Goal: Task Accomplishment & Management: Use online tool/utility

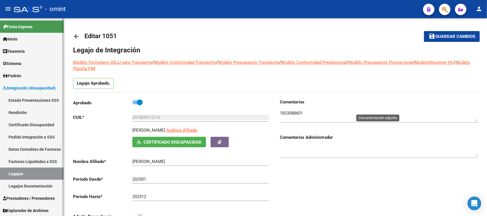
scroll to position [178, 0]
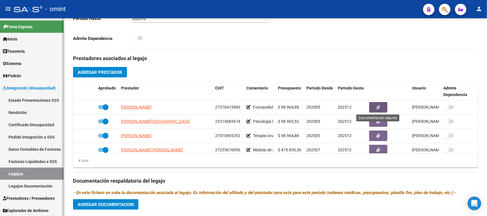
click at [27, 158] on link "Facturas Liquidadas x SSS" at bounding box center [32, 161] width 64 height 12
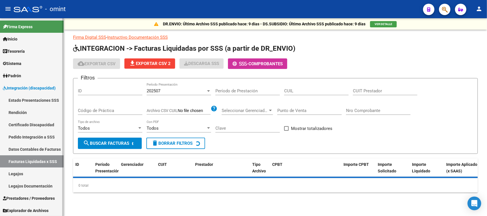
click at [49, 136] on link "Pedido Integración a SSS" at bounding box center [32, 137] width 64 height 12
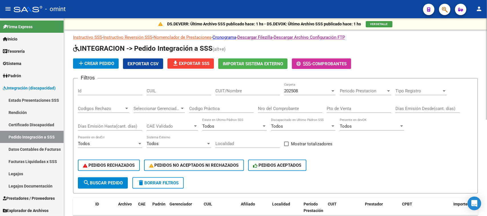
click at [165, 99] on div "CUIL" at bounding box center [179, 92] width 64 height 18
click at [166, 90] on input "CUIL" at bounding box center [179, 90] width 64 height 5
paste input "27509706870"
type input "27509706870"
drag, startPoint x: 112, startPoint y: 187, endPoint x: 114, endPoint y: 179, distance: 8.9
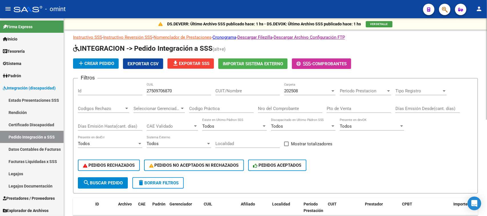
click at [112, 187] on form "Filtros Id 27509706870 CUIL CUIT/Nombre 202508 Carpeta Periodo Prestacion Perio…" at bounding box center [275, 135] width 404 height 115
drag, startPoint x: 114, startPoint y: 179, endPoint x: 206, endPoint y: 169, distance: 92.3
click at [114, 180] on span "search Buscar Pedido" at bounding box center [103, 182] width 40 height 5
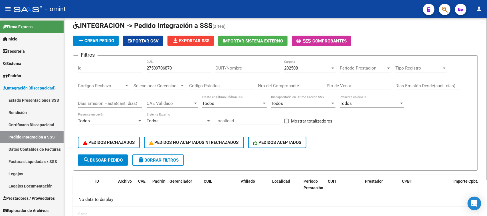
scroll to position [44, 0]
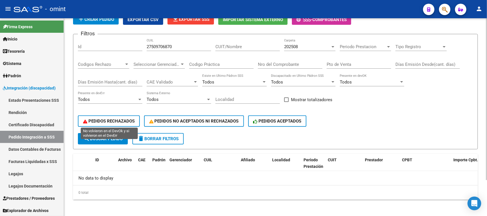
click at [100, 138] on span "search Buscar Pedido" at bounding box center [103, 138] width 40 height 5
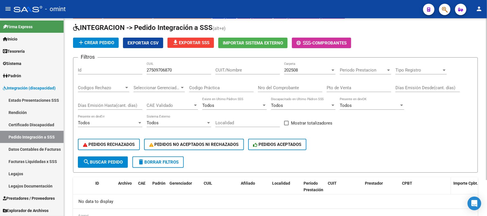
scroll to position [9, 0]
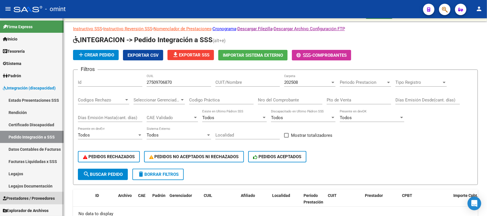
click at [35, 195] on span "Prestadores / Proveedores" at bounding box center [29, 198] width 52 height 6
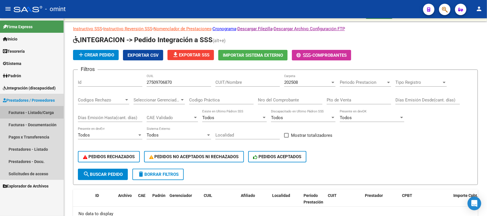
click at [41, 115] on link "Facturas - Listado/Carga" at bounding box center [32, 112] width 64 height 12
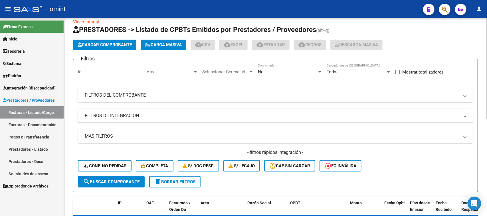
click at [122, 69] on input "Id" at bounding box center [110, 71] width 64 height 5
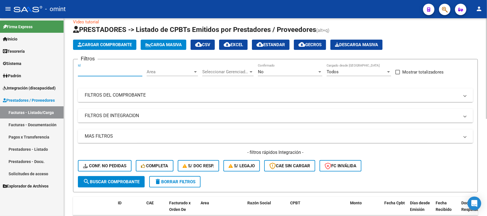
paste input "18480"
type input "18480"
click at [120, 184] on button "search Buscar Comprobante" at bounding box center [111, 181] width 67 height 11
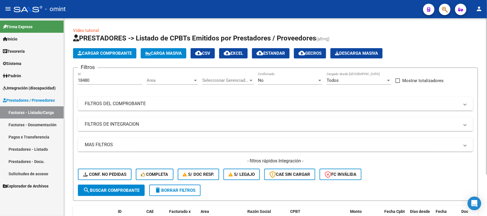
drag, startPoint x: 174, startPoint y: 192, endPoint x: 157, endPoint y: 118, distance: 76.1
click at [174, 192] on button "delete Borrar Filtros" at bounding box center [174, 190] width 51 height 11
click at [130, 79] on input "Id" at bounding box center [110, 80] width 64 height 5
paste input "18480"
type input "18480"
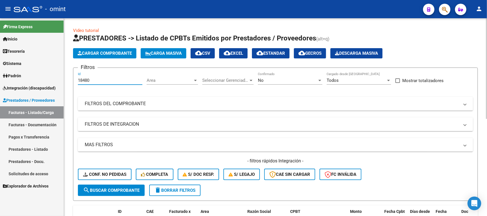
click at [107, 186] on button "search Buscar Comprobante" at bounding box center [111, 190] width 67 height 11
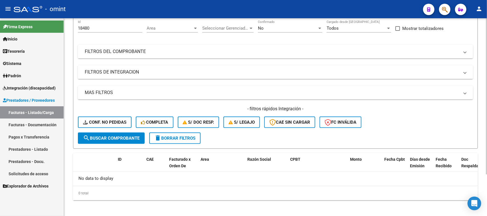
scroll to position [53, 0]
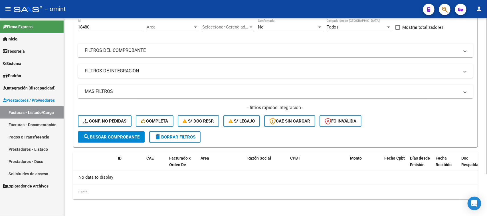
click at [177, 137] on span "delete Borrar Filtros" at bounding box center [174, 137] width 41 height 5
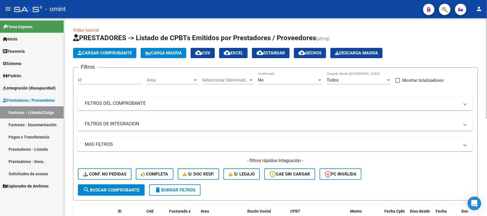
scroll to position [0, 0]
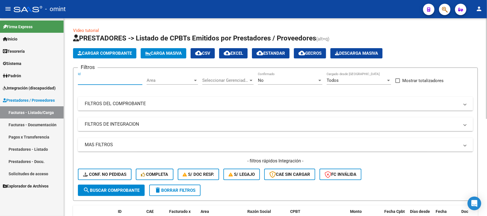
click at [118, 78] on input "Id" at bounding box center [110, 80] width 64 height 5
paste input "18480"
type input "18480"
click at [304, 73] on div "No Confirmado" at bounding box center [290, 78] width 64 height 12
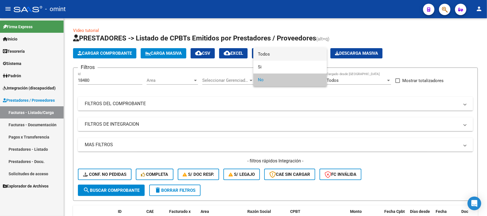
click at [298, 53] on span "Todos" at bounding box center [290, 54] width 64 height 13
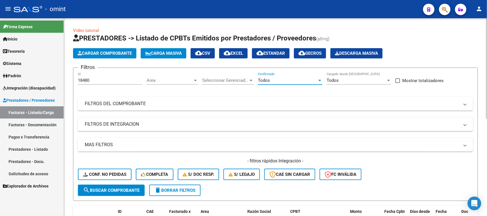
scroll to position [36, 0]
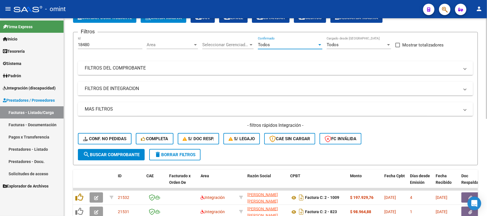
click at [89, 160] on form "Filtros 18480 Id Area Area Seleccionar Gerenciador Seleccionar Gerenciador Todo…" at bounding box center [275, 98] width 404 height 133
click at [93, 157] on button "search Buscar Comprobante" at bounding box center [111, 154] width 67 height 11
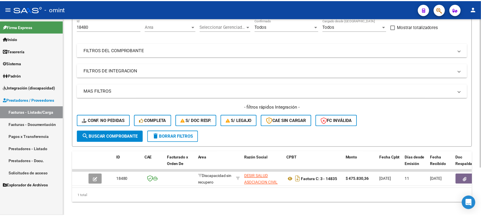
scroll to position [63, 0]
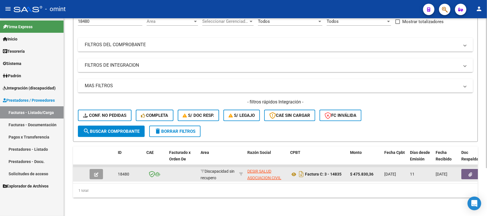
click at [101, 169] on button "button" at bounding box center [96, 174] width 13 height 10
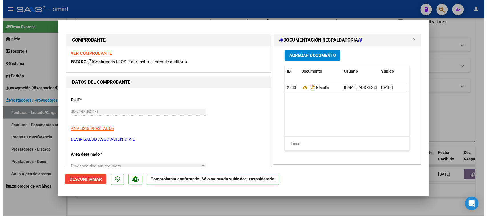
scroll to position [0, 0]
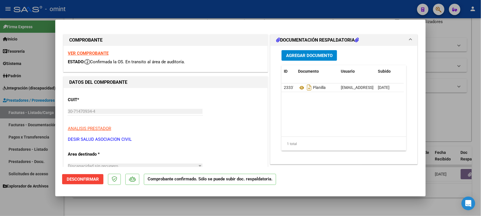
click at [107, 56] on div "VER COMPROBANTE ESTADO: Confirmada la OS. En transito al área de auditoría." at bounding box center [166, 59] width 204 height 26
click at [103, 54] on strong "VER COMPROBANTE" at bounding box center [88, 53] width 41 height 5
type input "$ 0,00"
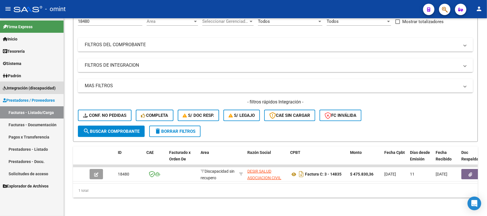
click at [33, 89] on span "Integración (discapacidad)" at bounding box center [29, 88] width 53 height 6
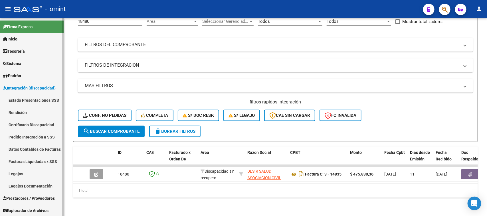
click at [13, 172] on link "Legajos" at bounding box center [32, 174] width 64 height 12
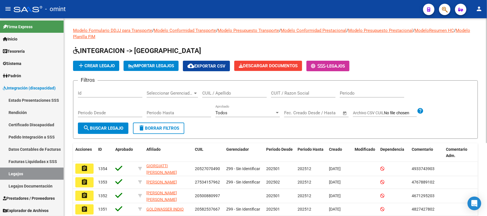
click at [236, 91] on input "CUIL / Apellido" at bounding box center [234, 93] width 64 height 5
type input "v"
type input "[PERSON_NAME]"
click at [92, 126] on span "search Buscar Legajo" at bounding box center [103, 128] width 40 height 5
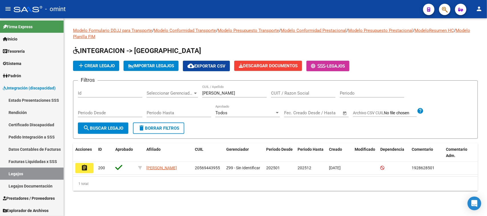
drag, startPoint x: 86, startPoint y: 169, endPoint x: 93, endPoint y: 169, distance: 7.7
click at [86, 169] on mat-icon "assignment" at bounding box center [84, 167] width 7 height 7
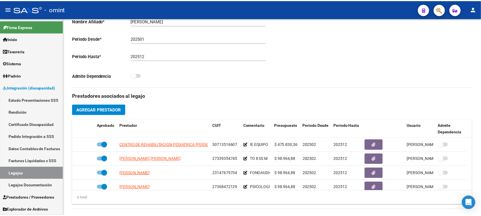
scroll to position [143, 0]
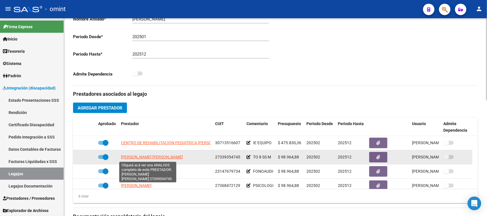
click at [143, 155] on span "[PERSON_NAME] [PERSON_NAME]" at bounding box center [152, 157] width 62 height 5
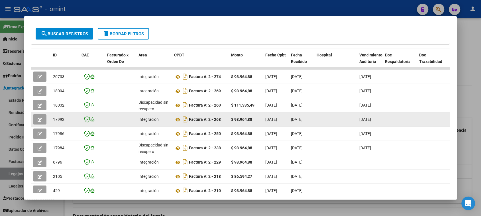
scroll to position [107, 0]
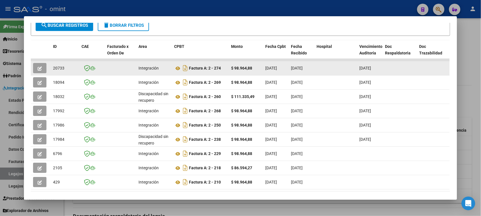
click at [44, 68] on div at bounding box center [40, 68] width 15 height 10
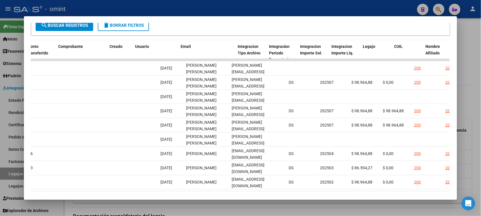
scroll to position [0, 787]
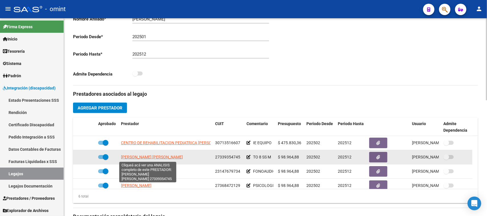
click at [172, 156] on span "[PERSON_NAME] [PERSON_NAME]" at bounding box center [152, 157] width 62 height 5
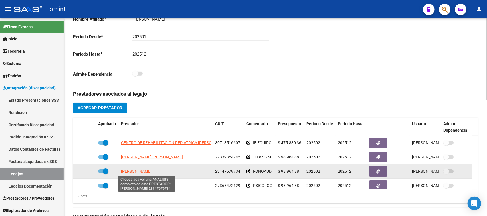
click at [151, 169] on span "[PERSON_NAME]" at bounding box center [136, 171] width 30 height 5
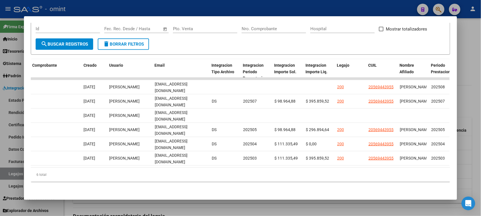
scroll to position [0, 812]
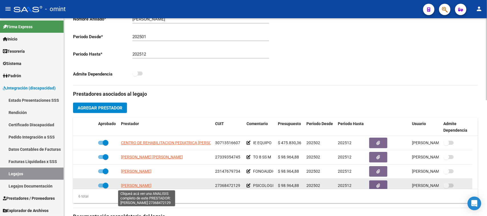
click at [143, 185] on span "[PERSON_NAME]" at bounding box center [136, 185] width 30 height 5
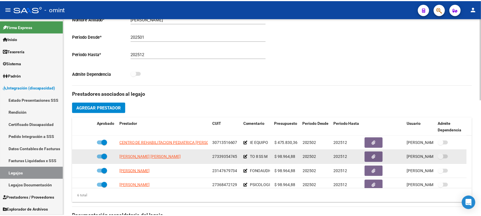
scroll to position [34, 0]
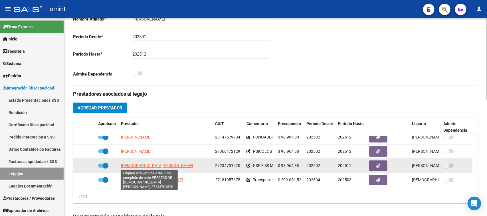
click at [175, 166] on span "[DEMOGRAPHIC_DATA][PERSON_NAME]" at bounding box center [157, 165] width 72 height 5
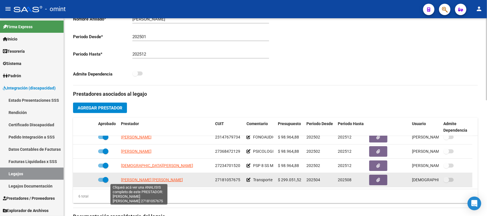
click at [147, 180] on span "[PERSON_NAME] [PERSON_NAME]" at bounding box center [152, 180] width 62 height 5
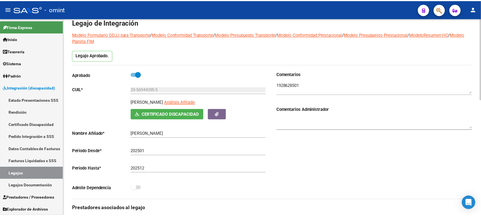
scroll to position [0, 0]
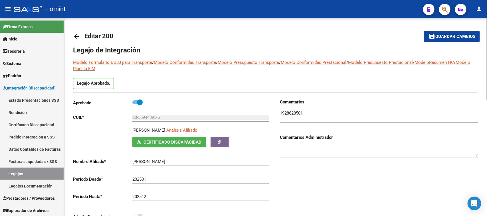
click at [213, 127] on div "20-56944395-5 Ingresar CUIL" at bounding box center [200, 118] width 137 height 18
click at [197, 131] on span "Análisis Afiliado" at bounding box center [181, 130] width 31 height 5
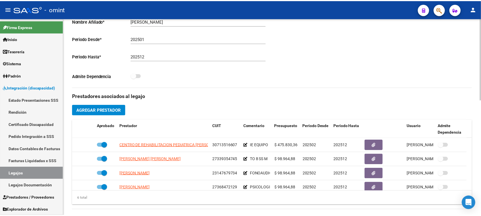
scroll to position [143, 0]
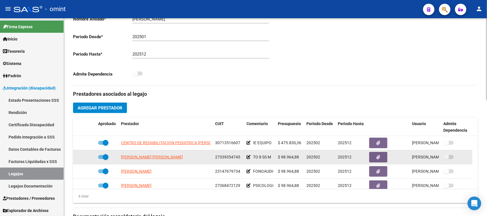
click at [172, 155] on span "[PERSON_NAME] [PERSON_NAME]" at bounding box center [152, 157] width 62 height 5
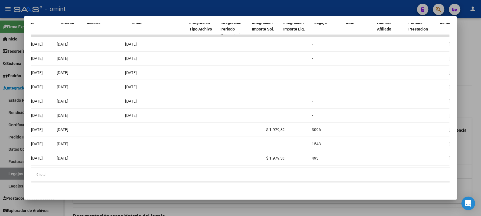
scroll to position [0, 812]
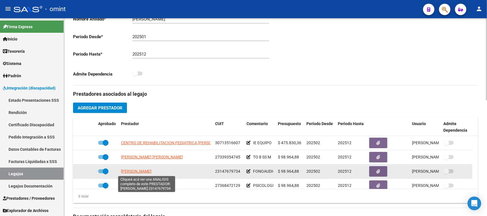
click at [151, 169] on span "[PERSON_NAME]" at bounding box center [136, 171] width 30 height 5
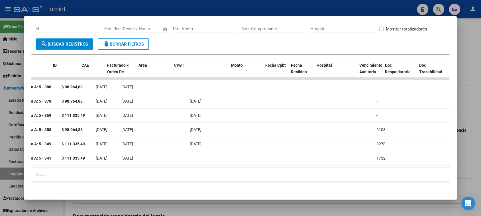
scroll to position [0, 0]
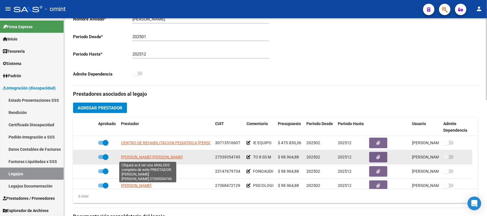
click at [169, 159] on span "[PERSON_NAME] [PERSON_NAME]" at bounding box center [152, 157] width 62 height 5
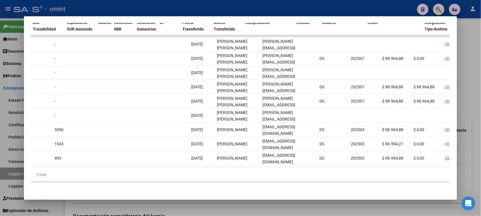
scroll to position [0, 529]
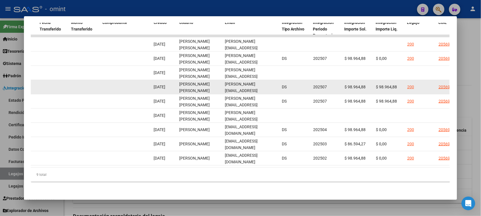
click at [256, 86] on datatable-body-cell "[PERSON_NAME][EMAIL_ADDRESS][DOMAIN_NAME]" at bounding box center [251, 87] width 57 height 14
click at [255, 86] on datatable-body-cell "[PERSON_NAME][EMAIL_ADDRESS][DOMAIN_NAME]" at bounding box center [251, 87] width 57 height 14
click at [251, 84] on span "[PERSON_NAME][EMAIL_ADDRESS][DOMAIN_NAME]" at bounding box center [241, 91] width 33 height 18
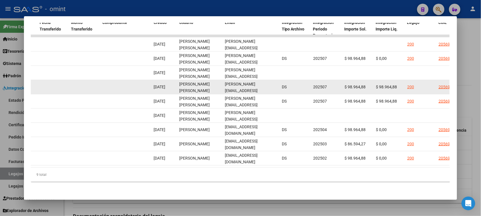
click at [251, 84] on span "[PERSON_NAME][EMAIL_ADDRESS][DOMAIN_NAME]" at bounding box center [241, 91] width 33 height 18
copy span "[PERSON_NAME][EMAIL_ADDRESS][DOMAIN_NAME]"
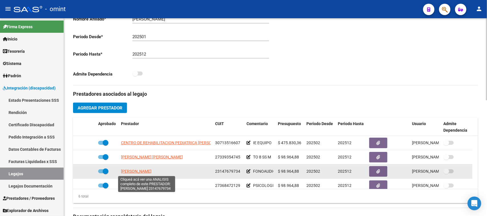
click at [148, 172] on span "[PERSON_NAME]" at bounding box center [136, 171] width 30 height 5
type textarea "23147679734"
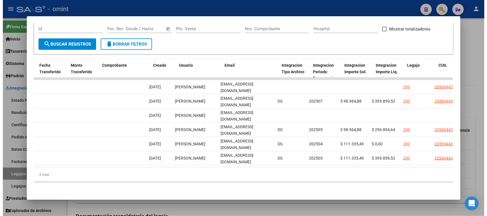
scroll to position [0, 532]
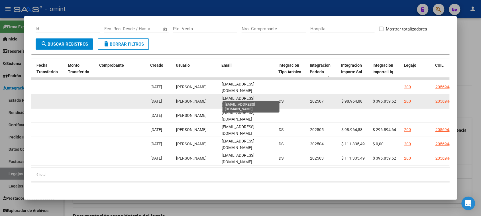
click at [243, 97] on span "[EMAIL_ADDRESS][DOMAIN_NAME]" at bounding box center [238, 101] width 33 height 11
copy span "[EMAIL_ADDRESS][DOMAIN_NAME]"
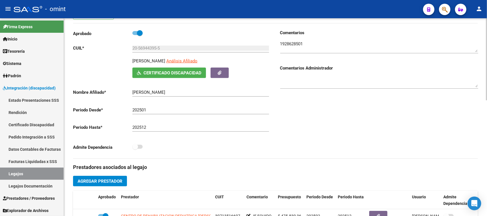
scroll to position [0, 0]
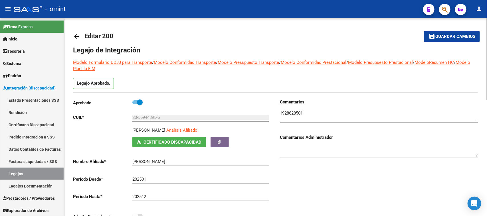
click at [197, 118] on input "20-56944395-5" at bounding box center [200, 117] width 137 height 5
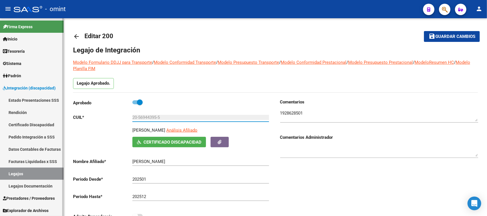
drag, startPoint x: 183, startPoint y: 118, endPoint x: 39, endPoint y: 118, distance: 143.9
click at [39, 118] on mat-sidenav-container "Firma Express Inicio Calendario SSS Instructivos Contacto OS Tesorería Extracto…" at bounding box center [243, 117] width 487 height 198
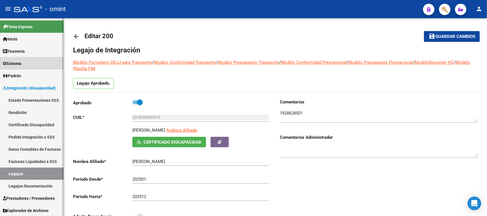
click at [21, 63] on span "Sistema" at bounding box center [12, 63] width 19 height 6
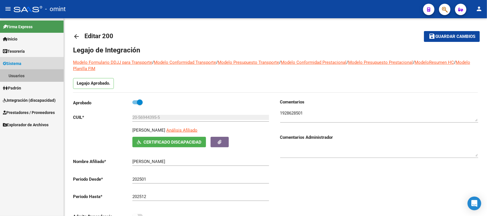
click at [42, 73] on link "Usuarios" at bounding box center [32, 76] width 64 height 12
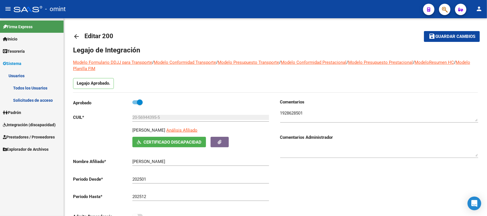
click at [42, 97] on link "Solicitudes de acceso" at bounding box center [32, 100] width 64 height 12
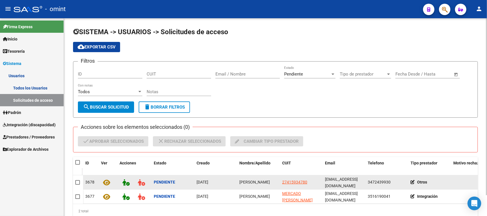
click at [264, 185] on datatable-body-cell "[PERSON_NAME]" at bounding box center [258, 182] width 43 height 14
copy span "[PERSON_NAME]"
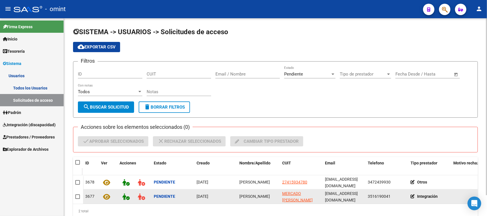
click at [246, 194] on span "[PERSON_NAME]" at bounding box center [254, 196] width 30 height 5
copy span "[PERSON_NAME]"
click at [246, 194] on span "[PERSON_NAME]" at bounding box center [254, 196] width 30 height 5
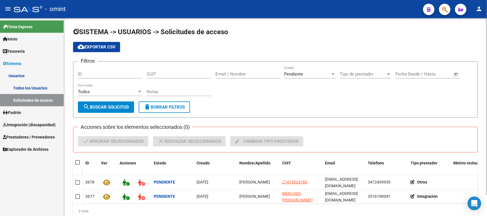
click at [76, 165] on datatable-header-cell at bounding box center [78, 162] width 10 height 11
click at [79, 160] on span at bounding box center [77, 162] width 5 height 5
click at [78, 165] on input "checkbox" at bounding box center [77, 165] width 0 height 0
checkbox input "true"
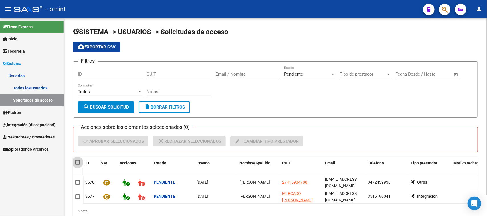
checkbox input "true"
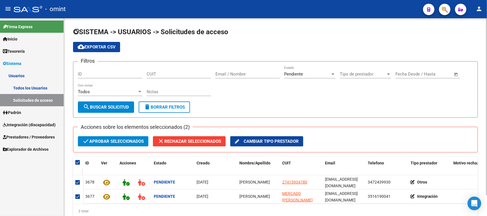
click at [96, 143] on span "check Aprobar seleccionados" at bounding box center [112, 141] width 61 height 10
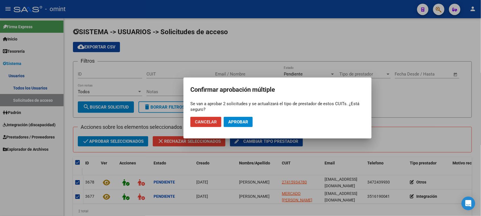
click at [257, 116] on mat-dialog-actions "Cancelar Aprobar" at bounding box center [277, 121] width 174 height 19
click at [239, 125] on button "Aprobar" at bounding box center [238, 122] width 29 height 10
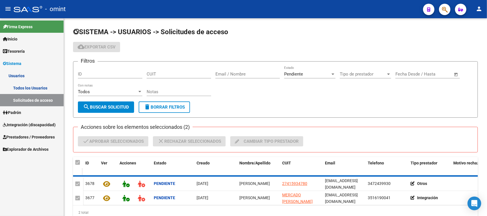
checkbox input "false"
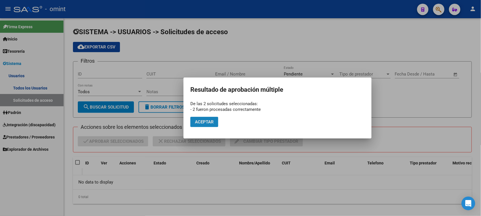
click at [210, 122] on span "Aceptar" at bounding box center [204, 121] width 19 height 5
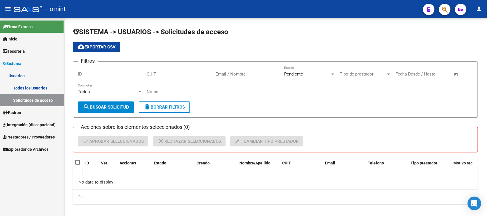
click at [24, 89] on link "Todos los Usuarios" at bounding box center [32, 88] width 64 height 12
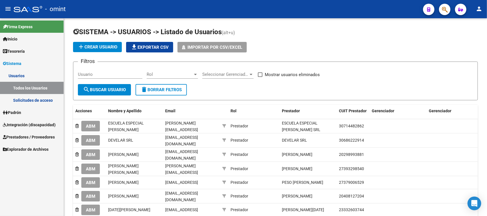
click at [95, 72] on input "Usuario" at bounding box center [110, 74] width 64 height 5
paste input "[PERSON_NAME]"
type input "[PERSON_NAME]"
click at [103, 89] on span "search Buscar Usuario" at bounding box center [104, 89] width 43 height 5
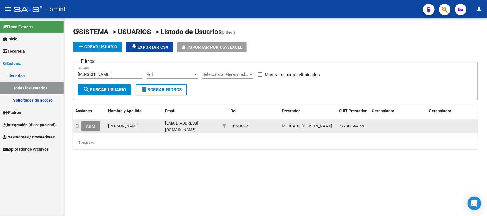
click at [91, 124] on span "ABM" at bounding box center [90, 126] width 9 height 5
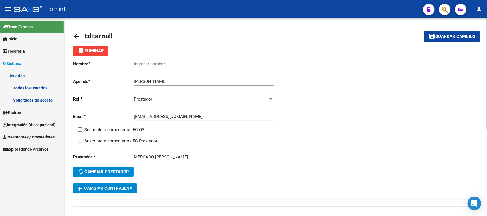
drag, startPoint x: 100, startPoint y: 127, endPoint x: 102, endPoint y: 131, distance: 4.8
click at [100, 127] on span "Suscripto a comentarios FC OS" at bounding box center [114, 129] width 60 height 7
click at [80, 132] on input "Suscripto a comentarios FC OS" at bounding box center [80, 132] width 0 height 0
checkbox input "true"
click at [101, 138] on span "Suscripto a comentarios FC Prestador" at bounding box center [120, 141] width 73 height 7
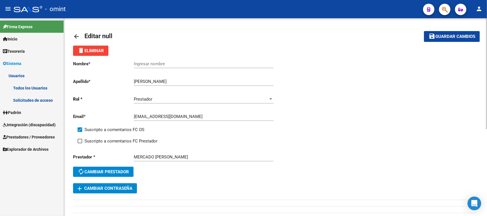
click at [80, 143] on input "Suscripto a comentarios FC Prestador" at bounding box center [80, 143] width 0 height 0
checkbox input "true"
drag, startPoint x: 146, startPoint y: 82, endPoint x: 100, endPoint y: 81, distance: 45.3
click at [100, 81] on app-form-text-field "Apellido * [PERSON_NAME] Ingresar apellido" at bounding box center [173, 81] width 200 height 5
type input "Mercado"
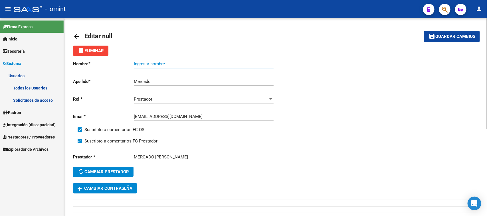
click at [207, 65] on input "Ingresar nombre" at bounding box center [204, 63] width 140 height 5
paste input "[PERSON_NAME]"
type input "[PERSON_NAME]"
click at [441, 37] on span "Guardar cambios" at bounding box center [455, 36] width 40 height 5
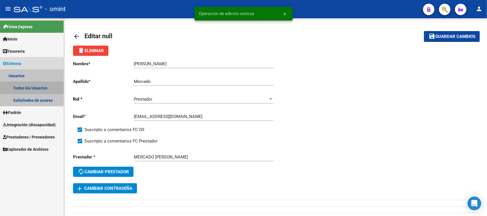
click at [25, 90] on link "Todos los Usuarios" at bounding box center [32, 88] width 64 height 12
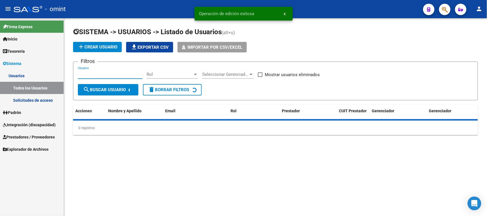
click at [110, 76] on input "Usuario" at bounding box center [110, 74] width 64 height 5
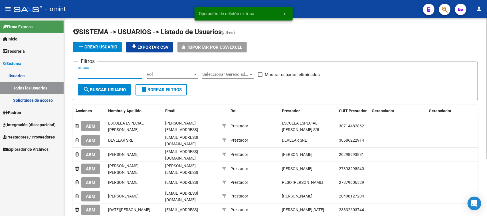
paste input "[PERSON_NAME]"
type input "[PERSON_NAME]"
click at [104, 88] on span "search Buscar Usuario" at bounding box center [104, 89] width 43 height 5
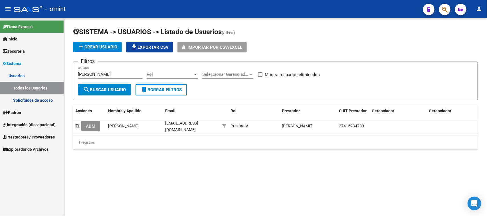
click at [96, 125] on button "ABM" at bounding box center [90, 126] width 19 height 11
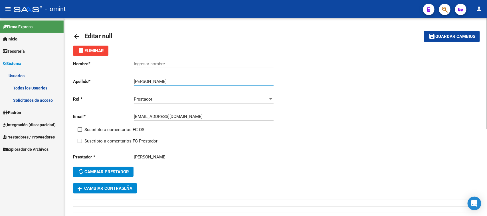
drag, startPoint x: 149, startPoint y: 79, endPoint x: 92, endPoint y: 79, distance: 56.4
click at [92, 79] on app-form-text-field "Apellido * [PERSON_NAME] Ingresar apellido" at bounding box center [173, 81] width 200 height 5
click at [141, 80] on input "[PERSON_NAME]" at bounding box center [204, 81] width 140 height 5
drag, startPoint x: 142, startPoint y: 80, endPoint x: 64, endPoint y: 80, distance: 78.4
click at [64, 80] on mat-sidenav-container "Firma Express Inicio Calendario SSS Instructivos Contacto OS Tesorería Extracto…" at bounding box center [243, 117] width 487 height 198
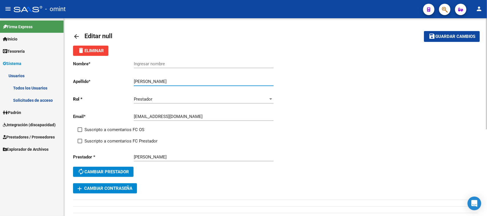
type input "[PERSON_NAME]"
drag, startPoint x: 143, startPoint y: 58, endPoint x: 145, endPoint y: 64, distance: 5.8
click at [145, 64] on div "Ingresar nombre" at bounding box center [204, 62] width 140 height 12
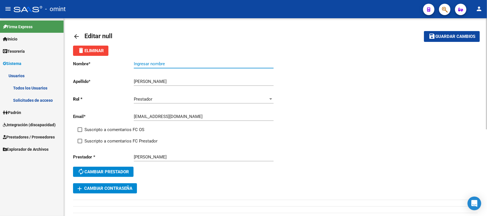
click at [145, 64] on input "Ingresar nombre" at bounding box center [204, 63] width 140 height 5
paste input "[PERSON_NAME]"
type input "[PERSON_NAME]"
click at [91, 130] on span "Suscripto a comentarios FC OS" at bounding box center [114, 129] width 60 height 7
click at [80, 132] on input "Suscripto a comentarios FC OS" at bounding box center [80, 132] width 0 height 0
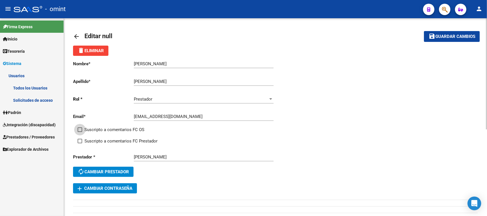
checkbox input "true"
click at [94, 143] on span "Suscripto a comentarios FC Prestador" at bounding box center [120, 141] width 73 height 7
click at [80, 143] on input "Suscripto a comentarios FC Prestador" at bounding box center [80, 143] width 0 height 0
checkbox input "true"
drag, startPoint x: 448, startPoint y: 38, endPoint x: 168, endPoint y: 84, distance: 283.5
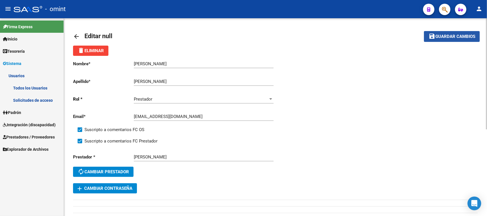
click at [442, 38] on span "Guardar cambios" at bounding box center [455, 36] width 40 height 5
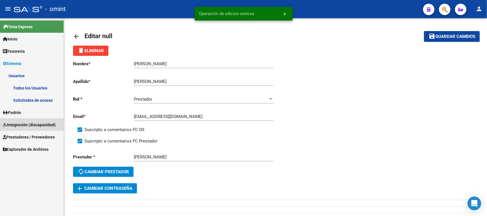
click at [21, 123] on span "Integración (discapacidad)" at bounding box center [29, 125] width 53 height 6
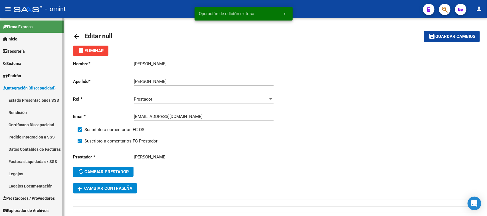
scroll to position [0, 0]
click at [25, 195] on span "Prestadores / Proveedores" at bounding box center [29, 198] width 52 height 6
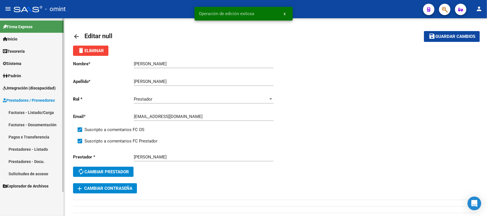
scroll to position [0, 0]
click at [34, 110] on link "Facturas - Listado/Carga" at bounding box center [32, 112] width 64 height 12
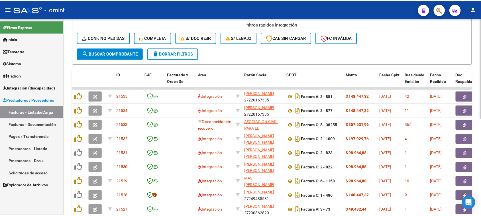
scroll to position [192, 0]
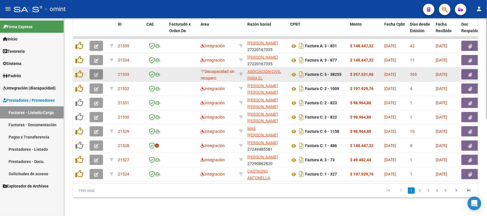
click at [99, 71] on button "button" at bounding box center [96, 74] width 13 height 10
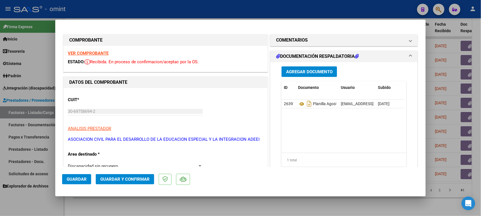
click at [95, 52] on strong "VER COMPROBANTE" at bounding box center [88, 53] width 41 height 5
click at [295, 46] on mat-expansion-panel-header "COMENTARIOS" at bounding box center [344, 39] width 147 height 11
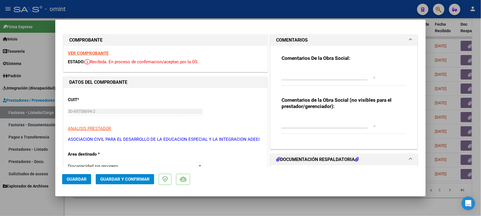
click at [288, 74] on textarea at bounding box center [329, 73] width 94 height 11
type textarea "L"
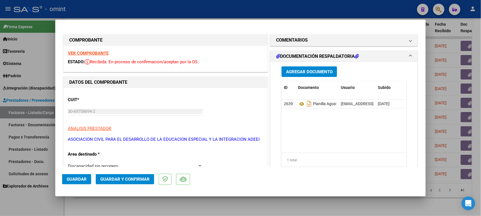
click at [318, 38] on mat-panel-title "COMENTARIOS" at bounding box center [340, 40] width 129 height 7
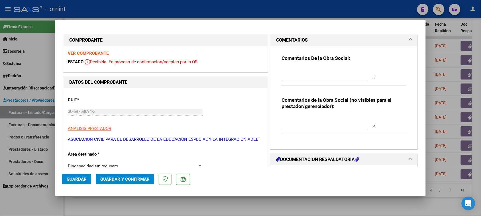
click at [306, 70] on textarea at bounding box center [329, 73] width 94 height 11
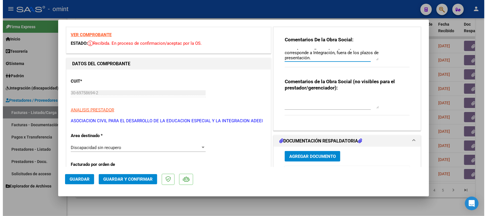
scroll to position [36, 0]
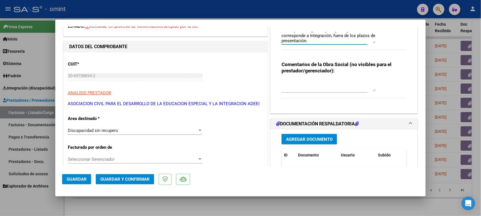
type textarea "Socio [PERSON_NAME]: FC [DATE] no corresponde a Integración, fuera de los plazo…"
click at [124, 173] on mat-dialog-actions "Guardar Guardar y Confirmar" at bounding box center [240, 178] width 357 height 23
click at [135, 180] on span "Guardar y Confirmar" at bounding box center [124, 179] width 49 height 5
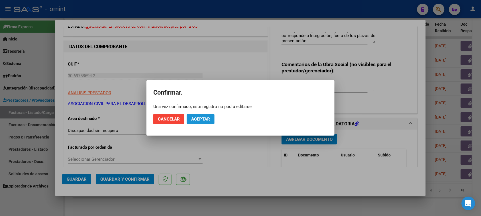
drag, startPoint x: 207, startPoint y: 120, endPoint x: 203, endPoint y: 123, distance: 4.3
click at [206, 120] on span "Aceptar" at bounding box center [200, 119] width 19 height 5
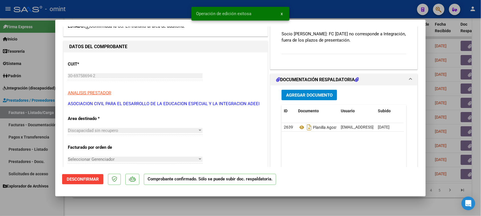
type input "$ 0,00"
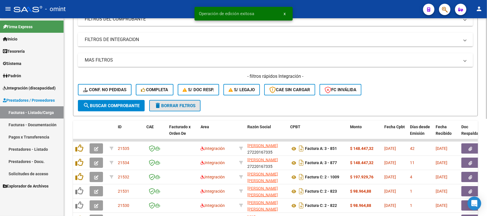
click at [180, 105] on span "delete Borrar Filtros" at bounding box center [174, 105] width 41 height 5
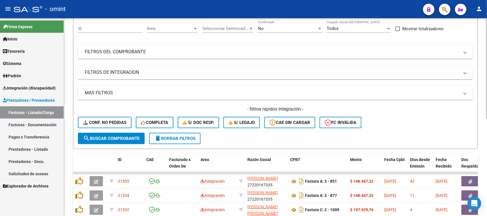
scroll to position [85, 0]
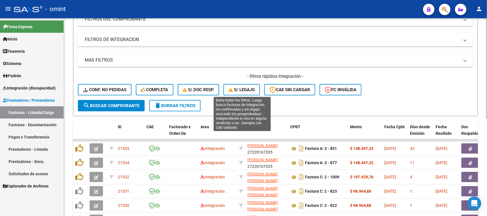
click at [239, 93] on button "S/ legajo" at bounding box center [241, 89] width 36 height 11
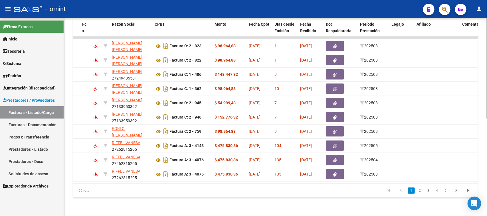
scroll to position [0, 0]
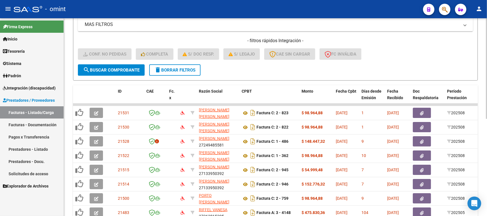
click at [182, 69] on span "delete Borrar Filtros" at bounding box center [174, 70] width 41 height 5
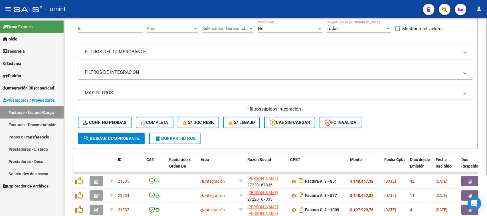
scroll to position [120, 0]
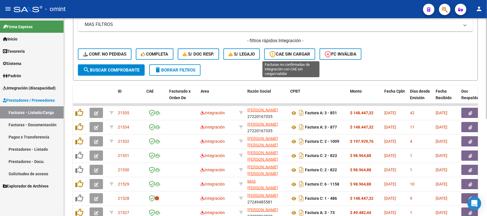
click at [283, 52] on span "CAE SIN CARGAR" at bounding box center [289, 54] width 41 height 5
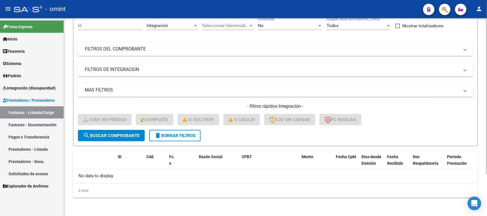
scroll to position [53, 0]
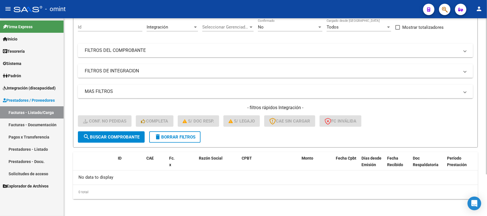
drag, startPoint x: 185, startPoint y: 135, endPoint x: 297, endPoint y: 123, distance: 112.1
click at [185, 135] on span "delete Borrar Filtros" at bounding box center [174, 137] width 41 height 5
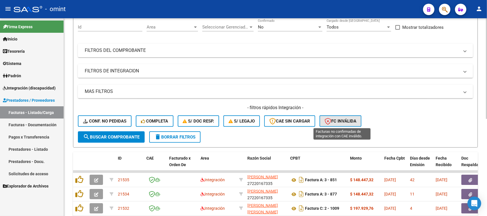
click at [348, 122] on span "FC Inválida" at bounding box center [340, 121] width 32 height 5
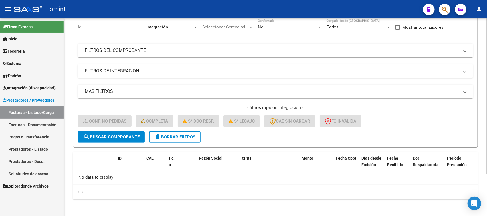
click at [197, 132] on button "delete Borrar Filtros" at bounding box center [174, 136] width 51 height 11
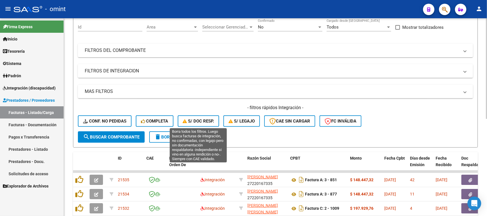
click at [199, 122] on span "S/ Doc Resp." at bounding box center [198, 121] width 31 height 5
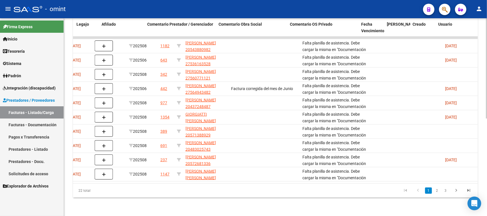
scroll to position [0, 508]
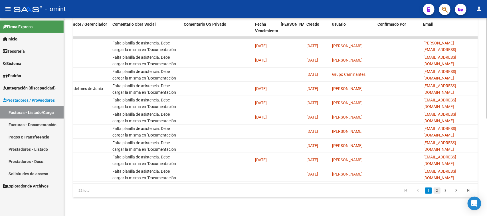
click at [436, 190] on link "2" at bounding box center [436, 191] width 7 height 6
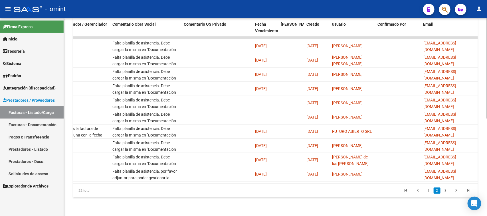
drag, startPoint x: 450, startPoint y: 191, endPoint x: 440, endPoint y: 192, distance: 9.4
click at [450, 191] on li at bounding box center [456, 191] width 13 height 10
click at [440, 192] on link "2" at bounding box center [436, 191] width 7 height 6
click at [444, 190] on link "3" at bounding box center [445, 191] width 7 height 6
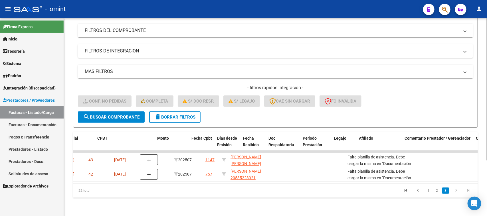
scroll to position [0, 0]
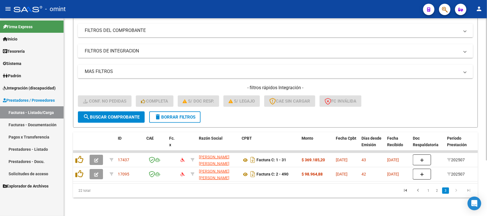
click at [181, 106] on form "Filtros Id Integración Area Seleccionar Gerenciador Seleccionar Gerenciador No …" at bounding box center [275, 60] width 404 height 133
click at [182, 115] on span "delete Borrar Filtros" at bounding box center [174, 117] width 41 height 5
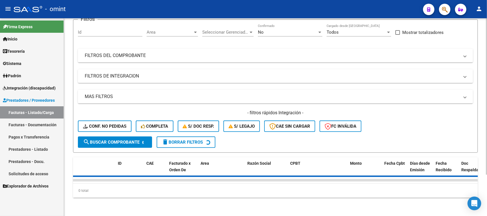
scroll to position [78, 0]
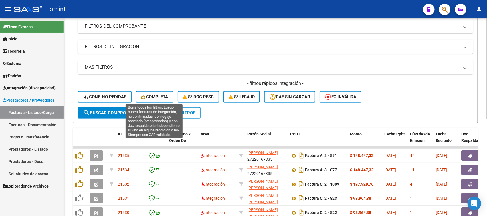
click at [164, 86] on div "- filtros rápidos Integración - Conf. no pedidas Completa S/ Doc Resp. S/ legaj…" at bounding box center [275, 93] width 395 height 27
click at [151, 94] on span "Completa" at bounding box center [154, 96] width 27 height 5
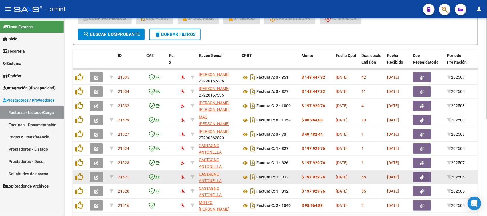
scroll to position [120, 0]
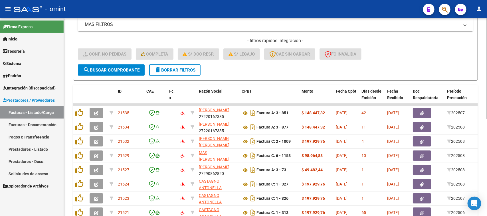
click at [163, 79] on form "Filtros Id Integración Area Seleccionar Gerenciador Seleccionar Gerenciador No …" at bounding box center [275, 13] width 404 height 133
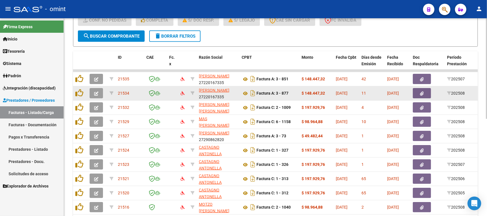
scroll to position [156, 0]
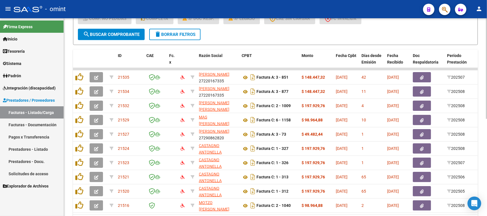
click at [183, 35] on span "delete Borrar Filtros" at bounding box center [174, 34] width 41 height 5
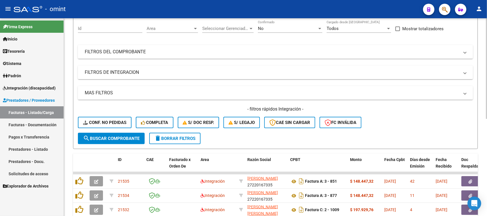
scroll to position [192, 0]
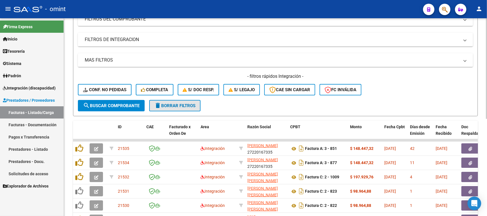
click at [196, 108] on button "delete Borrar Filtros" at bounding box center [174, 105] width 51 height 11
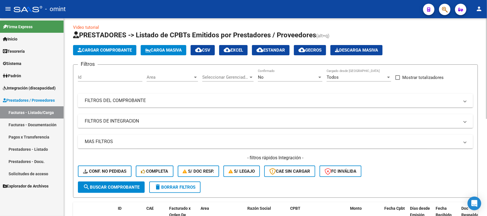
scroll to position [0, 0]
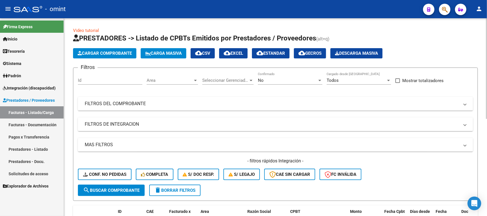
click at [173, 76] on div "Area Area" at bounding box center [172, 78] width 51 height 12
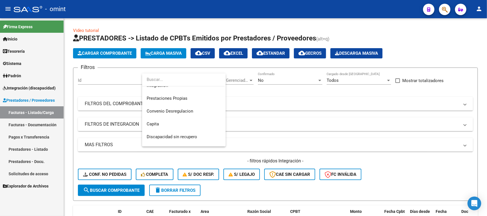
scroll to position [68, 0]
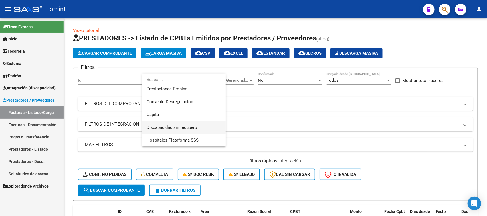
click at [183, 121] on span "Discapacidad sin recupero" at bounding box center [184, 127] width 74 height 13
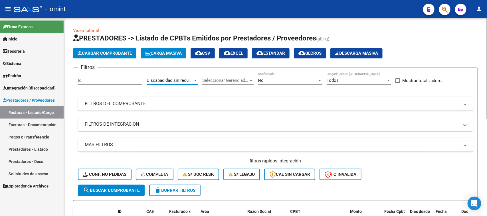
drag, startPoint x: 111, startPoint y: 180, endPoint x: 113, endPoint y: 171, distance: 9.3
click at [111, 180] on div "- filtros rápidos Integración - Conf. no pedidas Completa S/ Doc Resp. S/ legaj…" at bounding box center [275, 171] width 395 height 27
click at [110, 182] on div "- filtros rápidos Integración - Conf. no pedidas Completa S/ Doc Resp. S/ legaj…" at bounding box center [275, 171] width 395 height 27
click at [113, 189] on span "search Buscar Comprobante" at bounding box center [111, 190] width 56 height 5
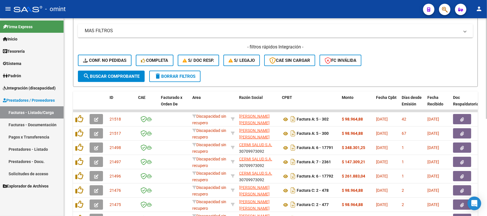
scroll to position [49, 0]
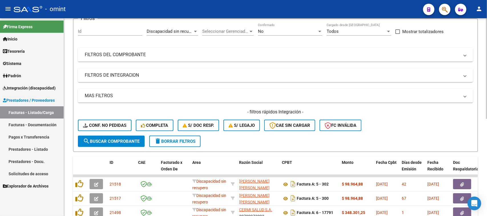
click at [156, 139] on mat-icon "delete" at bounding box center [157, 141] width 7 height 7
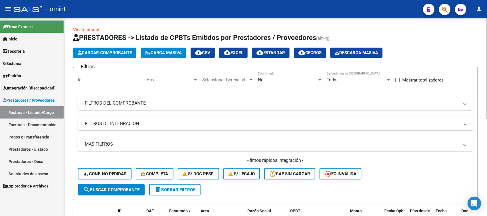
scroll to position [0, 0]
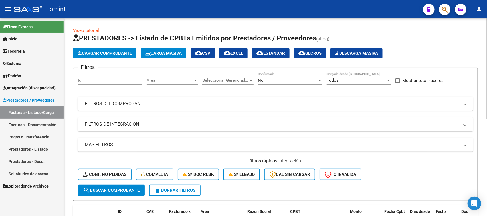
click at [158, 79] on span "Area" at bounding box center [170, 80] width 46 height 5
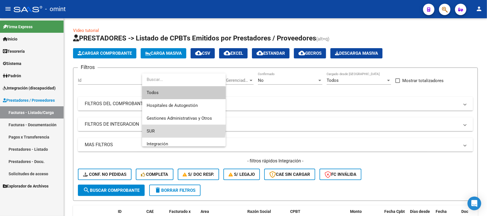
click at [162, 126] on span "SUR" at bounding box center [184, 131] width 74 height 13
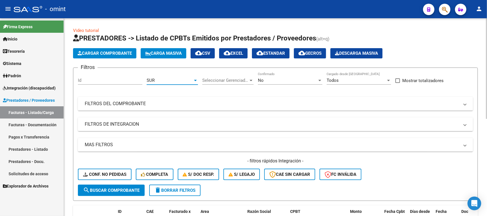
click at [120, 185] on button "search Buscar Comprobante" at bounding box center [111, 190] width 67 height 11
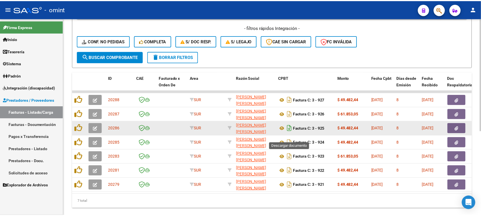
scroll to position [143, 0]
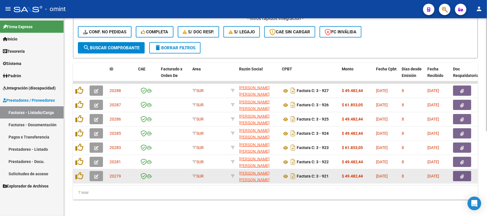
click at [99, 178] on button "button" at bounding box center [96, 176] width 13 height 10
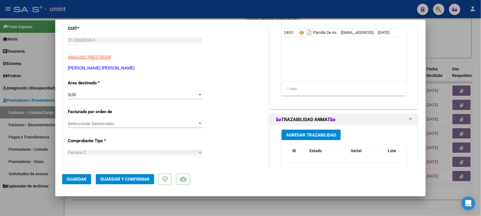
scroll to position [0, 0]
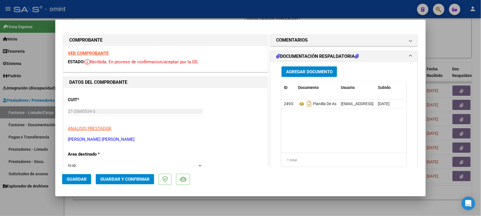
click at [87, 54] on strong "VER COMPROBANTE" at bounding box center [88, 53] width 41 height 5
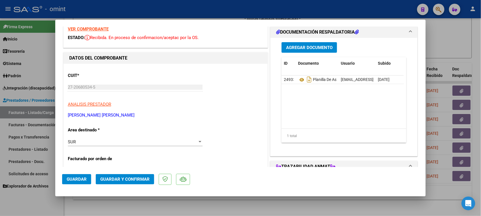
scroll to position [36, 0]
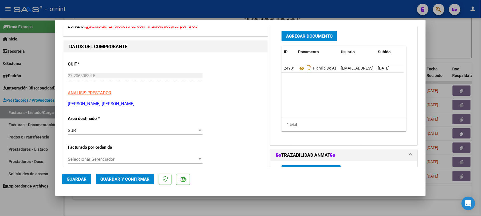
click at [121, 134] on div "SUR Seleccionar Area" at bounding box center [135, 130] width 135 height 9
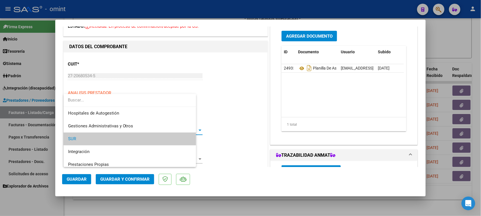
scroll to position [9, 0]
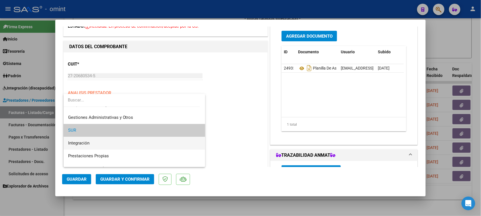
click at [122, 142] on span "Integración" at bounding box center [134, 143] width 133 height 13
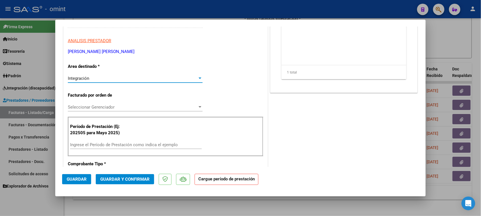
scroll to position [107, 0]
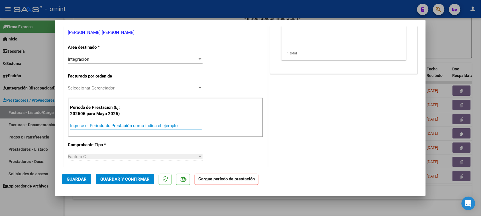
click at [142, 126] on input "Ingrese el Período de Prestación como indica el ejemplo" at bounding box center [136, 125] width 132 height 5
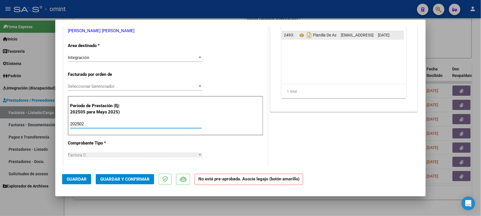
scroll to position [36, 0]
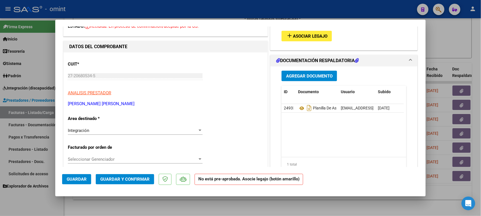
type input "202502"
click at [308, 38] on span "Asociar Legajo" at bounding box center [310, 36] width 34 height 5
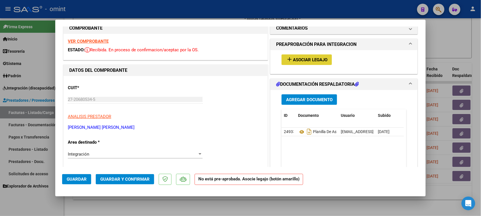
scroll to position [0, 0]
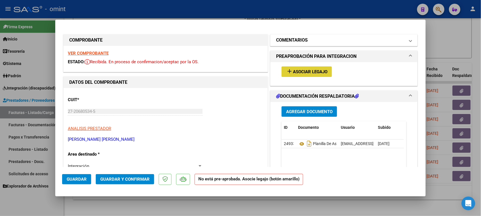
click at [322, 43] on mat-panel-title "COMENTARIOS" at bounding box center [340, 40] width 129 height 7
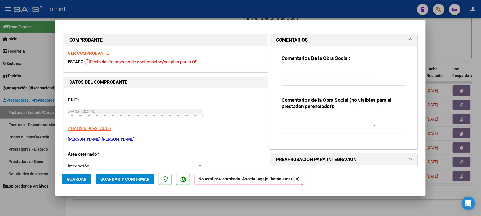
click at [308, 74] on textarea at bounding box center [329, 73] width 94 height 11
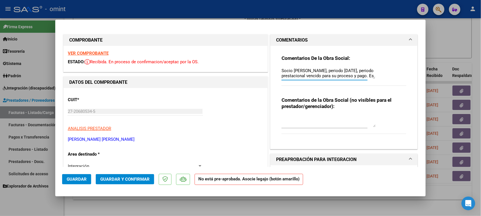
drag, startPoint x: 313, startPoint y: 74, endPoint x: 251, endPoint y: 46, distance: 67.9
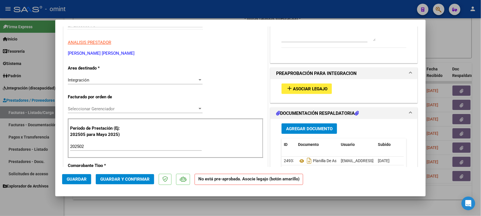
scroll to position [107, 0]
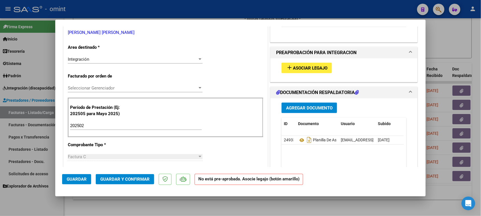
type textarea "Socio [PERSON_NAME], periodo [DATE], periodo prestacional vencido para su proce…"
click at [138, 54] on div "CUIT * 27-20680534-5 Ingresar CUIT ANALISIS PRESTADOR [PERSON_NAME] DEL [PERSON…" at bounding box center [166, 217] width 204 height 473
click at [138, 55] on div "Integración Seleccionar Area" at bounding box center [135, 59] width 135 height 9
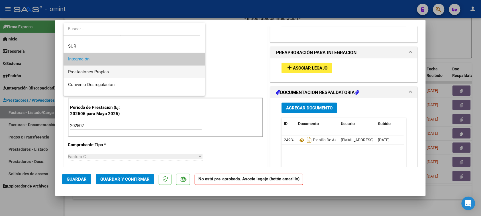
scroll to position [55, 0]
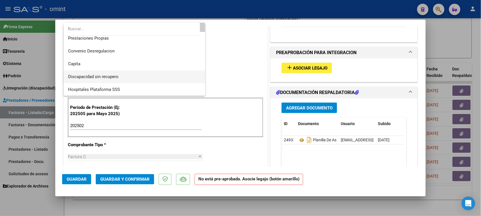
click at [131, 76] on span "Discapacidad sin recupero" at bounding box center [134, 76] width 133 height 13
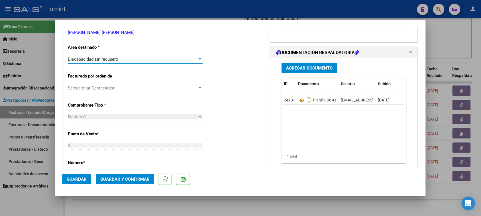
click at [110, 180] on span "Guardar y Confirmar" at bounding box center [124, 179] width 49 height 5
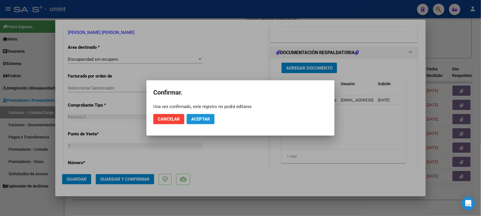
click at [203, 122] on button "Aceptar" at bounding box center [201, 119] width 28 height 10
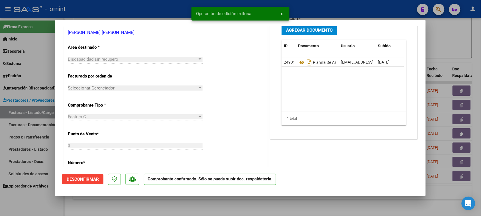
type input "$ 0,00"
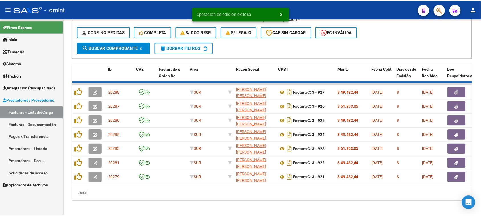
scroll to position [135, 0]
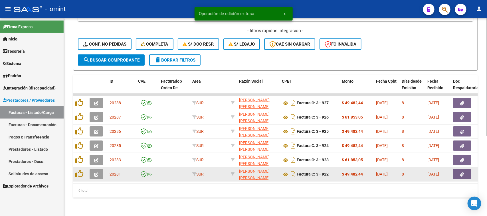
click at [96, 172] on icon "button" at bounding box center [96, 174] width 4 height 4
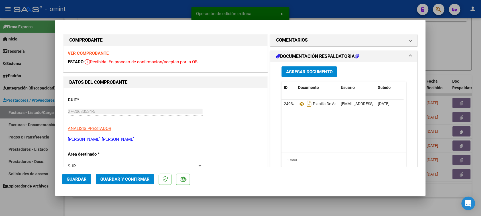
click at [103, 53] on strong "VER COMPROBANTE" at bounding box center [88, 53] width 41 height 5
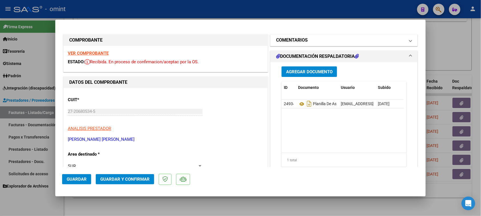
click at [290, 36] on mat-expansion-panel-header "COMENTARIOS" at bounding box center [344, 39] width 147 height 11
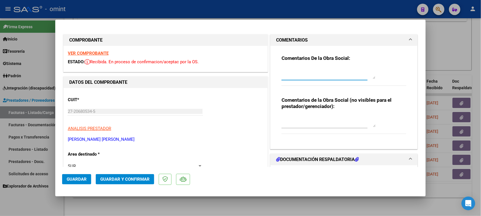
click at [298, 73] on textarea at bounding box center [329, 73] width 94 height 11
paste textarea "Socio [PERSON_NAME], periodo [DATE], periodo prestacional vencido para su proce…"
click at [339, 70] on textarea "Socio [PERSON_NAME], periodo [DATE], periodo prestacional vencido para su proce…" at bounding box center [329, 73] width 94 height 11
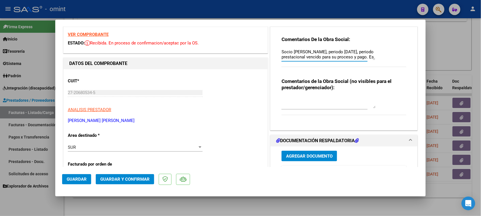
scroll to position [36, 0]
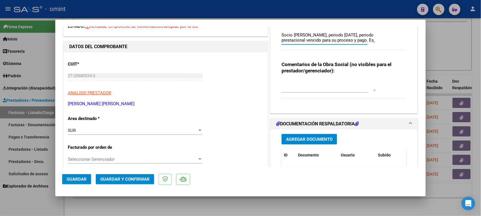
type textarea "Socio [PERSON_NAME], periodo [DATE], periodo prestacional vencido para su proce…"
click at [129, 127] on div "SUR Seleccionar Area" at bounding box center [135, 130] width 135 height 9
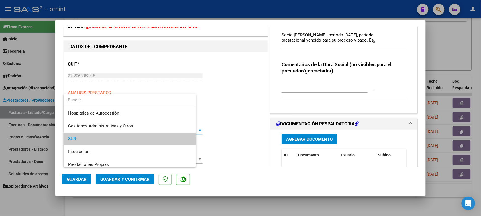
scroll to position [9, 0]
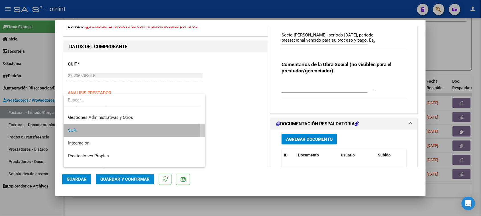
drag, startPoint x: 127, startPoint y: 132, endPoint x: 123, endPoint y: 146, distance: 15.0
click at [127, 132] on span "SUR" at bounding box center [134, 130] width 133 height 13
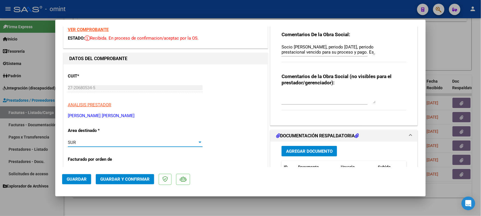
scroll to position [36, 0]
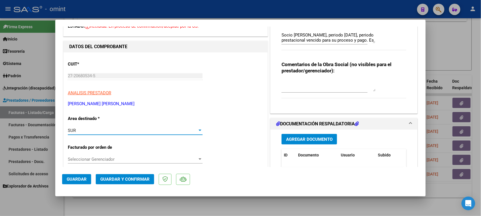
click at [123, 132] on div "SUR" at bounding box center [133, 130] width 130 height 5
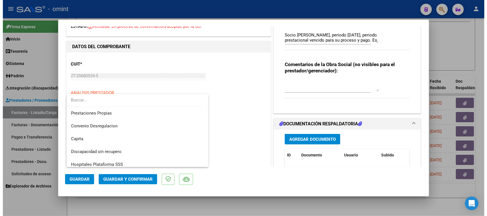
scroll to position [55, 0]
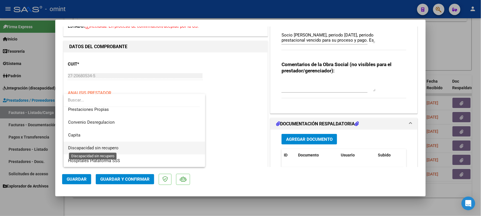
click at [115, 147] on span "Discapacidad sin recupero" at bounding box center [93, 147] width 50 height 5
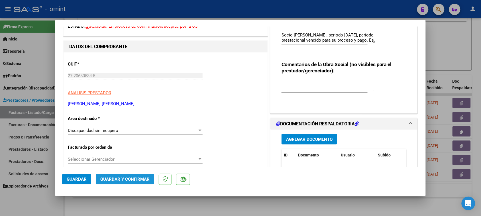
click at [110, 180] on span "Guardar y Confirmar" at bounding box center [124, 179] width 49 height 5
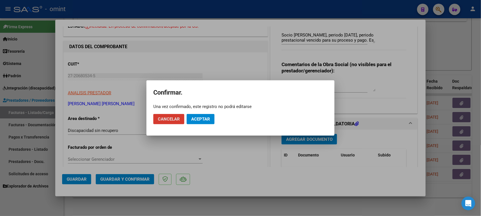
click at [205, 119] on span "Aceptar" at bounding box center [200, 119] width 19 height 5
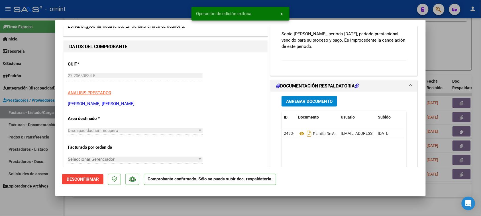
type input "$ 0,00"
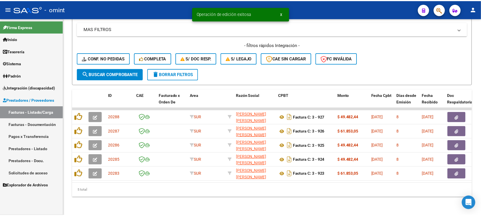
scroll to position [120, 0]
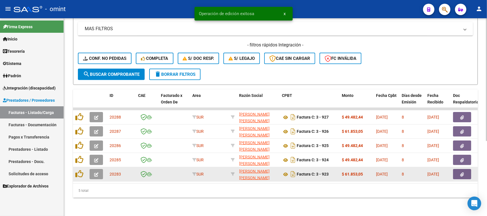
click at [101, 170] on button "button" at bounding box center [96, 174] width 13 height 10
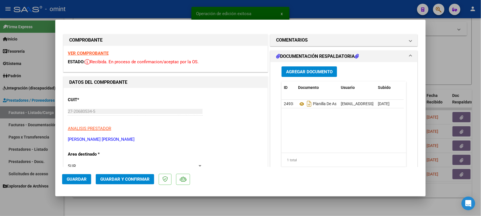
click at [106, 53] on strong "VER COMPROBANTE" at bounding box center [88, 53] width 41 height 5
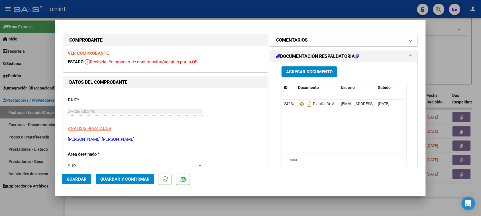
click at [339, 43] on mat-panel-title "COMENTARIOS" at bounding box center [340, 40] width 129 height 7
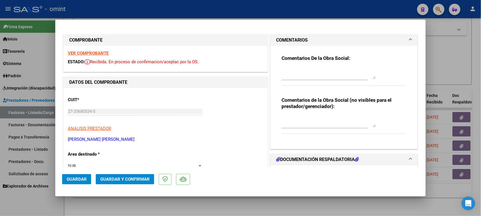
click at [325, 77] on textarea at bounding box center [329, 73] width 94 height 11
paste textarea "Socio [PERSON_NAME], periodo [DATE], periodo prestacional vencido para su proce…"
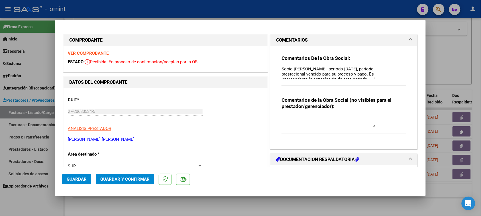
scroll to position [0, 0]
click at [339, 70] on textarea "Socio [PERSON_NAME], periodo [DATE], periodo prestacional vencido para su proce…" at bounding box center [329, 73] width 94 height 11
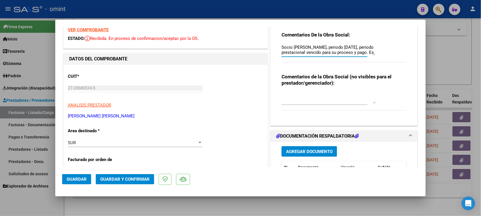
scroll to position [36, 0]
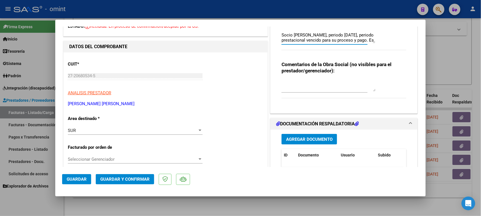
type textarea "Socio [PERSON_NAME], periodo [DATE], periodo prestacional vencido para su proce…"
click at [100, 133] on div "SUR" at bounding box center [133, 130] width 130 height 5
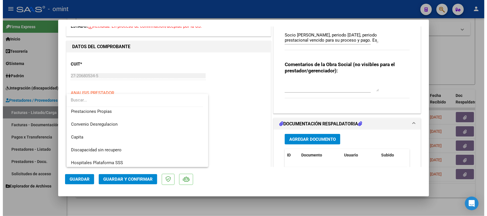
scroll to position [55, 0]
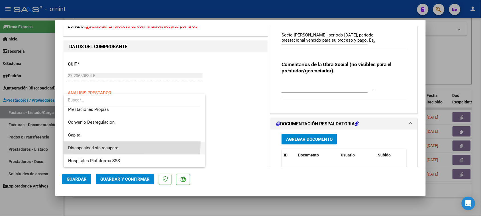
click at [100, 143] on span "Discapacidad sin recupero" at bounding box center [134, 148] width 133 height 13
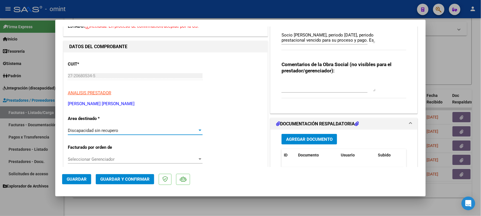
click at [118, 182] on button "Guardar y Confirmar" at bounding box center [125, 179] width 58 height 10
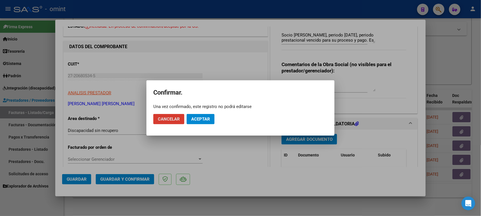
drag, startPoint x: 197, startPoint y: 129, endPoint x: 198, endPoint y: 122, distance: 6.6
click at [198, 127] on mat-dialog-actions "Cancelar Aceptar" at bounding box center [240, 118] width 174 height 19
drag, startPoint x: 198, startPoint y: 122, endPoint x: 196, endPoint y: 129, distance: 7.2
click at [198, 122] on button "Aceptar" at bounding box center [201, 119] width 28 height 10
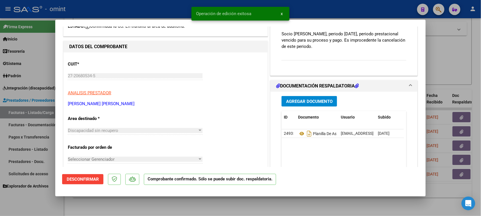
type input "$ 0,00"
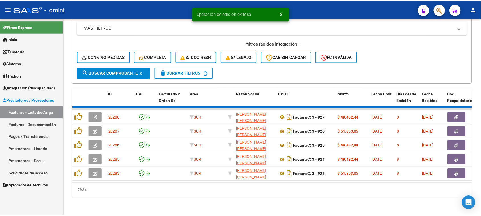
scroll to position [106, 0]
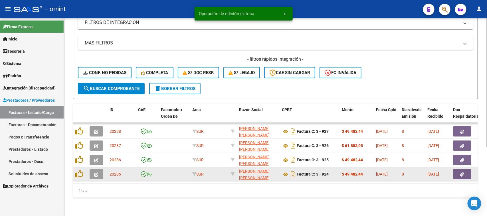
click at [93, 169] on button "button" at bounding box center [96, 174] width 13 height 10
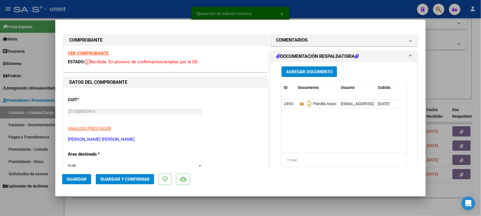
click at [103, 56] on div "VER COMPROBANTE ESTADO: Recibida. En proceso de confirmacion/aceptac por la OS." at bounding box center [166, 59] width 204 height 26
click at [103, 53] on strong "VER COMPROBANTE" at bounding box center [88, 53] width 41 height 5
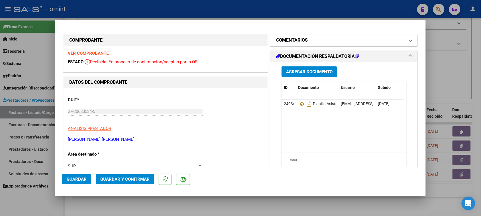
click at [337, 39] on mat-panel-title "COMENTARIOS" at bounding box center [340, 40] width 129 height 7
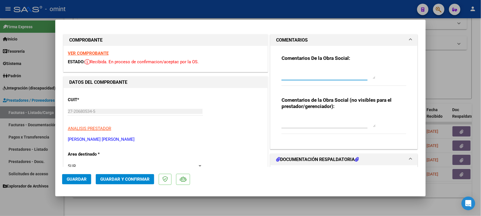
click at [329, 71] on textarea at bounding box center [329, 73] width 94 height 11
paste textarea "Socio [PERSON_NAME], periodo [DATE], periodo prestacional vencido para su proce…"
click at [339, 70] on textarea "Socio [PERSON_NAME], periodo [DATE], periodo prestacional vencido para su proce…" at bounding box center [329, 73] width 94 height 11
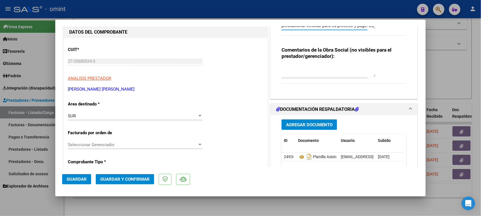
scroll to position [71, 0]
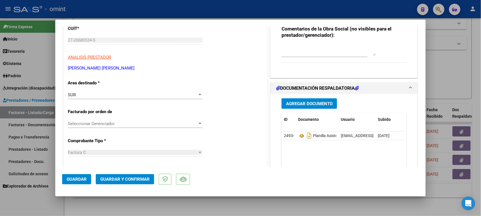
type textarea "Socio [PERSON_NAME], periodo [DATE], periodo prestacional vencido para su proce…"
click at [172, 93] on div "SUR" at bounding box center [133, 94] width 130 height 5
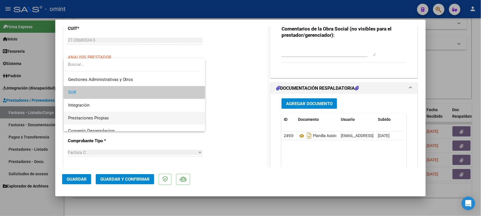
scroll to position [9, 0]
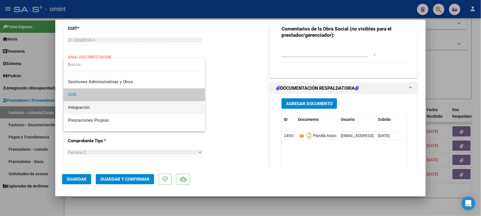
click at [130, 108] on span "Integración" at bounding box center [134, 107] width 133 height 13
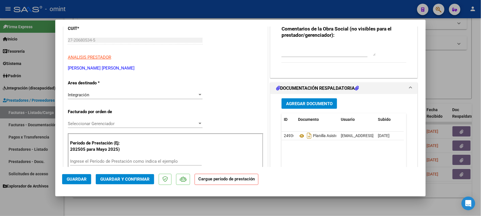
click at [140, 98] on div "Integración Seleccionar Area" at bounding box center [135, 95] width 135 height 9
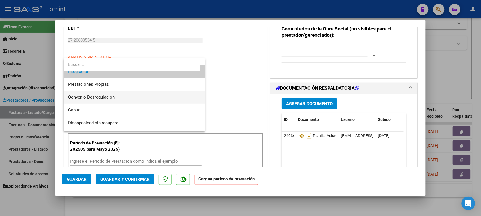
scroll to position [55, 0]
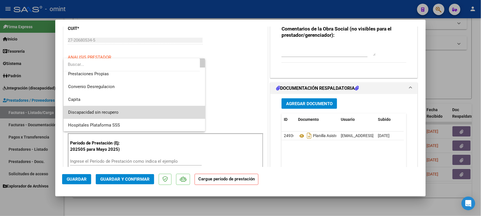
click at [139, 112] on span "Discapacidad sin recupero" at bounding box center [134, 112] width 133 height 13
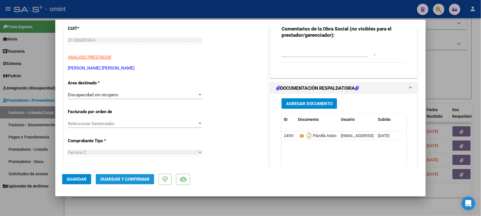
click at [128, 180] on span "Guardar y Confirmar" at bounding box center [124, 179] width 49 height 5
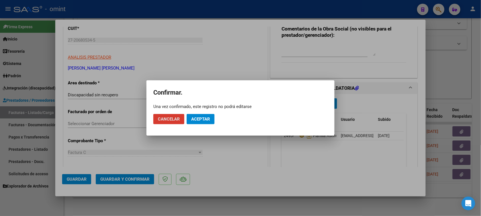
click at [198, 119] on span "Aceptar" at bounding box center [200, 119] width 19 height 5
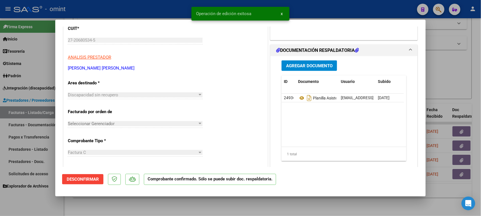
type input "$ 0,00"
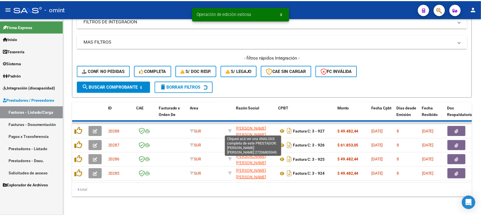
scroll to position [92, 0]
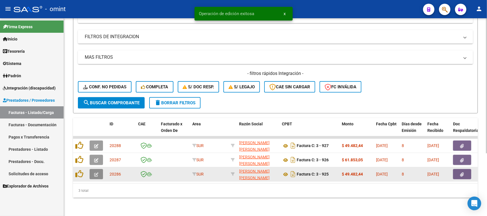
click at [101, 172] on button "button" at bounding box center [96, 174] width 13 height 10
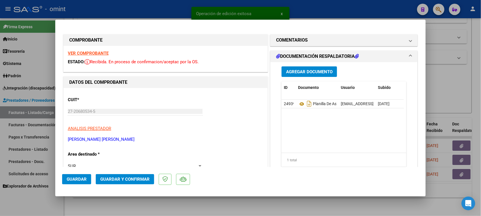
click at [86, 53] on strong "VER COMPROBANTE" at bounding box center [88, 53] width 41 height 5
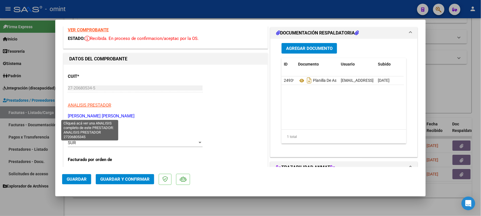
scroll to position [36, 0]
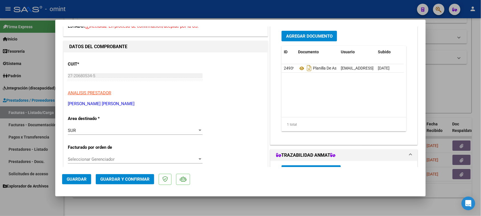
click at [88, 131] on div "SUR" at bounding box center [133, 130] width 130 height 5
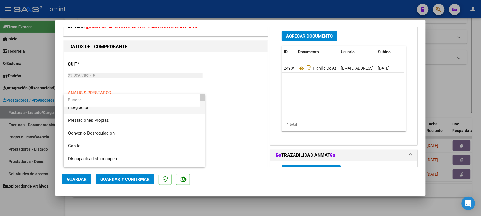
click at [92, 110] on span "Integración" at bounding box center [134, 107] width 133 height 13
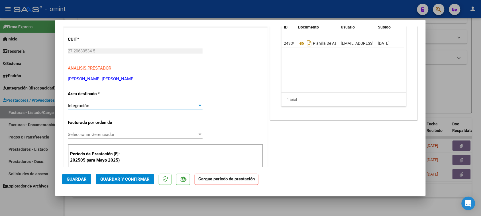
scroll to position [107, 0]
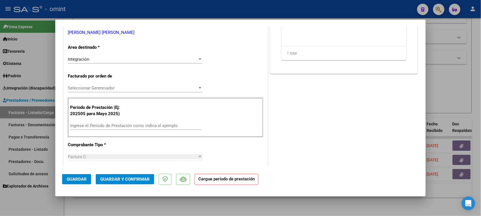
click at [149, 130] on div "Ingrese el Período de Prestación como indica el ejemplo" at bounding box center [136, 125] width 132 height 9
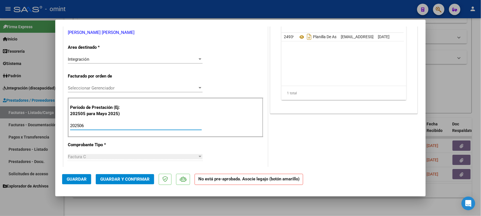
type input "202506"
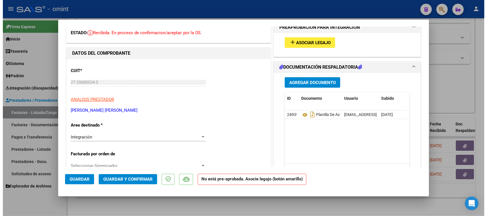
scroll to position [0, 0]
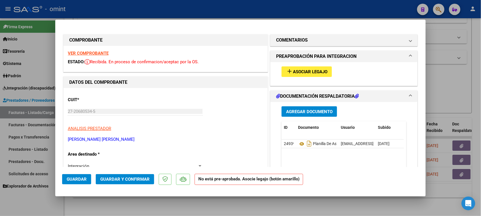
click at [304, 68] on button "add Asociar Legajo" at bounding box center [307, 71] width 50 height 11
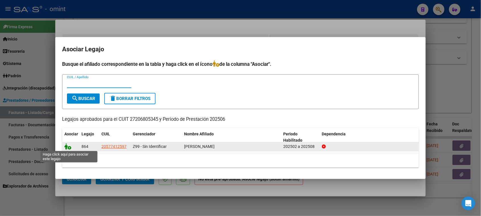
click at [66, 144] on icon at bounding box center [67, 146] width 7 height 6
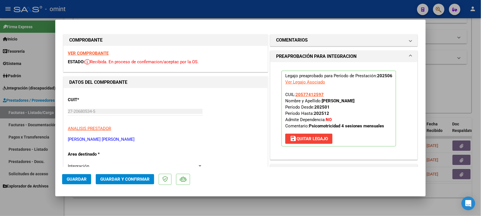
click at [91, 183] on button "Guardar" at bounding box center [76, 179] width 29 height 10
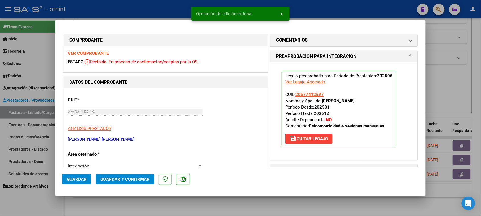
type input "$ 0,00"
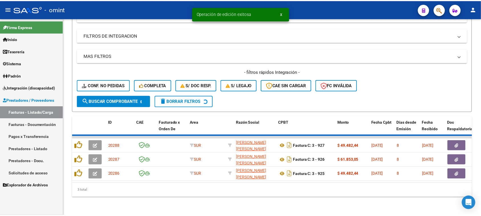
scroll to position [78, 0]
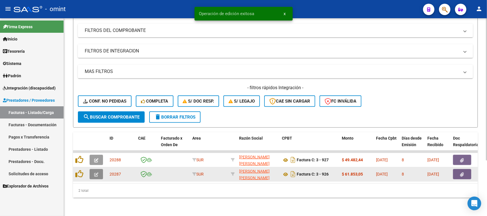
click at [96, 172] on span "button" at bounding box center [96, 174] width 4 height 5
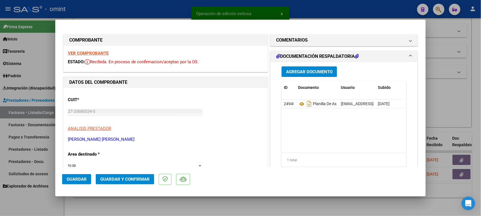
click at [86, 52] on strong "VER COMPROBANTE" at bounding box center [88, 53] width 41 height 5
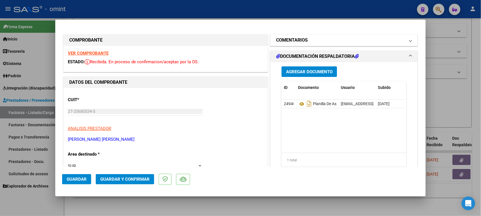
click at [297, 37] on h1 "COMENTARIOS" at bounding box center [292, 40] width 32 height 7
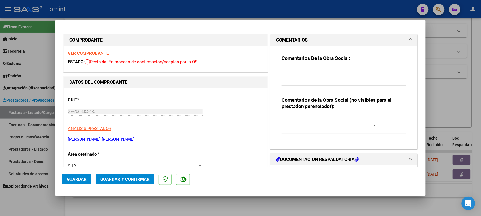
click at [297, 69] on textarea at bounding box center [329, 73] width 94 height 11
paste textarea "Socio [PERSON_NAME], periodo [DATE], periodo prestacional vencido para su proce…"
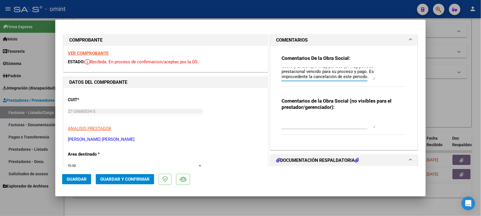
scroll to position [0, 0]
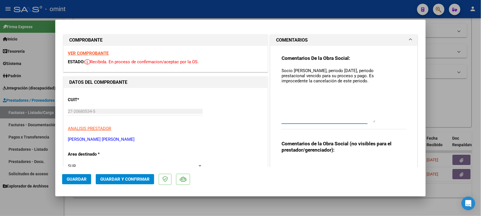
drag, startPoint x: 371, startPoint y: 78, endPoint x: 369, endPoint y: 128, distance: 50.8
click at [369, 123] on textarea "Socio [PERSON_NAME], periodo [DATE], periodo prestacional vencido para su proce…" at bounding box center [329, 95] width 94 height 55
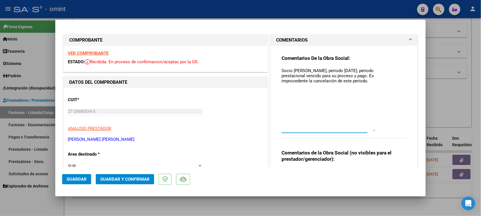
click at [337, 71] on textarea "Socio [PERSON_NAME], periodo [DATE], periodo prestacional vencido para su proce…" at bounding box center [329, 100] width 94 height 64
click at [335, 69] on textarea "Socio [PERSON_NAME], periodo [DATE], periodo prestacional vencido para su proce…" at bounding box center [329, 100] width 94 height 64
drag, startPoint x: 358, startPoint y: 71, endPoint x: 364, endPoint y: 82, distance: 12.4
click at [364, 82] on textarea "Socio [PERSON_NAME], periodo [DATE], periodo prestacional vencido para su proce…" at bounding box center [329, 100] width 94 height 64
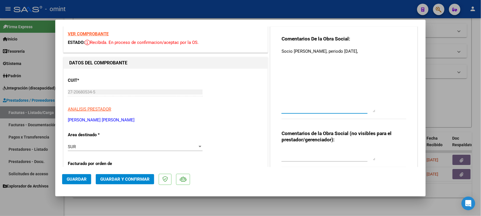
scroll to position [36, 0]
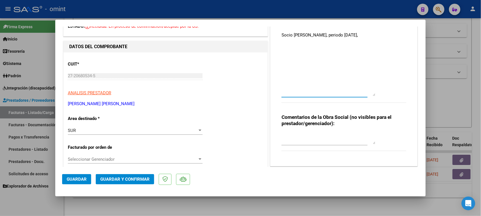
type textarea "Socio [PERSON_NAME], periodo [DATE],"
click at [96, 131] on div "SUR" at bounding box center [133, 130] width 130 height 5
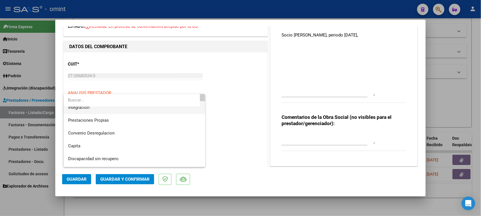
click at [100, 113] on span "Integración" at bounding box center [134, 107] width 133 height 13
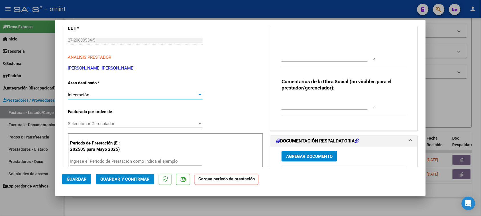
scroll to position [107, 0]
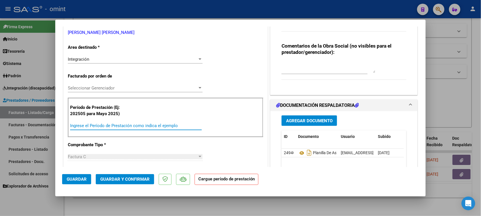
click at [146, 126] on input "Ingrese el Período de Prestación como indica el ejemplo" at bounding box center [136, 125] width 132 height 5
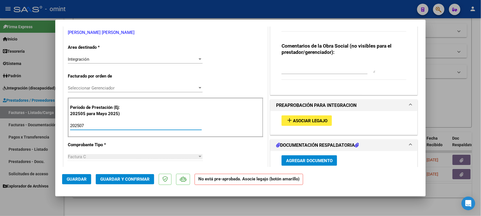
type input "202507"
click at [290, 123] on mat-icon "add" at bounding box center [289, 120] width 7 height 7
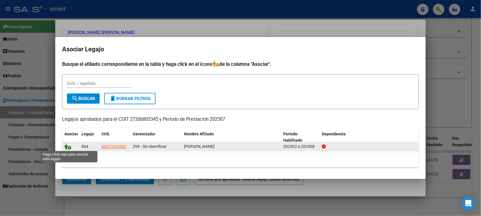
click at [69, 147] on icon at bounding box center [67, 146] width 7 height 6
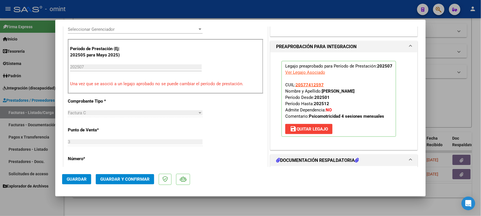
scroll to position [178, 0]
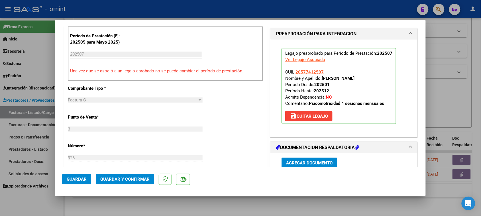
drag, startPoint x: 308, startPoint y: 105, endPoint x: 383, endPoint y: 102, distance: 74.5
click at [383, 102] on p "Legajo preaprobado para Período de Prestación: 202507 Ver Legajo Asociado CUIL:…" at bounding box center [339, 86] width 115 height 76
copy strong "Psicomotricidad 4 sesiones mensuales"
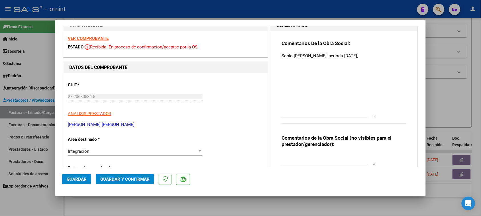
scroll to position [0, 0]
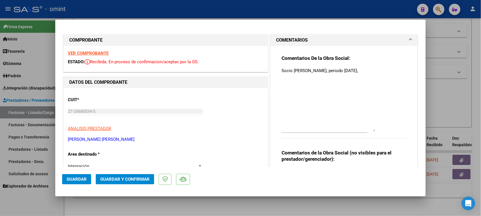
click at [390, 66] on div "Comentarios De la Obra Social: Socio [PERSON_NAME], periodo [DATE]," at bounding box center [344, 100] width 125 height 90
click at [385, 68] on div "Comentarios De la Obra Social: Socio [PERSON_NAME], periodo [DATE]," at bounding box center [344, 100] width 125 height 90
click at [381, 68] on div "Comentarios De la Obra Social: Socio [PERSON_NAME], periodo [DATE]," at bounding box center [344, 100] width 125 height 90
click at [361, 67] on div "Socio [PERSON_NAME], periodo [DATE]," at bounding box center [329, 99] width 94 height 66
paste textarea "[MEDICAL_DATA] 4 sesiones mensuales"
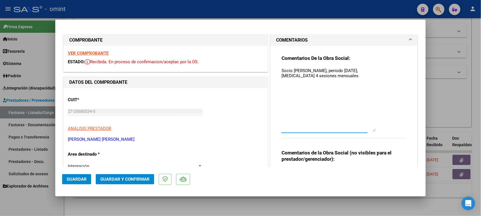
click at [311, 76] on textarea "Socio [PERSON_NAME], periodo [DATE], [MEDICAL_DATA] 4 sesiones mensuales" at bounding box center [329, 100] width 94 height 64
drag, startPoint x: 310, startPoint y: 76, endPoint x: 327, endPoint y: 83, distance: 18.8
click at [327, 83] on textarea "Socio [PERSON_NAME], periodo [DATE], [MEDICAL_DATA] la autorización 4 sesiones …" at bounding box center [329, 100] width 94 height 64
paste textarea "La autorización del tratamiento es por 8 (ocho) sesiones totales mensuales. Deb…"
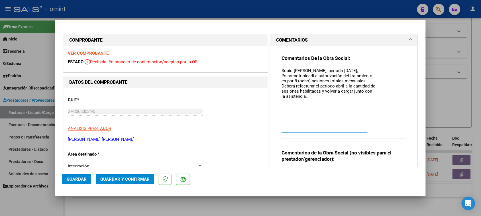
drag, startPoint x: 310, startPoint y: 76, endPoint x: 313, endPoint y: 68, distance: 8.1
click at [311, 76] on textarea "Socio [PERSON_NAME], periodo [DATE], PsicomotricidadLa autorización del tratami…" at bounding box center [329, 100] width 94 height 64
click at [336, 87] on textarea "Socio [PERSON_NAME], periodo [DATE], [MEDICAL_DATA]: La autorización del tratam…" at bounding box center [329, 100] width 94 height 64
click at [338, 88] on textarea "Socio [PERSON_NAME], periodo [DATE], [MEDICAL_DATA]: La autorización del tratam…" at bounding box center [329, 100] width 94 height 64
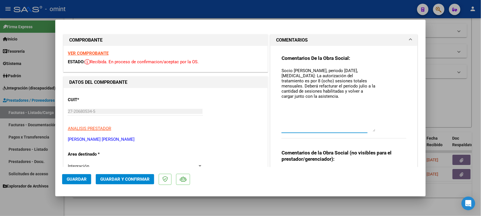
scroll to position [36, 0]
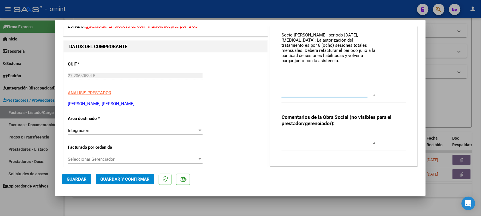
type textarea "Socio [PERSON_NAME], periodo [DATE], [MEDICAL_DATA]: La autorización del tratam…"
click at [86, 127] on div "Integración Seleccionar Area" at bounding box center [135, 130] width 135 height 9
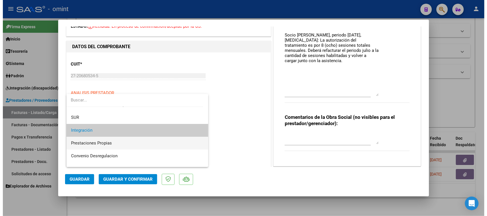
scroll to position [55, 0]
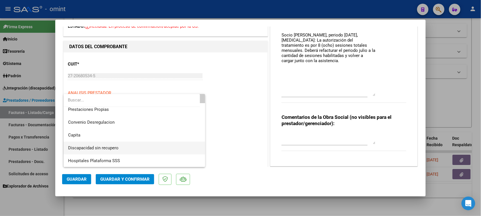
click at [99, 145] on span "Discapacidad sin recupero" at bounding box center [134, 148] width 133 height 13
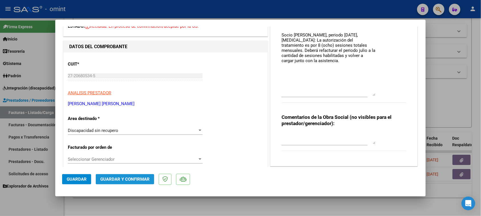
click at [116, 180] on span "Guardar y Confirmar" at bounding box center [124, 179] width 49 height 5
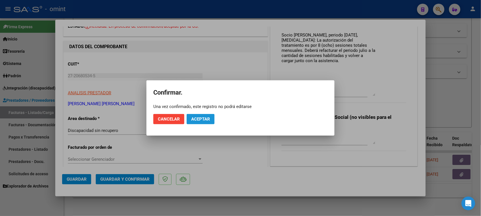
click at [202, 120] on span "Aceptar" at bounding box center [200, 119] width 19 height 5
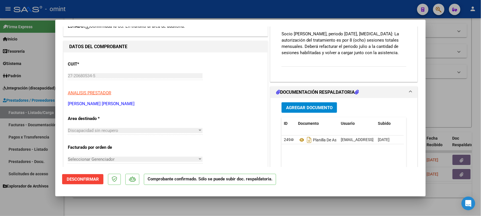
type input "$ 0,00"
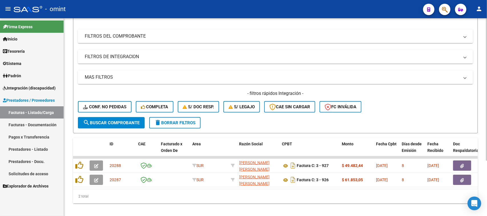
scroll to position [78, 0]
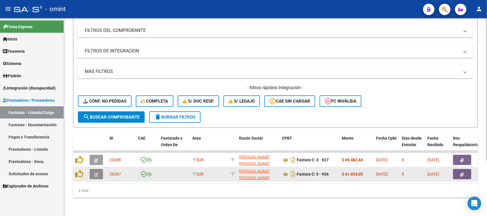
click at [102, 170] on button "button" at bounding box center [96, 174] width 13 height 10
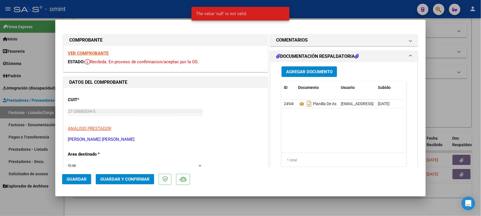
click at [103, 108] on div "27-20680534-5 Ingresar CUIT" at bounding box center [135, 111] width 135 height 9
click at [33, 115] on div "COMPROBANTE VER COMPROBANTE ESTADO: Recibida. En proceso de confirmacion/acepta…" at bounding box center [240, 108] width 481 height 216
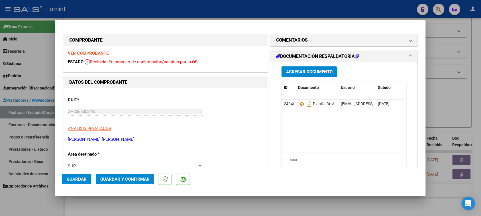
type input "$ 0,00"
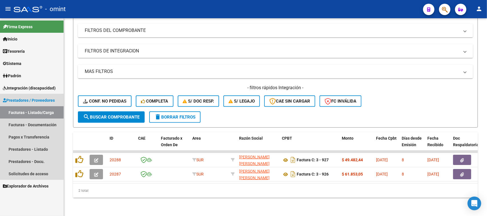
click at [25, 113] on link "Facturas - Listado/Carga" at bounding box center [32, 112] width 64 height 12
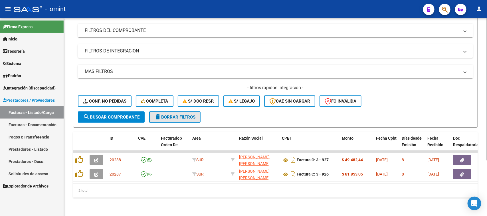
click at [163, 115] on span "delete Borrar Filtros" at bounding box center [174, 117] width 41 height 5
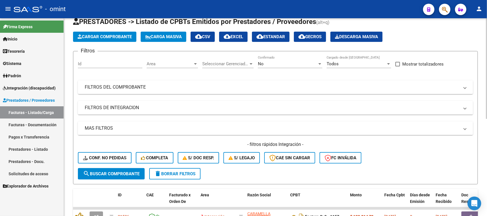
scroll to position [6, 0]
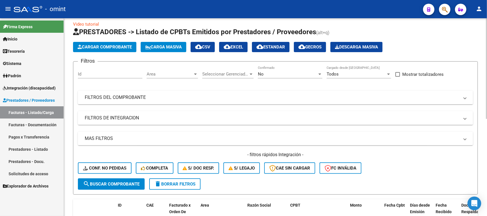
click at [170, 69] on div "Area Area" at bounding box center [172, 72] width 51 height 12
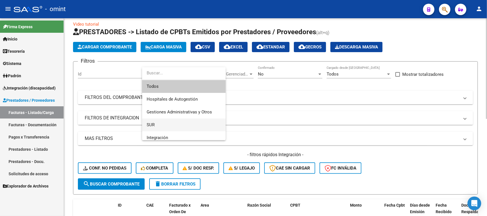
click at [163, 119] on span "SUR" at bounding box center [184, 125] width 74 height 13
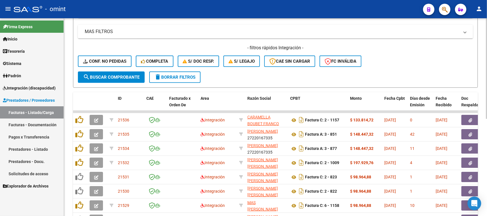
click at [139, 75] on span "search Buscar Comprobante" at bounding box center [111, 77] width 56 height 5
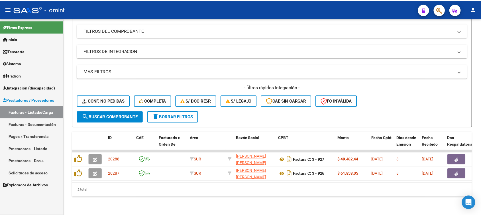
scroll to position [78, 0]
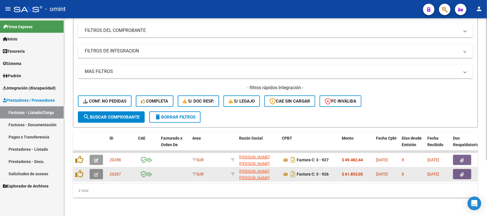
click at [91, 172] on button "button" at bounding box center [96, 174] width 13 height 10
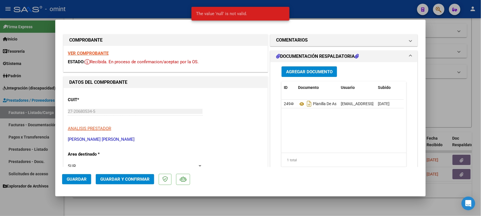
click at [76, 53] on strong "VER COMPROBANTE" at bounding box center [88, 53] width 41 height 5
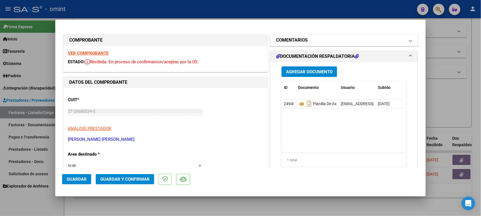
click at [320, 44] on mat-expansion-panel-header "COMENTARIOS" at bounding box center [344, 39] width 147 height 11
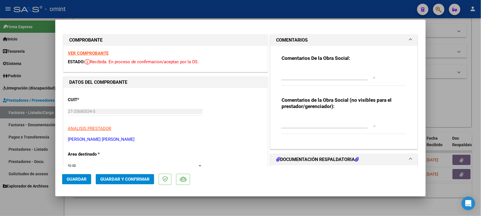
click at [308, 74] on textarea at bounding box center [329, 73] width 94 height 11
click at [312, 78] on textarea at bounding box center [329, 73] width 94 height 11
paste textarea "27-20680534-5"
type textarea "27-20680534-5"
drag, startPoint x: 330, startPoint y: 74, endPoint x: 182, endPoint y: 73, distance: 148.5
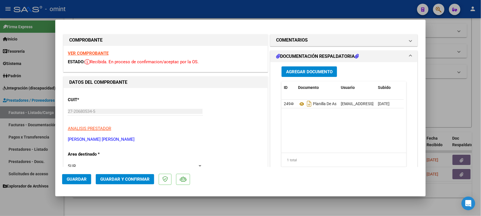
click at [294, 41] on h1 "COMENTARIOS" at bounding box center [292, 40] width 32 height 7
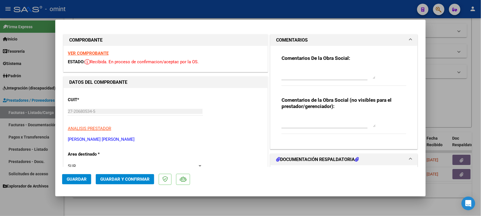
click at [298, 70] on div at bounding box center [329, 73] width 94 height 14
paste textarea "La autorización del tratamiento es por 8 (ocho) sesiones totales mensuales. Deb…"
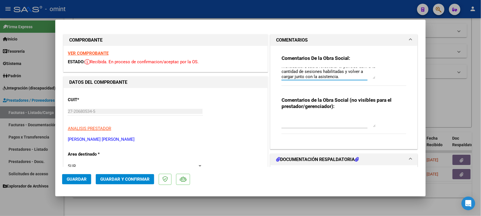
scroll to position [0, 0]
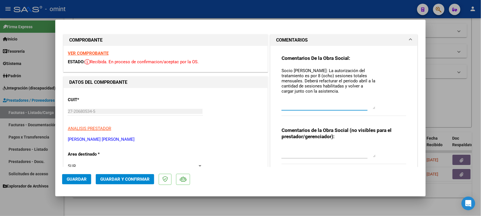
drag, startPoint x: 372, startPoint y: 74, endPoint x: 356, endPoint y: 89, distance: 22.4
click at [372, 104] on textarea "Socio [PERSON_NAME]: La autorización del tratamiento es por 8 (ocho) sesiones t…" at bounding box center [329, 89] width 94 height 42
click at [317, 76] on textarea "Socio [PERSON_NAME]: La autorización del tratamiento es por 8 (ocho) sesiones t…" at bounding box center [329, 89] width 94 height 42
click at [322, 76] on textarea "Socio [PERSON_NAME]: La autorización del tratamiento es por 4 (ocho) sesiones t…" at bounding box center [329, 89] width 94 height 42
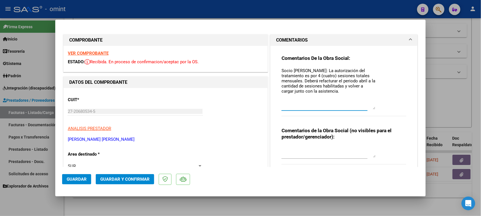
click at [361, 81] on textarea "Socio [PERSON_NAME]: La autorización del tratamiento es por 4 (cuatro) sesiones…" at bounding box center [329, 89] width 94 height 42
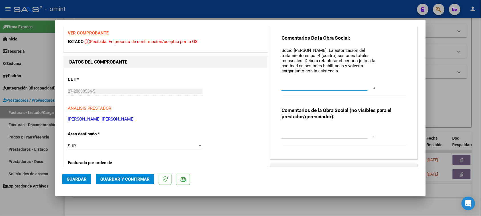
scroll to position [36, 0]
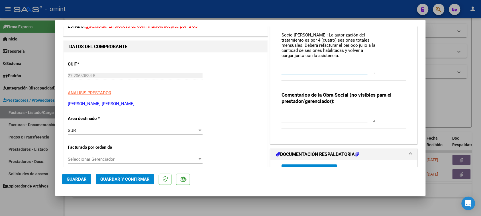
type textarea "Socio [PERSON_NAME]: La autorización del tratamiento es por 4 (cuatro) sesiones…"
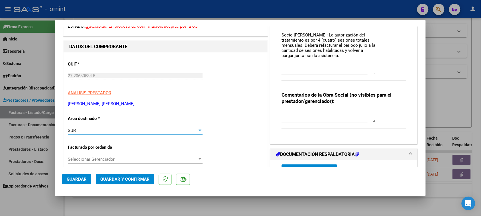
click at [157, 131] on div "SUR" at bounding box center [133, 130] width 130 height 5
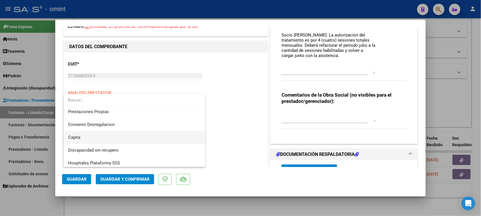
scroll to position [55, 0]
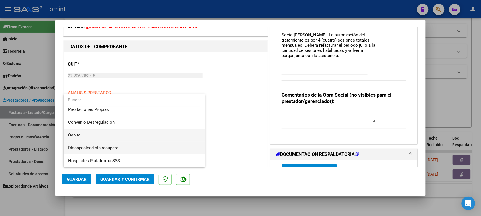
click at [150, 151] on span "Discapacidad sin recupero" at bounding box center [134, 148] width 133 height 13
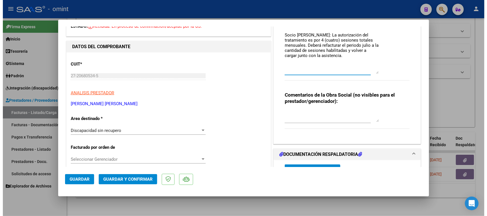
scroll to position [0, 0]
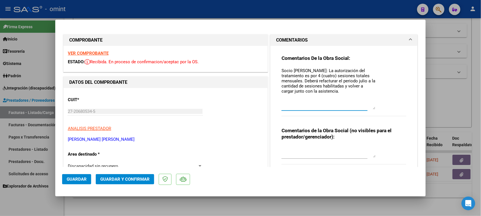
drag, startPoint x: 347, startPoint y: 58, endPoint x: 229, endPoint y: 17, distance: 125.0
click at [230, 13] on div "COMPROBANTE VER COMPROBANTE ESTADO: Recibida. En proceso de confirmacion/acepta…" at bounding box center [240, 108] width 481 height 216
click at [141, 182] on button "Guardar y Confirmar" at bounding box center [125, 179] width 58 height 10
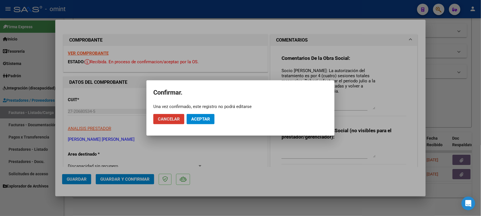
click at [211, 118] on button "Aceptar" at bounding box center [201, 119] width 28 height 10
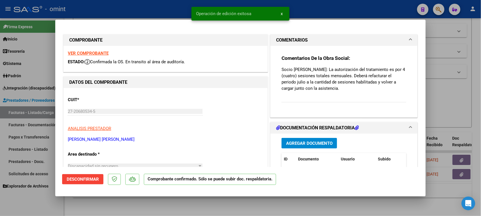
type input "$ 0,00"
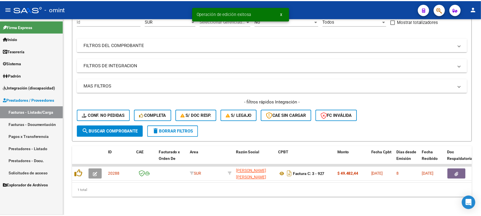
scroll to position [63, 0]
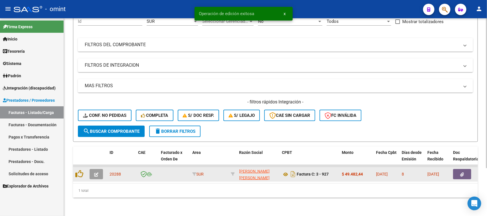
click at [100, 169] on button "button" at bounding box center [96, 174] width 13 height 10
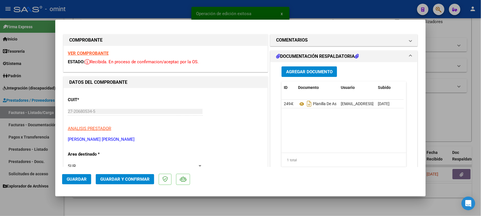
click at [101, 55] on strong "VER COMPROBANTE" at bounding box center [88, 53] width 41 height 5
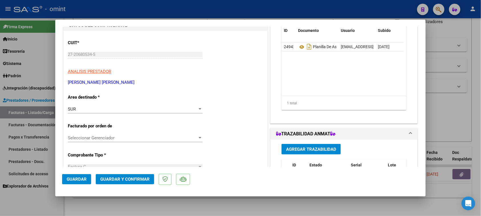
scroll to position [71, 0]
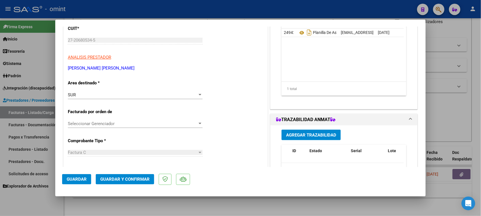
click at [137, 98] on div "SUR Seleccionar Area" at bounding box center [135, 95] width 135 height 9
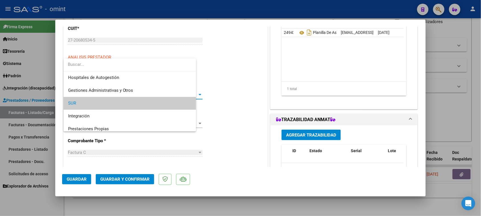
scroll to position [9, 0]
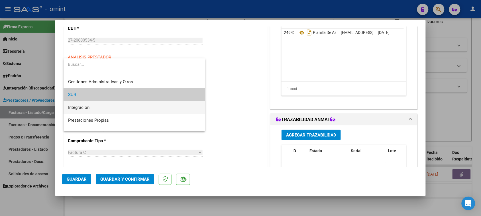
click at [134, 106] on span "Integración" at bounding box center [134, 107] width 133 height 13
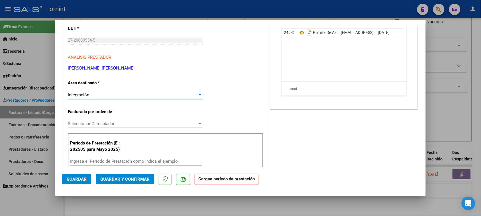
click at [131, 163] on input "Ingrese el Período de Prestación como indica el ejemplo" at bounding box center [136, 161] width 132 height 5
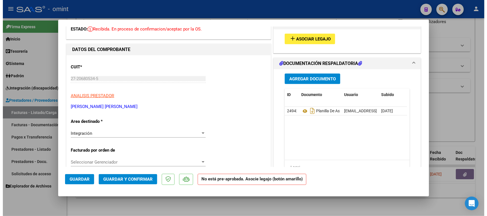
scroll to position [36, 0]
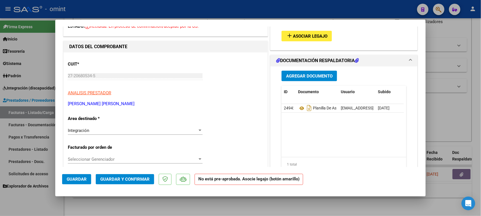
type input "202508"
click at [310, 36] on span "Asociar Legajo" at bounding box center [310, 36] width 34 height 5
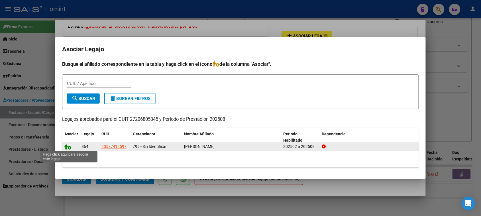
click at [66, 145] on icon at bounding box center [67, 146] width 7 height 6
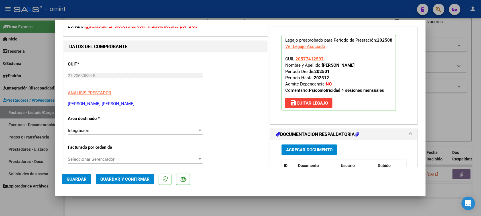
click at [79, 182] on button "Guardar" at bounding box center [76, 179] width 29 height 10
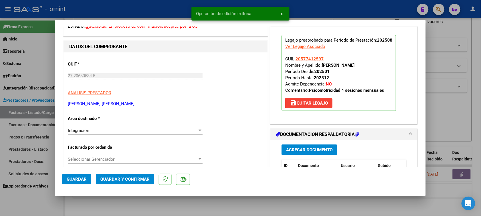
type input "$ 0,00"
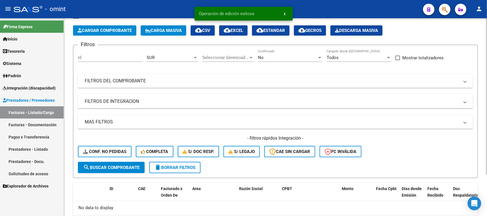
scroll to position [18, 0]
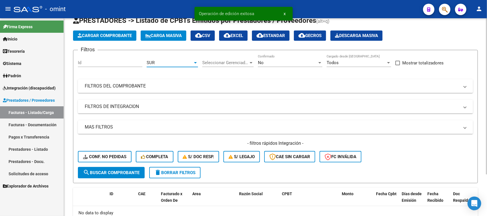
click at [176, 63] on div "SUR" at bounding box center [170, 62] width 46 height 5
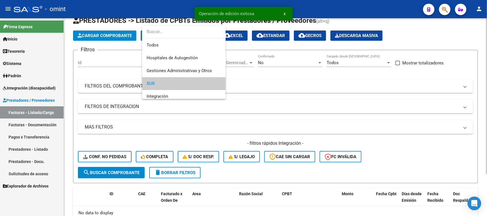
scroll to position [21, 0]
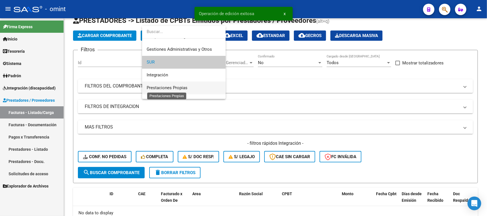
click at [176, 86] on span "Prestaciones Propias" at bounding box center [167, 87] width 41 height 5
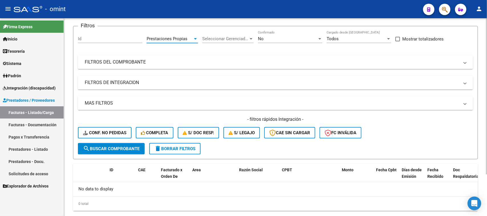
scroll to position [53, 0]
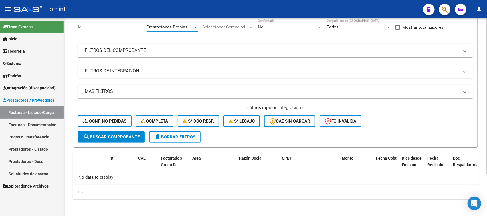
click at [123, 137] on span "search Buscar Comprobante" at bounding box center [111, 137] width 56 height 5
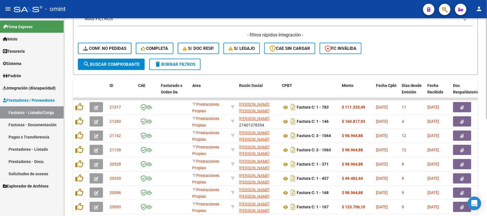
scroll to position [192, 0]
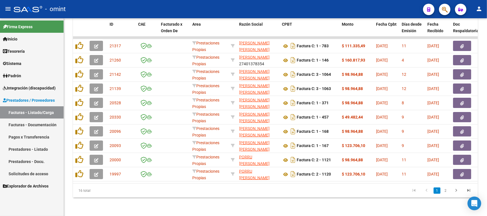
click at [455, 187] on li at bounding box center [456, 191] width 13 height 10
click at [454, 189] on icon "go to next page" at bounding box center [455, 191] width 7 height 7
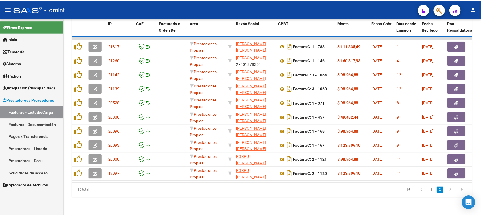
scroll to position [135, 0]
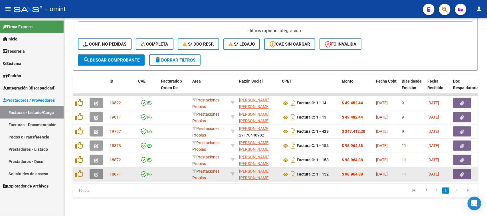
click at [98, 172] on span "button" at bounding box center [96, 174] width 4 height 5
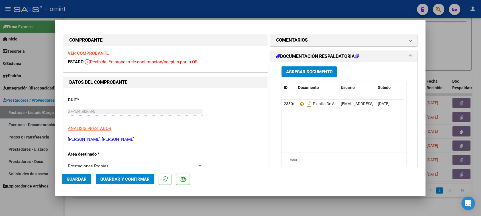
click at [93, 52] on strong "VER COMPROBANTE" at bounding box center [88, 53] width 41 height 5
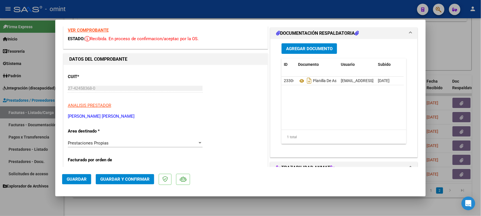
scroll to position [36, 0]
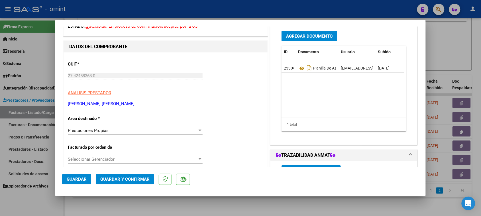
click at [165, 128] on div "Prestaciones Propias" at bounding box center [133, 130] width 130 height 5
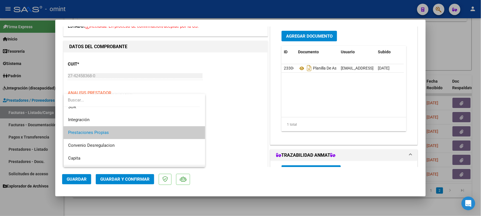
scroll to position [19, 0]
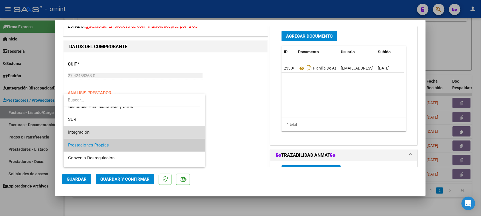
click at [156, 132] on span "Integración" at bounding box center [134, 132] width 133 height 13
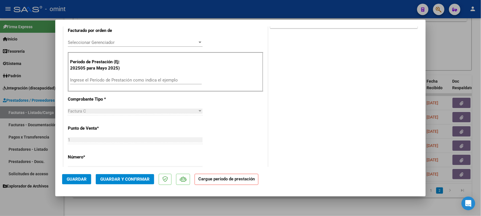
scroll to position [178, 0]
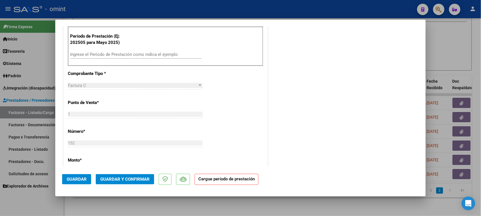
click at [137, 49] on div "Período de Prestación (Ej: 202505 para [DATE]) Ingrese el Período de Prestación…" at bounding box center [166, 47] width 196 height 40
click at [135, 60] on div "Ingrese el Período de Prestación como indica el ejemplo" at bounding box center [136, 57] width 132 height 14
click at [135, 56] on input "Ingrese el Período de Prestación como indica el ejemplo" at bounding box center [136, 54] width 132 height 5
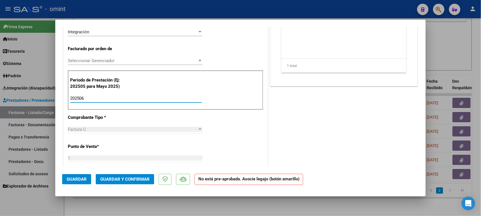
scroll to position [0, 0]
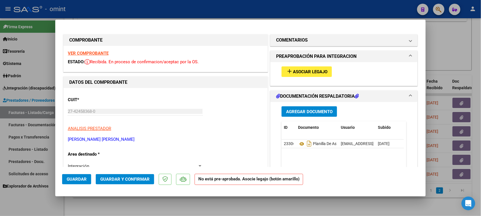
type input "202506"
click at [298, 76] on button "add Asociar Legajo" at bounding box center [307, 71] width 50 height 11
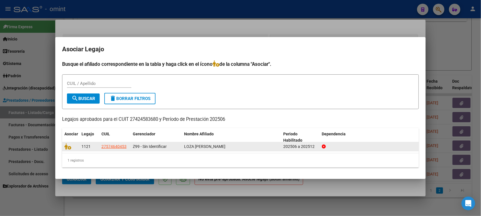
click at [64, 147] on datatable-body-cell at bounding box center [70, 146] width 17 height 9
click at [65, 147] on icon at bounding box center [67, 146] width 7 height 6
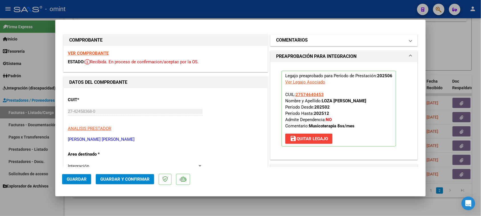
click at [297, 45] on mat-expansion-panel-header "COMENTARIOS" at bounding box center [344, 39] width 147 height 11
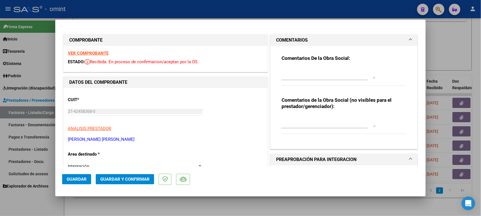
click at [296, 64] on div "Comentarios De la Obra Social:" at bounding box center [344, 73] width 125 height 37
click at [290, 72] on textarea at bounding box center [329, 73] width 94 height 11
paste textarea "Recuerde debe cargar sus facturaciones seleccionando únicamente el área "Integr…"
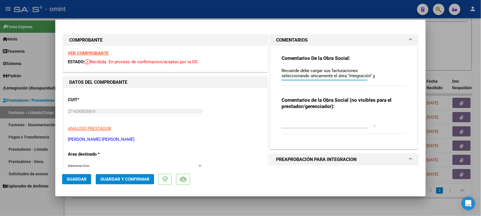
scroll to position [5, 0]
type textarea "Recuerde debe cargar sus facturaciones seleccionando únicamente el área "Integr…"
click at [76, 184] on button "Guardar" at bounding box center [76, 179] width 29 height 10
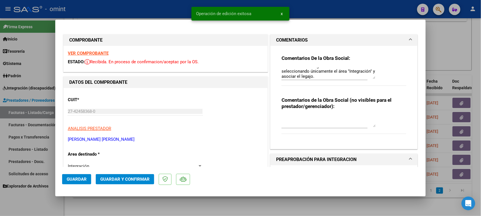
type input "$ 0,00"
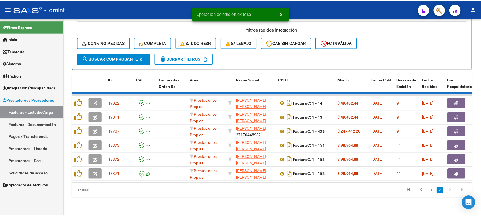
scroll to position [120, 0]
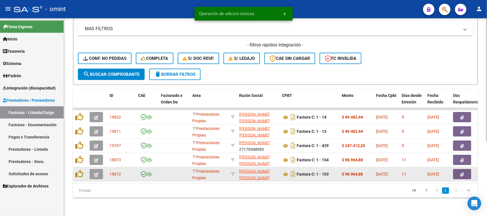
click at [95, 172] on span "button" at bounding box center [96, 174] width 4 height 5
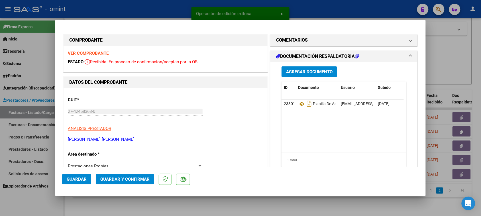
click at [98, 53] on strong "VER COMPROBANTE" at bounding box center [88, 53] width 41 height 5
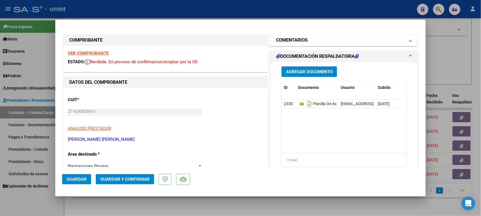
click at [283, 40] on h1 "COMENTARIOS" at bounding box center [292, 40] width 32 height 7
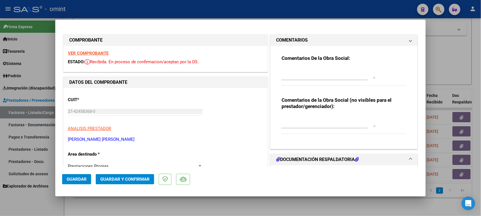
click at [294, 72] on textarea at bounding box center [329, 73] width 94 height 11
paste textarea "Recuerde debe cargar sus facturaciones seleccionando únicamente el área "Integr…"
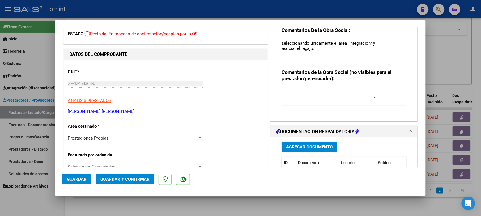
scroll to position [71, 0]
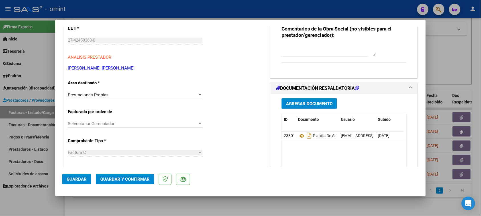
type textarea "Recuerde debe cargar sus facturaciones seleccionando únicamente el área "Integr…"
click at [134, 97] on div "Prestaciones Propias" at bounding box center [133, 94] width 130 height 5
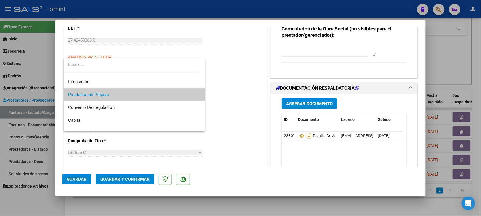
scroll to position [0, 0]
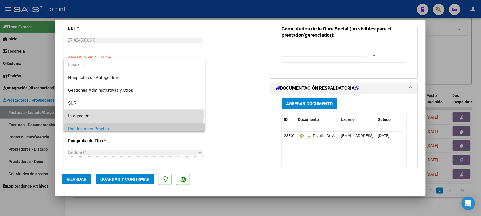
click at [133, 114] on span "Integración" at bounding box center [134, 116] width 133 height 13
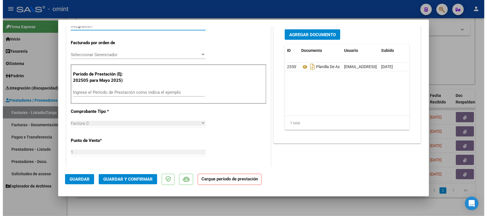
scroll to position [143, 0]
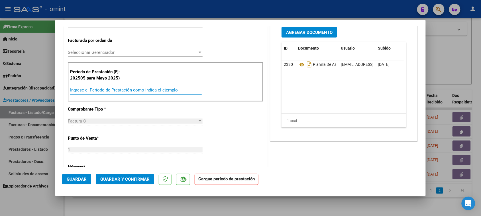
click at [113, 88] on input "Ingrese el Período de Prestación como indica el ejemplo" at bounding box center [136, 90] width 132 height 5
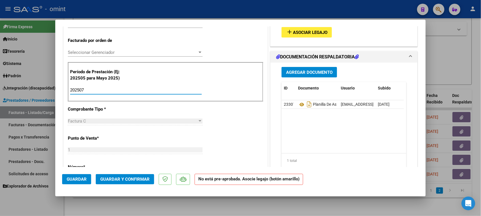
type input "202507"
click at [286, 36] on button "add Asociar Legajo" at bounding box center [307, 32] width 50 height 11
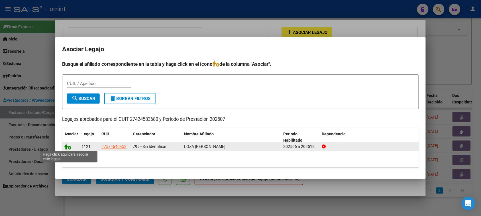
click at [66, 144] on icon at bounding box center [67, 146] width 7 height 6
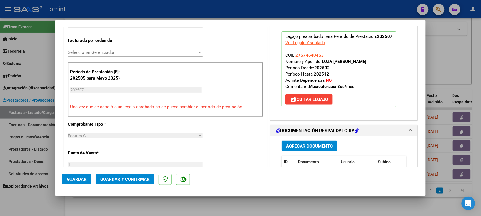
click at [83, 182] on span "Guardar" at bounding box center [77, 179] width 20 height 5
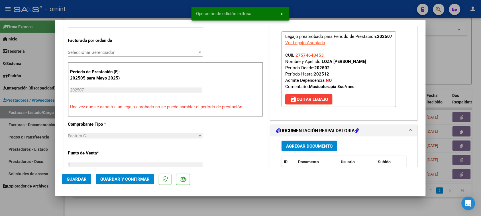
type input "$ 0,00"
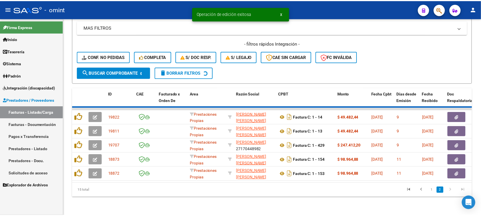
scroll to position [106, 0]
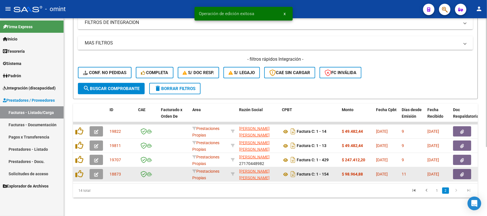
click at [97, 172] on icon "button" at bounding box center [96, 174] width 4 height 4
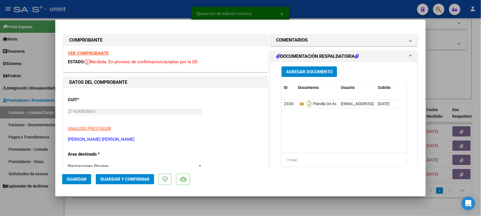
click at [108, 53] on strong "VER COMPROBANTE" at bounding box center [88, 53] width 41 height 5
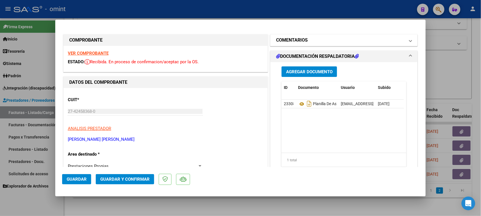
click at [290, 40] on h1 "COMENTARIOS" at bounding box center [292, 40] width 32 height 7
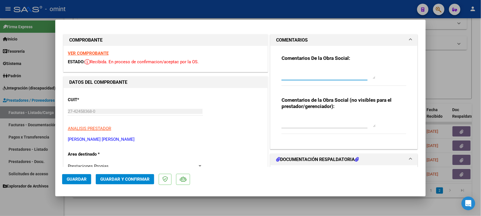
click at [292, 68] on textarea at bounding box center [329, 73] width 94 height 11
paste textarea "Recuerde debe cargar sus facturaciones seleccionando únicamente el área "Integr…"
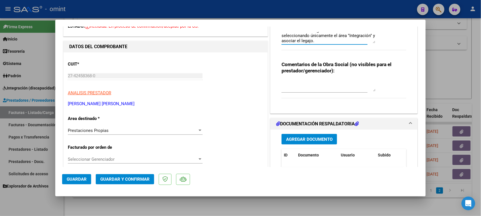
type textarea "Recuerde debe cargar sus facturaciones seleccionando únicamente el área "Integr…"
click at [146, 129] on div "Prestaciones Propias" at bounding box center [133, 130] width 130 height 5
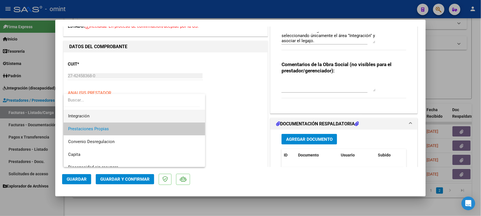
scroll to position [19, 0]
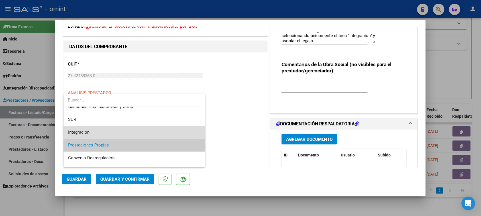
click at [146, 133] on span "Integración" at bounding box center [134, 132] width 133 height 13
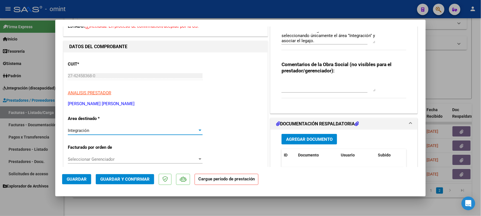
scroll to position [71, 0]
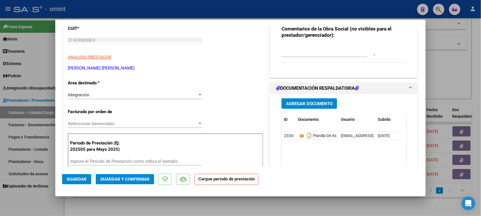
click at [144, 158] on div "Período de Prestación (Ej: 202505 para [DATE]) Ingrese el Período de Prestación…" at bounding box center [166, 153] width 196 height 40
click at [144, 161] on input "Ingrese el Período de Prestación como indica el ejemplo" at bounding box center [136, 161] width 132 height 5
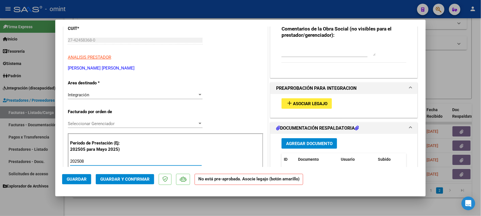
type input "202508"
click at [308, 106] on button "add Asociar Legajo" at bounding box center [307, 103] width 50 height 11
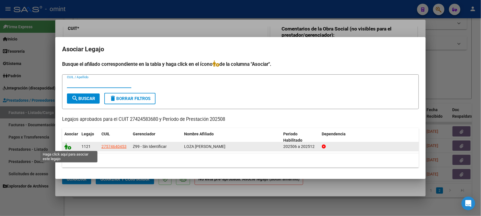
click at [70, 147] on icon at bounding box center [67, 146] width 7 height 6
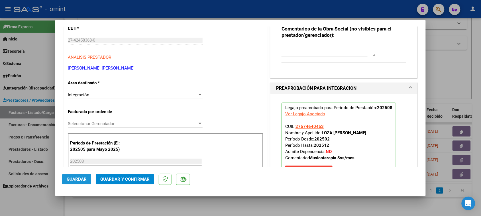
click at [80, 177] on button "Guardar" at bounding box center [76, 179] width 29 height 10
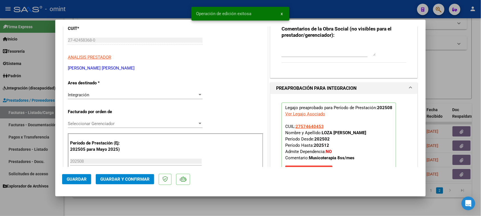
type input "$ 0,00"
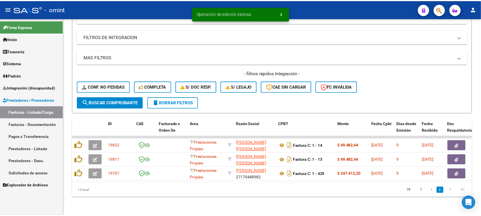
scroll to position [92, 0]
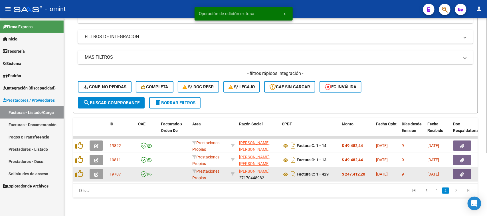
click at [100, 169] on button "button" at bounding box center [96, 174] width 13 height 10
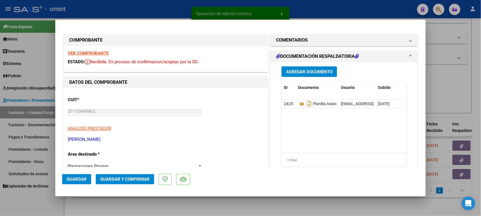
click at [94, 54] on strong "VER COMPROBANTE" at bounding box center [88, 53] width 41 height 5
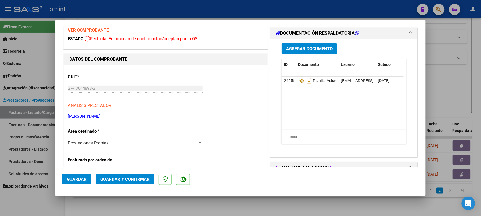
scroll to position [36, 0]
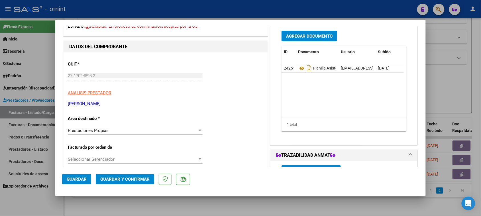
click at [145, 133] on div "Prestaciones Propias Seleccionar Area" at bounding box center [135, 130] width 135 height 9
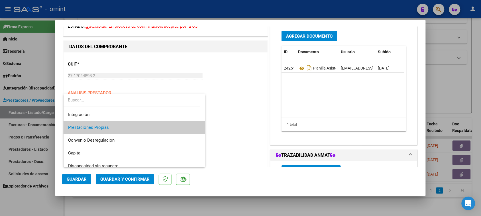
scroll to position [19, 0]
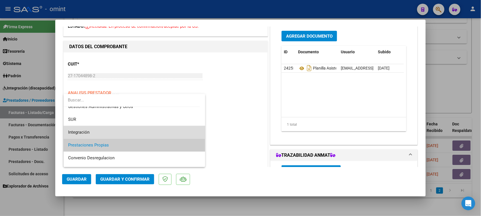
click at [143, 132] on span "Integración" at bounding box center [134, 132] width 133 height 13
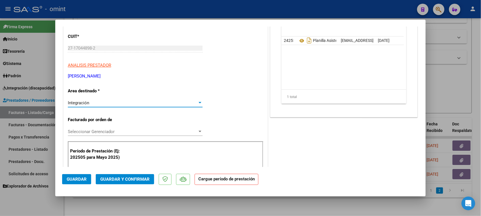
scroll to position [107, 0]
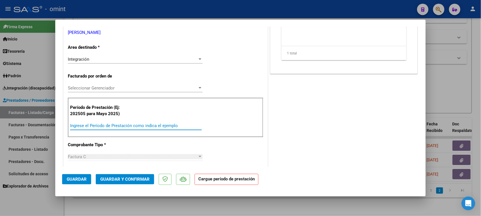
click at [143, 124] on input "Ingrese el Período de Prestación como indica el ejemplo" at bounding box center [136, 125] width 132 height 5
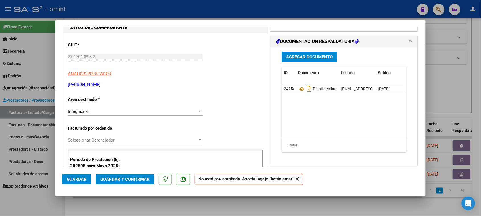
scroll to position [0, 0]
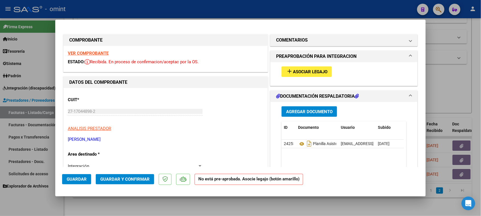
type input "202508"
click at [294, 72] on span "Asociar Legajo" at bounding box center [310, 71] width 34 height 5
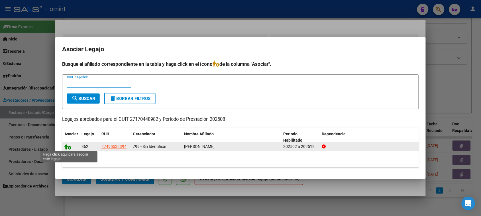
click at [68, 145] on icon at bounding box center [67, 146] width 7 height 6
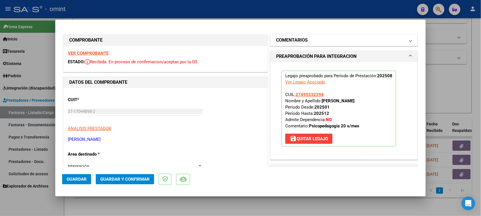
click at [332, 46] on mat-expansion-panel-header "COMENTARIOS" at bounding box center [344, 39] width 147 height 11
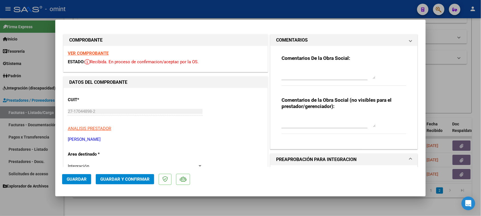
click at [317, 74] on textarea at bounding box center [329, 73] width 94 height 11
paste textarea "Recuerde debe cargar sus facturaciones seleccionando únicamente el área "Integr…"
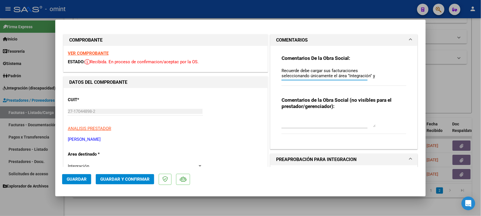
scroll to position [5, 0]
type textarea "Recuerde debe cargar sus facturaciones seleccionando únicamente el área "Integr…"
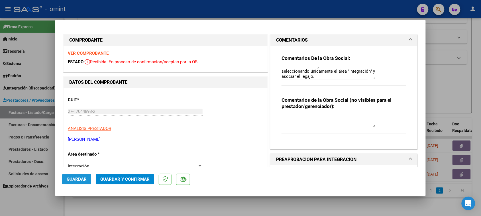
click at [74, 178] on span "Guardar" at bounding box center [77, 179] width 20 height 5
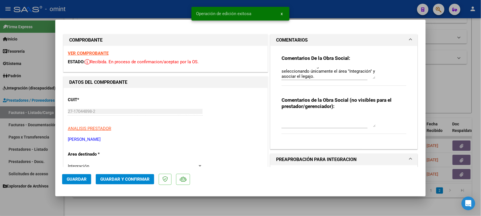
type input "$ 0,00"
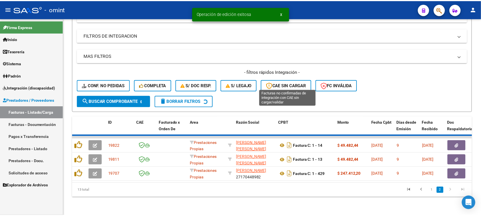
scroll to position [78, 0]
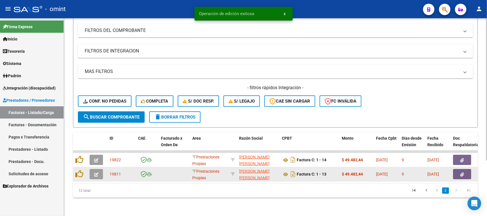
click at [99, 170] on button "button" at bounding box center [96, 174] width 13 height 10
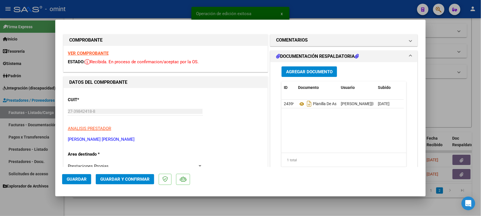
click at [100, 54] on strong "VER COMPROBANTE" at bounding box center [88, 53] width 41 height 5
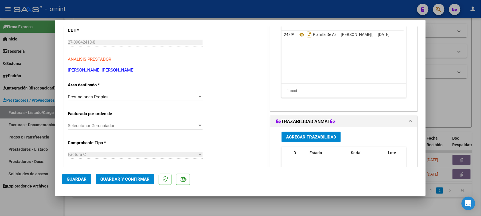
scroll to position [71, 0]
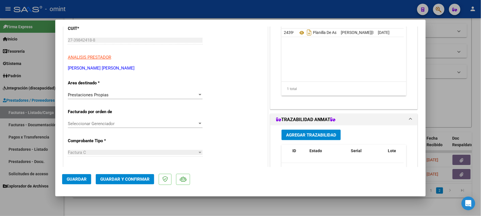
click at [171, 92] on div "Prestaciones Propias Seleccionar Area" at bounding box center [135, 95] width 135 height 9
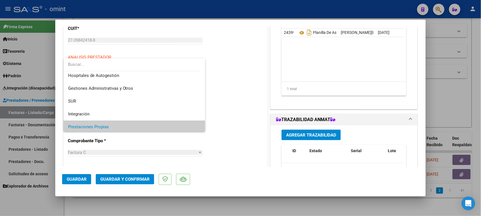
scroll to position [0, 0]
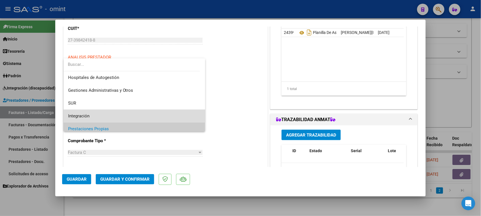
click at [166, 113] on span "Integración" at bounding box center [134, 116] width 133 height 13
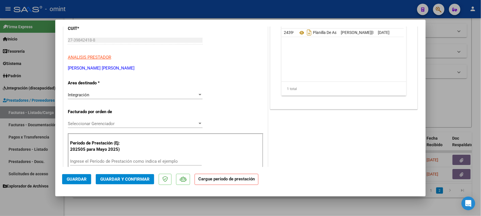
click at [146, 158] on div "Ingrese el Período de Prestación como indica el ejemplo" at bounding box center [136, 161] width 132 height 9
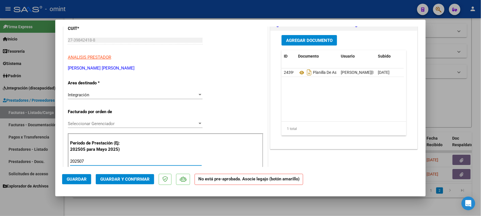
type input "202507"
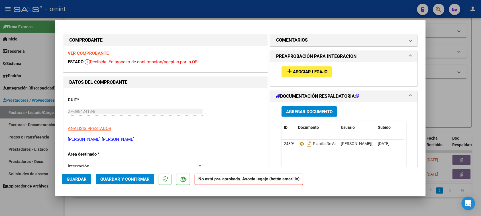
click at [314, 70] on span "Asociar Legajo" at bounding box center [310, 71] width 34 height 5
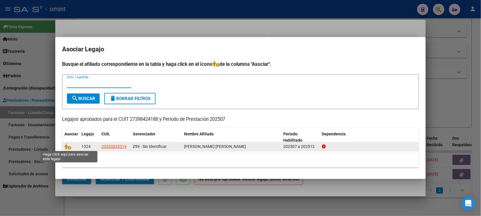
click at [71, 144] on span at bounding box center [68, 146] width 9 height 5
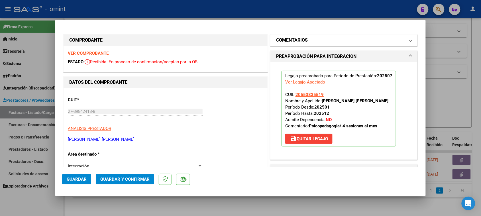
click at [356, 40] on mat-panel-title "COMENTARIOS" at bounding box center [340, 40] width 129 height 7
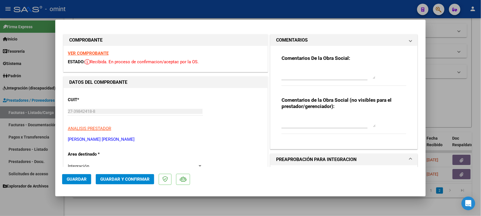
click at [338, 76] on textarea at bounding box center [329, 73] width 94 height 11
click at [326, 70] on textarea at bounding box center [329, 73] width 94 height 11
paste textarea "Recuerde debe cargar sus facturaciones seleccionando únicamente el área "Integr…"
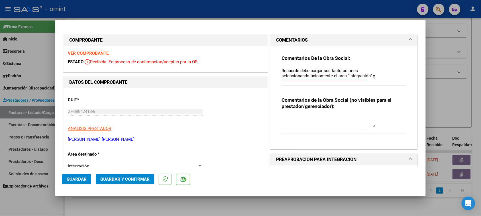
scroll to position [5, 0]
type textarea "Recuerde debe cargar sus facturaciones seleccionando únicamente el área "Integr…"
drag, startPoint x: 76, startPoint y: 178, endPoint x: 224, endPoint y: 113, distance: 161.4
click at [77, 178] on span "Guardar" at bounding box center [77, 179] width 20 height 5
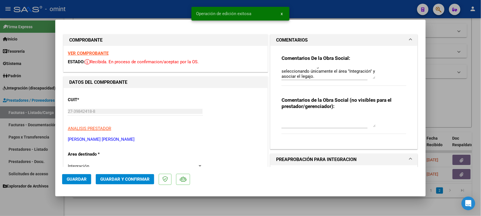
type input "$ 0,00"
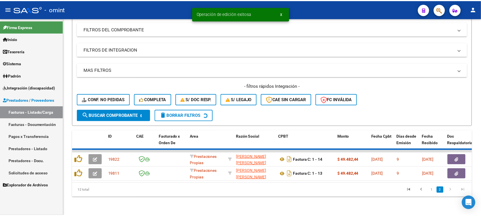
scroll to position [63, 0]
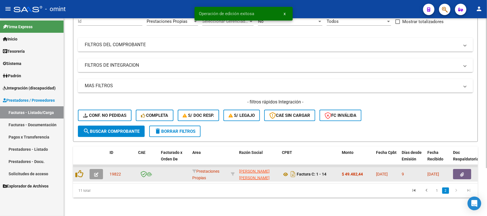
click at [95, 174] on datatable-body-cell at bounding box center [97, 174] width 20 height 14
click at [96, 172] on icon "button" at bounding box center [96, 174] width 4 height 4
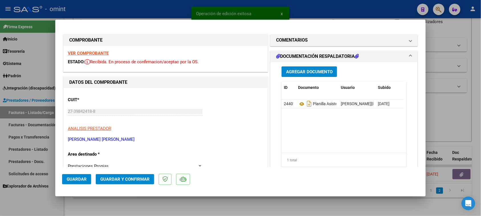
click at [101, 54] on strong "VER COMPROBANTE" at bounding box center [88, 53] width 41 height 5
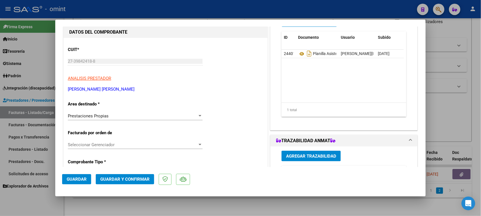
scroll to position [71, 0]
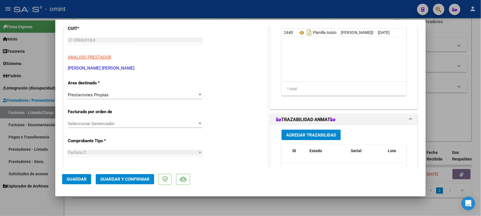
click at [170, 97] on div "Prestaciones Propias" at bounding box center [133, 94] width 130 height 5
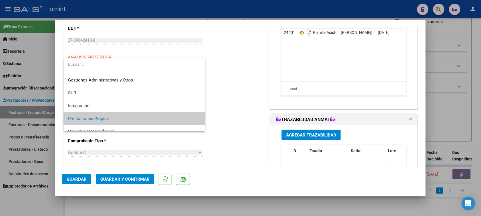
scroll to position [0, 0]
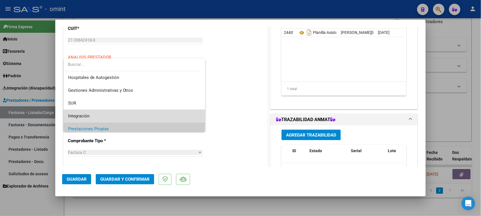
click at [164, 116] on span "Integración" at bounding box center [134, 116] width 133 height 13
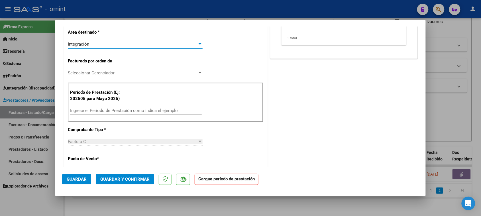
scroll to position [143, 0]
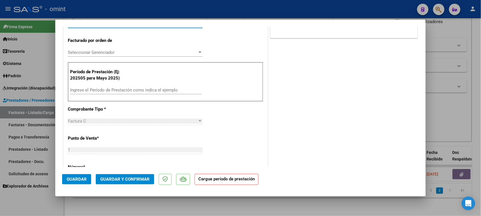
click at [164, 93] on div "Ingrese el Período de Prestación como indica el ejemplo" at bounding box center [136, 90] width 132 height 9
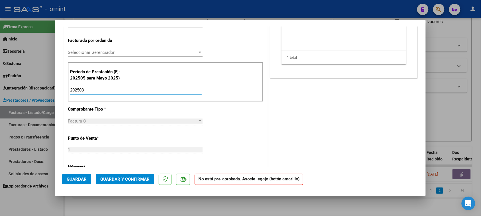
drag, startPoint x: 164, startPoint y: 89, endPoint x: 189, endPoint y: 92, distance: 24.4
click at [165, 89] on input "202508" at bounding box center [136, 90] width 132 height 5
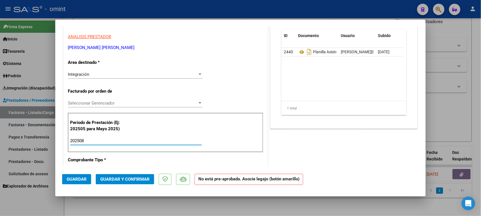
scroll to position [0, 0]
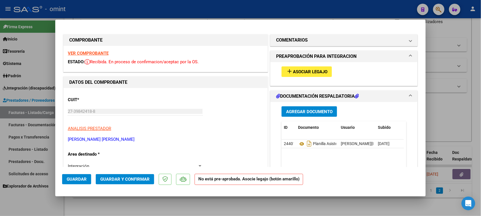
type input "202508"
click at [317, 72] on span "Asociar Legajo" at bounding box center [310, 71] width 34 height 5
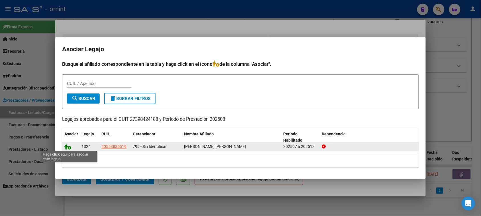
click at [68, 146] on icon at bounding box center [67, 146] width 7 height 6
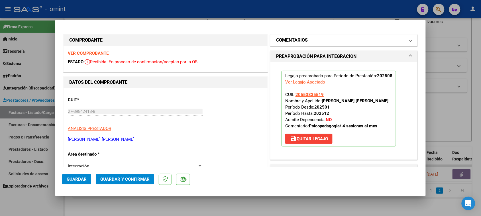
click at [321, 44] on mat-expansion-panel-header "COMENTARIOS" at bounding box center [344, 39] width 147 height 11
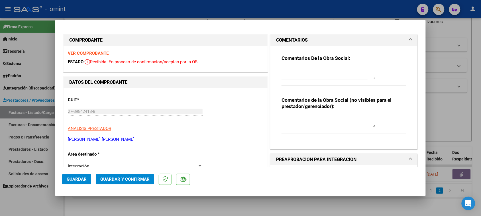
click at [304, 73] on textarea at bounding box center [329, 73] width 94 height 11
paste textarea "Recuerde debe cargar sus facturaciones seleccionando únicamente el área "Integr…"
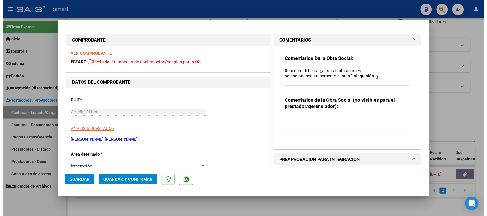
scroll to position [5, 0]
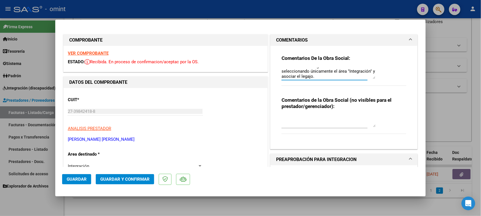
type textarea "Recuerde debe cargar sus facturaciones seleccionando únicamente el área "Integr…"
click at [74, 181] on span "Guardar" at bounding box center [77, 179] width 20 height 5
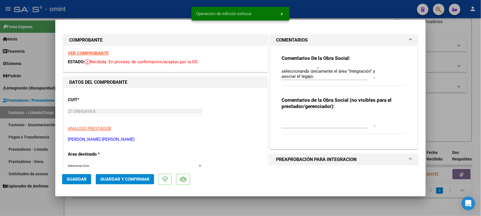
type input "$ 0,00"
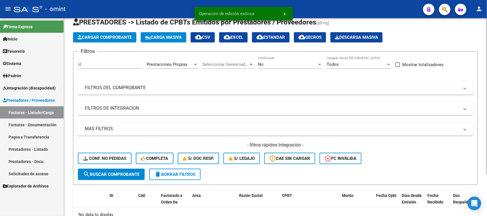
scroll to position [0, 0]
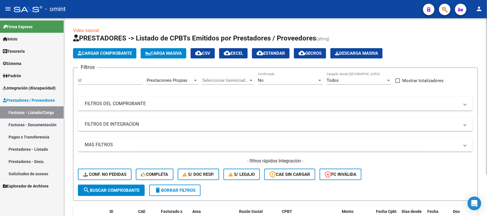
click at [119, 181] on div "- filtros rápidos Integración - Conf. no pedidas Completa S/ Doc Resp. S/ legaj…" at bounding box center [275, 171] width 395 height 27
click at [137, 188] on span "search Buscar Comprobante" at bounding box center [111, 190] width 56 height 5
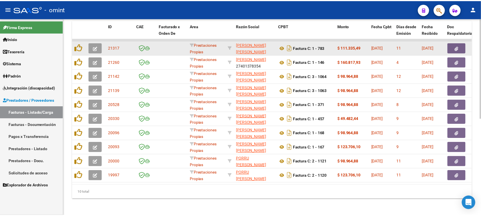
scroll to position [192, 0]
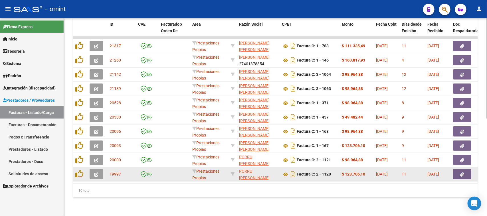
click at [100, 170] on button "button" at bounding box center [96, 174] width 13 height 10
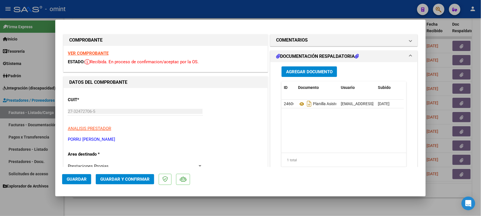
click at [88, 52] on strong "VER COMPROBANTE" at bounding box center [88, 53] width 41 height 5
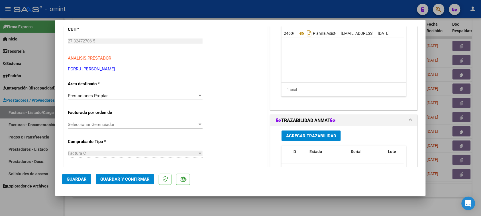
scroll to position [71, 0]
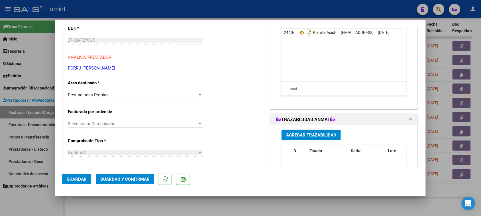
click at [135, 92] on div "Prestaciones Propias" at bounding box center [133, 94] width 130 height 5
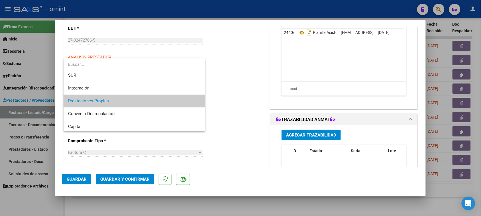
scroll to position [19, 0]
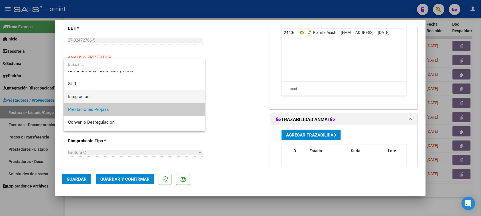
click at [133, 96] on span "Integración" at bounding box center [134, 96] width 133 height 13
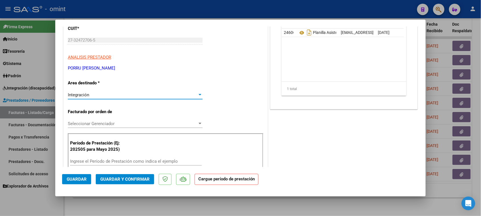
scroll to position [107, 0]
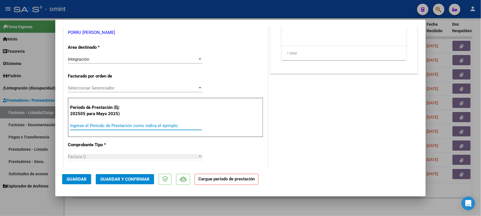
click at [130, 126] on input "Ingrese el Período de Prestación como indica el ejemplo" at bounding box center [136, 125] width 132 height 5
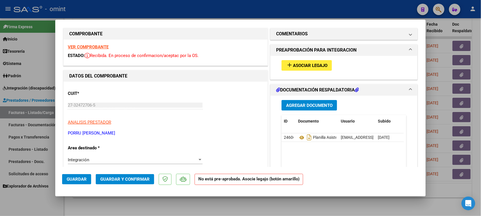
scroll to position [0, 0]
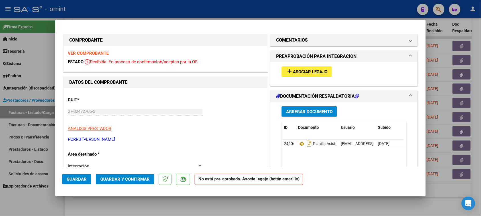
type input "202507"
click at [320, 68] on button "add Asociar Legajo" at bounding box center [307, 71] width 50 height 11
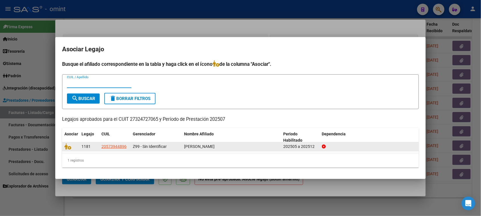
click at [64, 143] on datatable-body-cell at bounding box center [70, 146] width 17 height 9
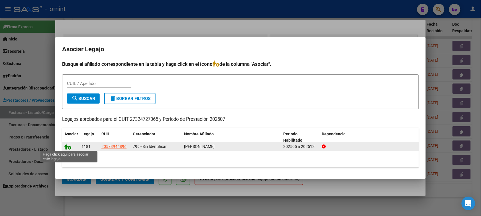
drag, startPoint x: 67, startPoint y: 143, endPoint x: 67, endPoint y: 147, distance: 4.0
click at [67, 143] on datatable-body-cell at bounding box center [70, 146] width 17 height 9
click at [69, 146] on icon at bounding box center [67, 146] width 7 height 6
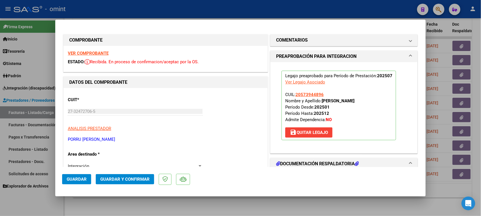
click at [322, 54] on h1 "PREAPROBACIÓN PARA INTEGRACION" at bounding box center [316, 56] width 80 height 7
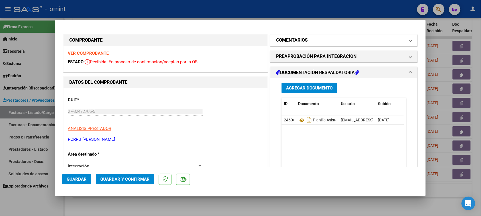
click at [313, 39] on mat-panel-title "COMENTARIOS" at bounding box center [340, 40] width 129 height 7
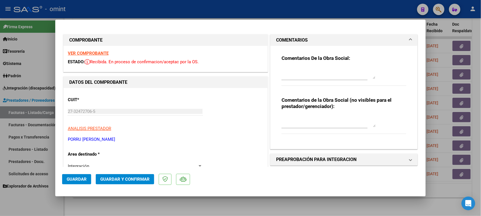
click at [310, 72] on textarea at bounding box center [329, 73] width 94 height 11
paste textarea "Recuerde debe cargar sus facturaciones seleccionando únicamente el área "Integr…"
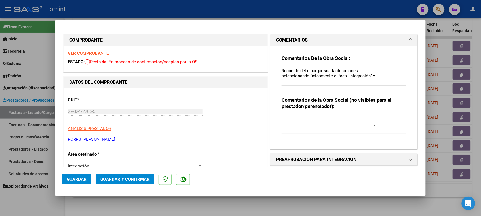
scroll to position [5, 0]
type textarea "Recuerde debe cargar sus facturaciones seleccionando únicamente el área "Integr…"
click at [75, 176] on button "Guardar" at bounding box center [76, 179] width 29 height 10
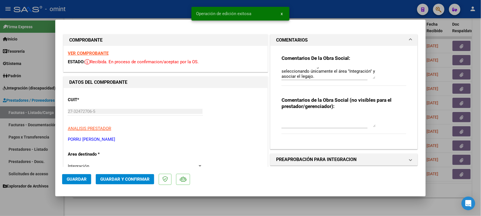
type input "$ 0,00"
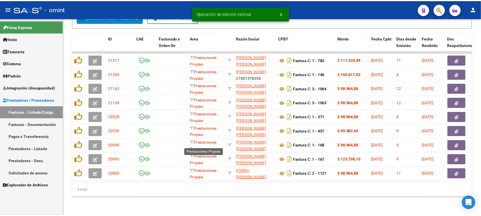
scroll to position [177, 0]
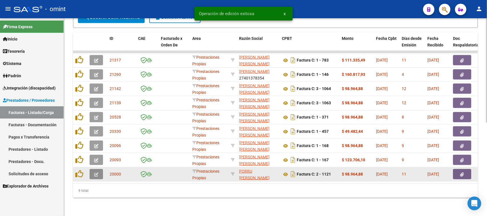
click at [99, 170] on button "button" at bounding box center [96, 174] width 13 height 10
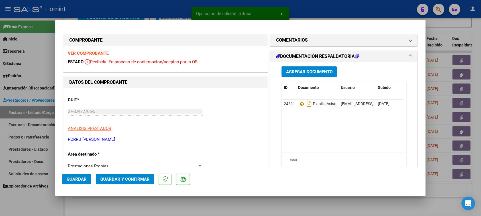
click at [90, 53] on strong "VER COMPROBANTE" at bounding box center [88, 53] width 41 height 5
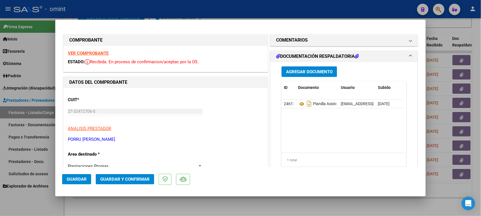
scroll to position [36, 0]
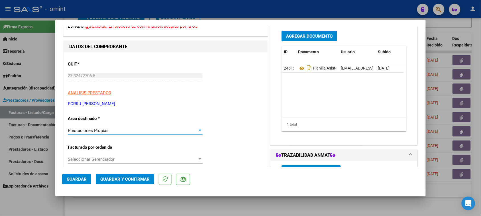
click at [152, 130] on div "Prestaciones Propias" at bounding box center [133, 130] width 130 height 5
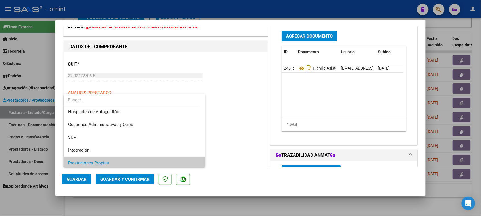
scroll to position [0, 0]
click at [143, 149] on span "Integración" at bounding box center [134, 151] width 133 height 13
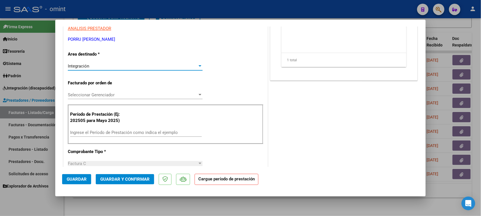
scroll to position [107, 0]
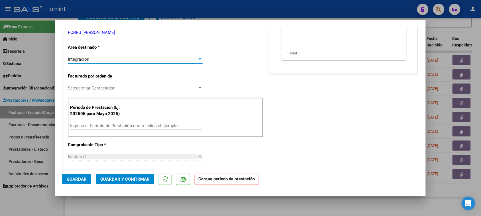
click at [165, 127] on input "Ingrese el Período de Prestación como indica el ejemplo" at bounding box center [136, 125] width 132 height 5
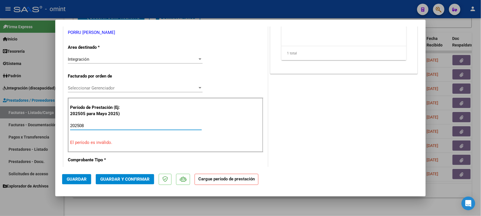
type input "202508"
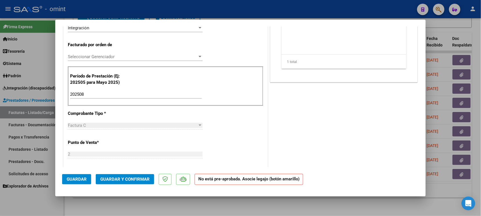
scroll to position [0, 0]
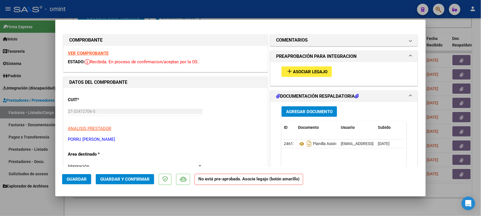
click at [296, 78] on div "add Asociar Legajo" at bounding box center [343, 71] width 133 height 19
click at [299, 68] on button "add Asociar Legajo" at bounding box center [307, 71] width 50 height 11
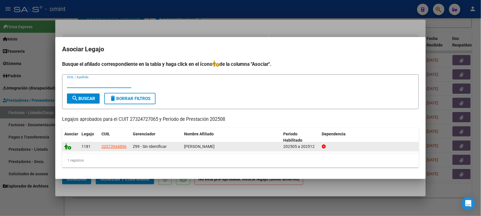
click at [67, 146] on icon at bounding box center [67, 146] width 7 height 6
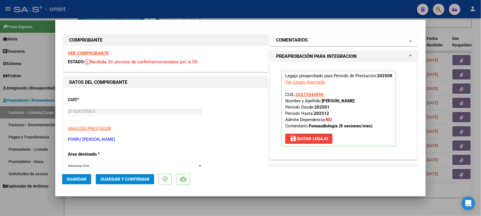
click at [293, 40] on h1 "COMENTARIOS" at bounding box center [292, 40] width 32 height 7
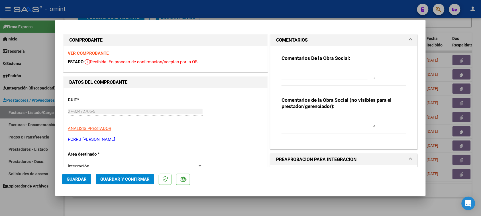
drag, startPoint x: 291, startPoint y: 73, endPoint x: 265, endPoint y: 78, distance: 25.7
click at [291, 74] on textarea at bounding box center [329, 73] width 94 height 11
paste textarea "Recuerde debe cargar sus facturaciones seleccionando únicamente el área "Integr…"
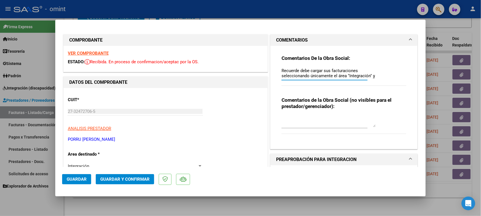
scroll to position [5, 0]
type textarea "Recuerde debe cargar sus facturaciones seleccionando únicamente el área "Integr…"
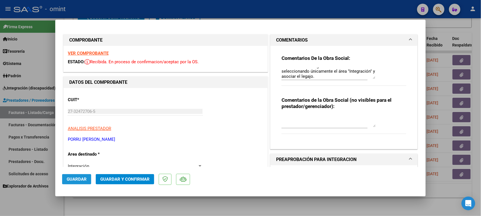
click at [76, 175] on button "Guardar" at bounding box center [76, 179] width 29 height 10
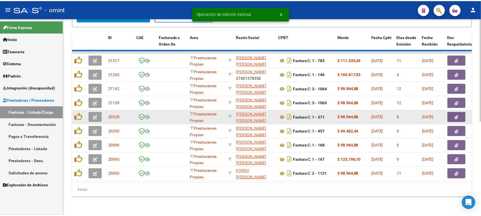
scroll to position [163, 0]
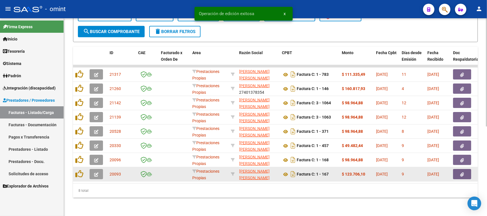
click at [99, 169] on button "button" at bounding box center [96, 174] width 13 height 10
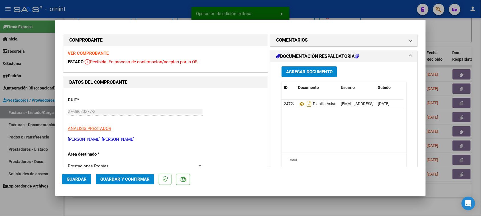
click at [83, 53] on strong "VER COMPROBANTE" at bounding box center [88, 53] width 41 height 5
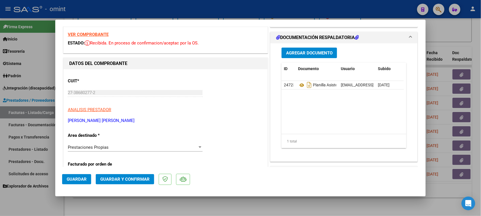
scroll to position [36, 0]
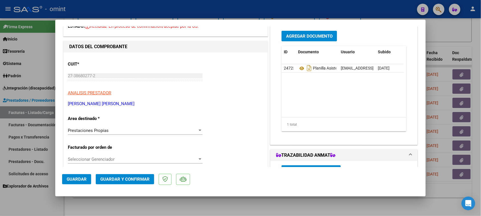
click at [134, 131] on div "Prestaciones Propias" at bounding box center [133, 130] width 130 height 5
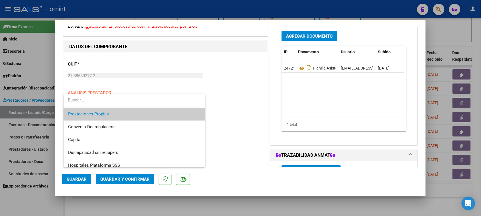
scroll to position [55, 0]
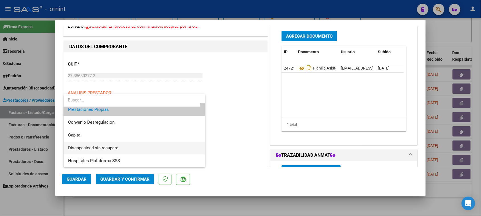
click at [131, 147] on span "Discapacidad sin recupero" at bounding box center [134, 148] width 133 height 13
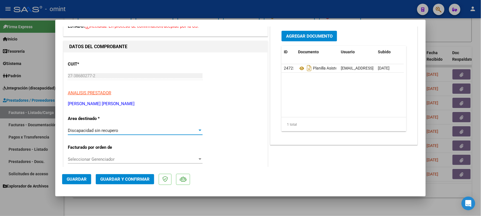
click at [137, 130] on div "Discapacidad sin recupero" at bounding box center [133, 130] width 130 height 5
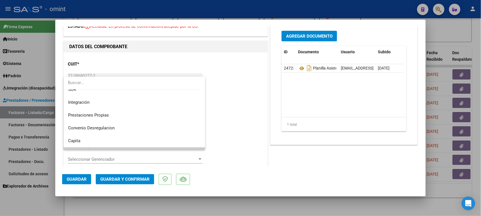
scroll to position [0, 0]
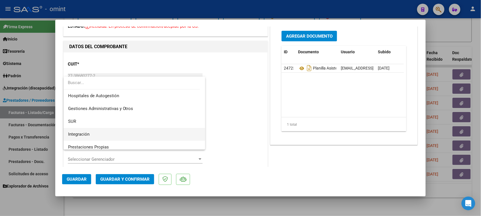
click at [137, 135] on span "Integración" at bounding box center [134, 134] width 133 height 13
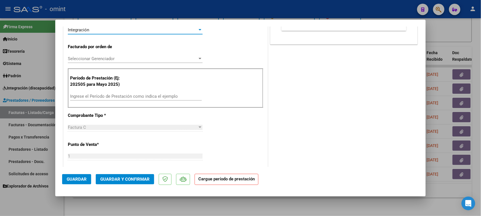
scroll to position [143, 0]
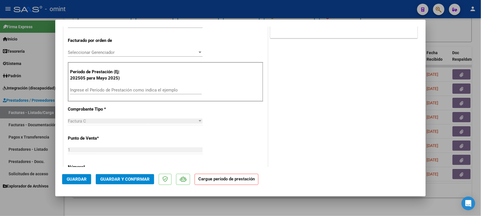
click at [130, 80] on div "Período de Prestación (Ej: 202505 para [DATE]) Ingrese el Período de Prestación…" at bounding box center [166, 82] width 196 height 40
click at [109, 90] on input "Ingrese el Período de Prestación como indica el ejemplo" at bounding box center [136, 90] width 132 height 5
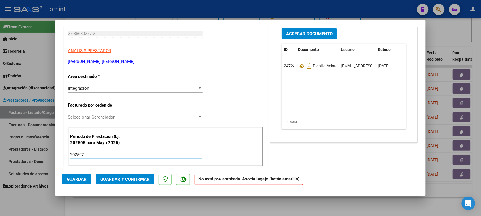
scroll to position [36, 0]
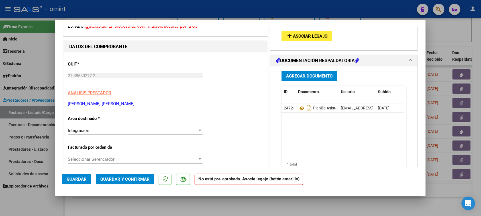
click at [305, 36] on span "Asociar Legajo" at bounding box center [310, 36] width 34 height 5
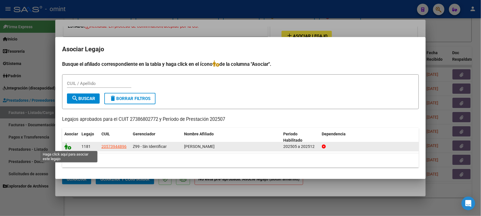
click at [69, 143] on icon at bounding box center [67, 146] width 7 height 6
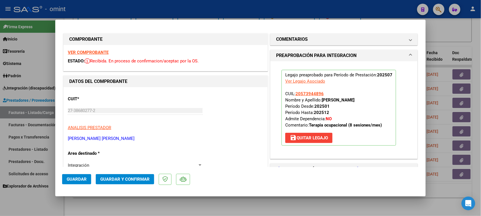
scroll to position [0, 0]
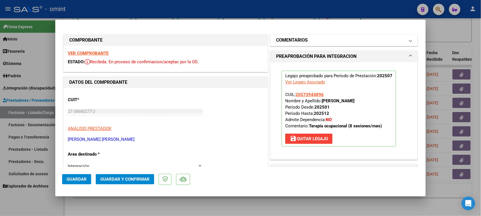
click at [317, 43] on mat-panel-title "COMENTARIOS" at bounding box center [340, 40] width 129 height 7
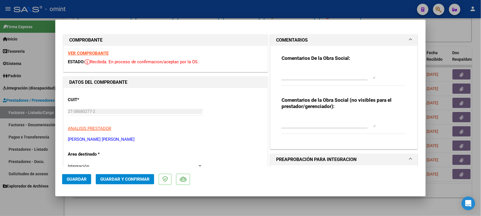
click at [309, 71] on textarea at bounding box center [329, 73] width 94 height 11
paste textarea "[PERSON_NAME]: La autorización del tratamiento es por 8 (ocho) sesiones totales…"
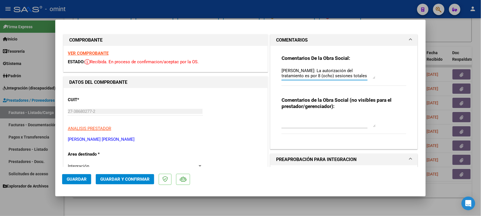
drag, startPoint x: 292, startPoint y: 71, endPoint x: 306, endPoint y: 57, distance: 19.6
click at [314, 70] on textarea "[PERSON_NAME]: La autorización del tratamiento es por 8 (ocho) sesiones totales…" at bounding box center [329, 73] width 94 height 11
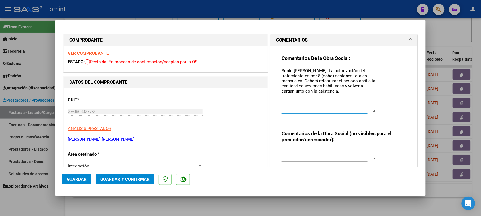
drag, startPoint x: 370, startPoint y: 76, endPoint x: 368, endPoint y: 110, distance: 33.7
click at [368, 110] on textarea "Socio [PERSON_NAME]: La autorización del tratamiento es por 8 (ocho) sesiones t…" at bounding box center [329, 90] width 94 height 45
click at [359, 80] on textarea "Socio [PERSON_NAME]: La autorización del tratamiento es por 8 (ocho) sesiones t…" at bounding box center [329, 90] width 94 height 45
click at [358, 93] on textarea "Socio [PERSON_NAME]: La autorización del tratamiento es por 8 (ocho) sesiones t…" at bounding box center [329, 90] width 94 height 45
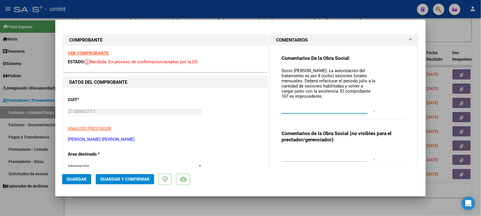
scroll to position [36, 0]
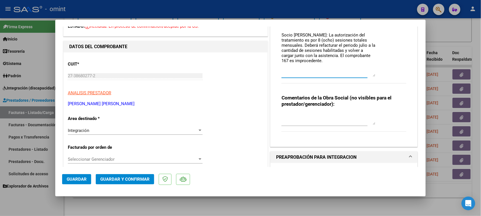
click at [125, 133] on div "Integración" at bounding box center [133, 130] width 130 height 5
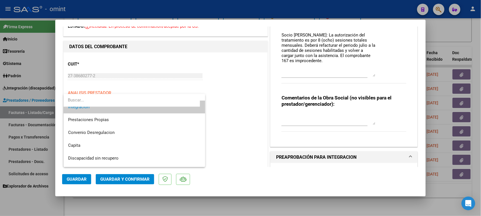
scroll to position [55, 0]
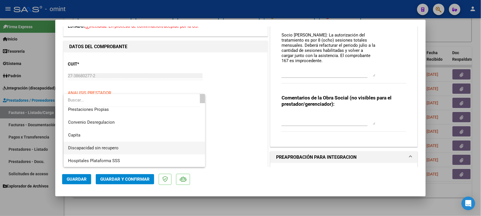
click at [116, 143] on span "Discapacidad sin recupero" at bounding box center [134, 148] width 133 height 13
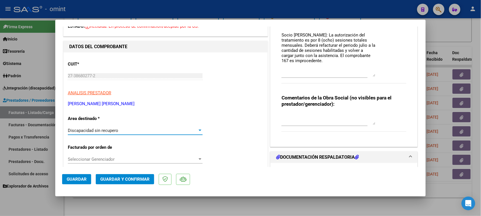
click at [110, 180] on span "Guardar y Confirmar" at bounding box center [124, 179] width 49 height 5
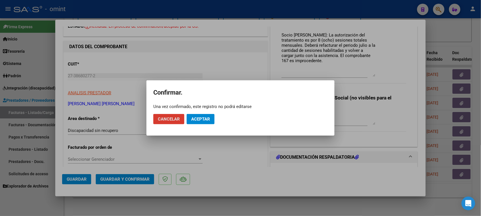
click at [212, 115] on button "Aceptar" at bounding box center [201, 119] width 28 height 10
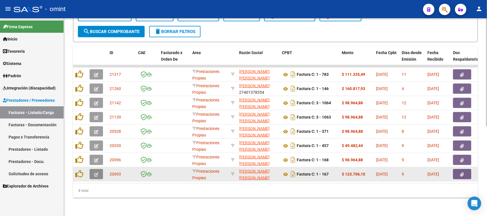
click at [93, 173] on button "button" at bounding box center [96, 174] width 13 height 10
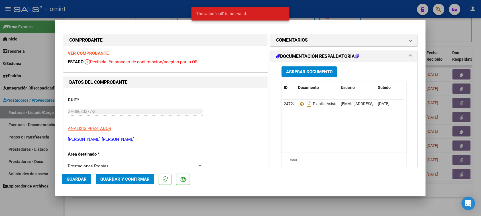
click at [89, 56] on strong "VER COMPROBANTE" at bounding box center [88, 53] width 41 height 5
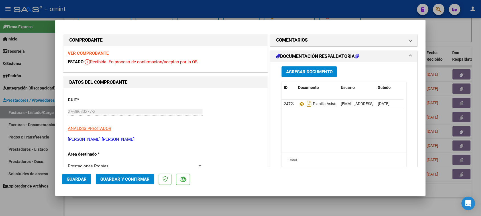
drag, startPoint x: 317, startPoint y: 42, endPoint x: 320, endPoint y: 49, distance: 7.8
click at [316, 42] on mat-panel-title "COMENTARIOS" at bounding box center [340, 40] width 129 height 7
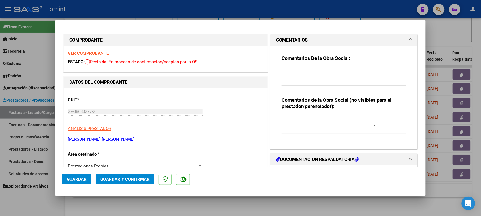
drag, startPoint x: 308, startPoint y: 79, endPoint x: 308, endPoint y: 76, distance: 2.9
click at [308, 79] on div at bounding box center [329, 73] width 94 height 14
click at [308, 73] on textarea at bounding box center [329, 73] width 94 height 11
paste textarea "[PERSON_NAME]: La autorización del tratamiento es por 8 (ocho) sesiones totales…"
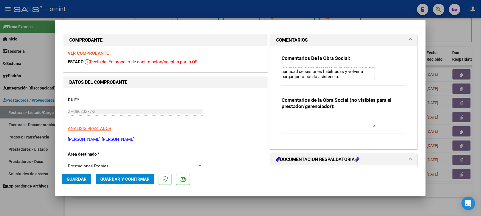
scroll to position [0, 0]
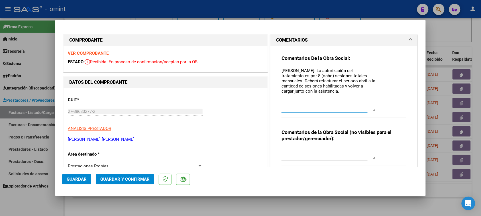
drag, startPoint x: 370, startPoint y: 79, endPoint x: 368, endPoint y: 122, distance: 43.1
click at [368, 111] on textarea "[PERSON_NAME]: La autorización del tratamiento es por 8 (ocho) sesiones totales…" at bounding box center [329, 90] width 94 height 44
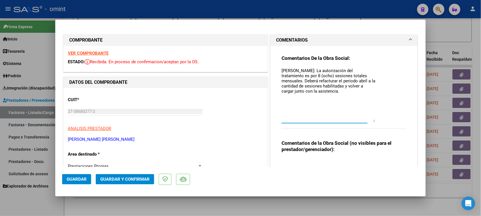
drag, startPoint x: 290, startPoint y: 69, endPoint x: 315, endPoint y: 72, distance: 25.3
click at [315, 72] on textarea "[PERSON_NAME]: La autorización del tratamiento es por 8 (ocho) sesiones totales…" at bounding box center [329, 95] width 94 height 54
click at [367, 91] on textarea "Socio [PERSON_NAME]: La autorización del tratamiento es por 8 (ocho) sesiones t…" at bounding box center [329, 95] width 94 height 54
click at [362, 82] on textarea "Socio [PERSON_NAME]: La autorización del tratamiento es por 8 (ocho) sesiones t…" at bounding box center [329, 95] width 94 height 54
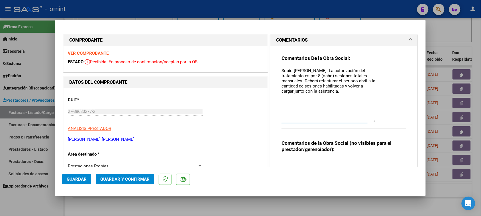
click at [359, 81] on textarea "Socio [PERSON_NAME]: La autorización del tratamiento es por 8 (ocho) sesiones t…" at bounding box center [329, 95] width 94 height 54
click at [363, 90] on textarea "Socio [PERSON_NAME]: La autorización del tratamiento es por 8 (ocho) sesiones t…" at bounding box center [329, 95] width 94 height 54
drag, startPoint x: 320, startPoint y: 96, endPoint x: 217, endPoint y: 26, distance: 124.0
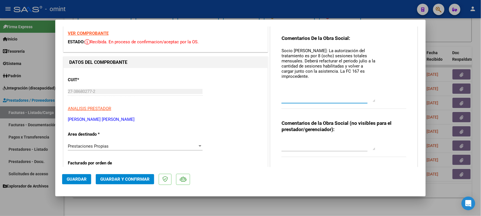
scroll to position [36, 0]
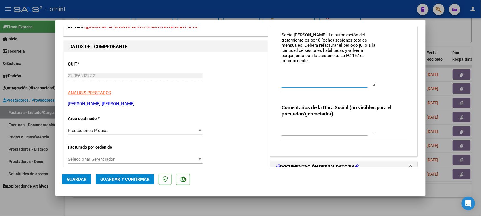
click at [123, 133] on div "Prestaciones Propias Seleccionar Area" at bounding box center [135, 130] width 135 height 9
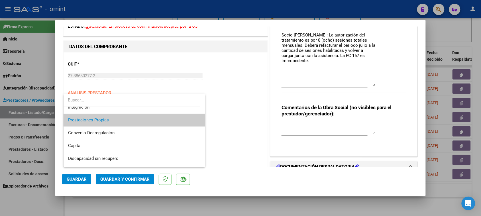
scroll to position [19, 0]
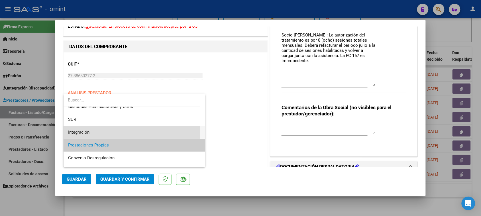
click at [123, 133] on span "Integración" at bounding box center [134, 132] width 133 height 13
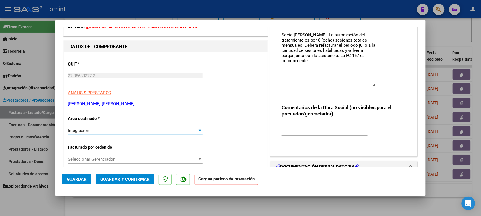
click at [130, 180] on span "Guardar y Confirmar" at bounding box center [124, 179] width 49 height 5
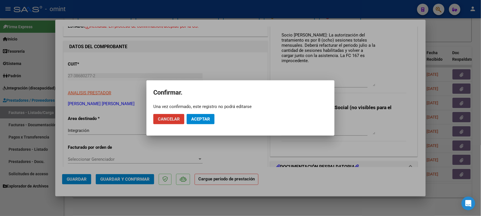
click at [210, 117] on span "Aceptar" at bounding box center [200, 119] width 19 height 5
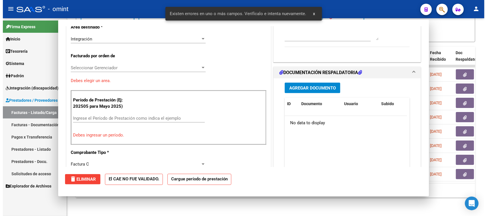
scroll to position [0, 0]
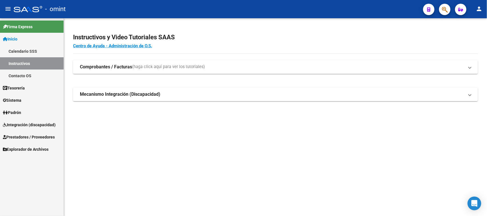
click at [26, 127] on span "Integración (discapacidad)" at bounding box center [29, 125] width 53 height 6
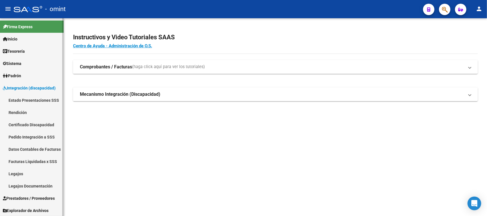
click at [25, 174] on link "Legajos" at bounding box center [32, 174] width 64 height 12
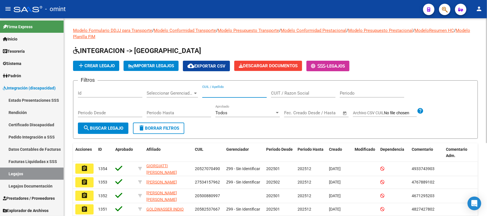
click at [243, 93] on input "CUIL / Apellido" at bounding box center [234, 93] width 64 height 5
type input "gacit"
click at [109, 127] on span "search Buscar Legajo" at bounding box center [103, 128] width 40 height 5
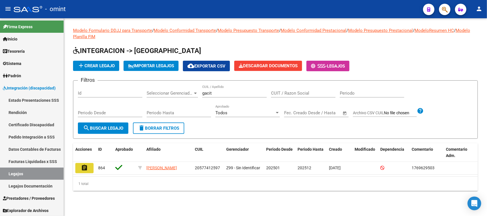
drag, startPoint x: 84, startPoint y: 167, endPoint x: 399, endPoint y: 166, distance: 315.8
click at [83, 167] on mat-icon "assignment" at bounding box center [84, 167] width 7 height 7
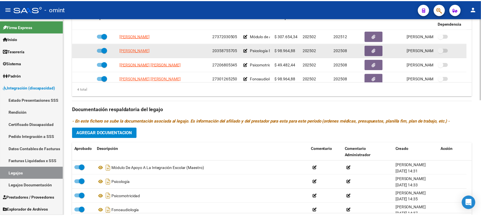
scroll to position [6, 0]
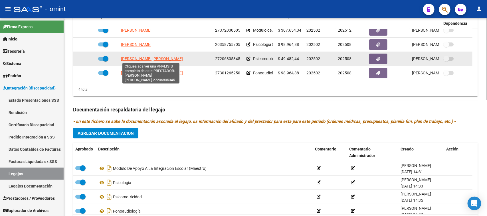
click at [168, 56] on span "[PERSON_NAME] [PERSON_NAME]" at bounding box center [152, 58] width 62 height 5
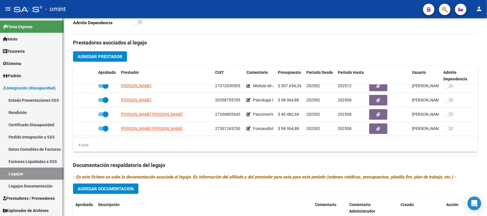
scroll to position [178, 0]
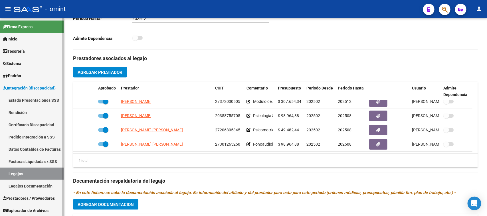
click at [54, 171] on link "Legajos" at bounding box center [32, 174] width 64 height 12
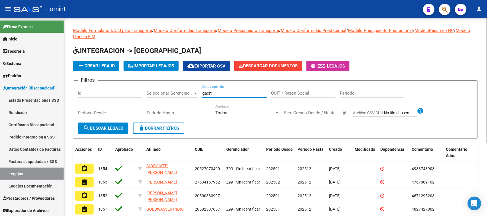
click at [219, 92] on input "gacit" at bounding box center [234, 93] width 64 height 5
type input "gacit"
click at [115, 127] on span "search Buscar Legajo" at bounding box center [103, 128] width 40 height 5
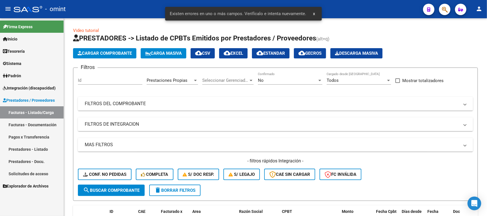
click at [188, 25] on div "Existen errores en uno o más campos. Verifícalo e intenta nuevamente. x" at bounding box center [243, 13] width 170 height 27
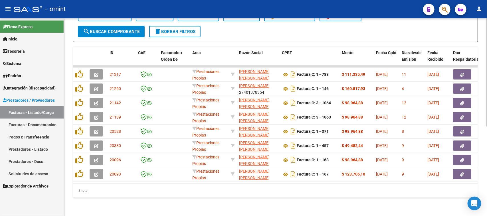
click at [161, 29] on button "delete Borrar Filtros" at bounding box center [174, 31] width 51 height 11
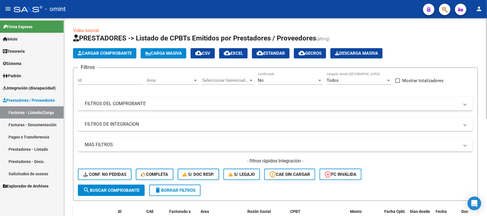
click at [194, 86] on div "Area Area" at bounding box center [172, 81] width 51 height 18
click at [176, 82] on span "Area" at bounding box center [170, 80] width 46 height 5
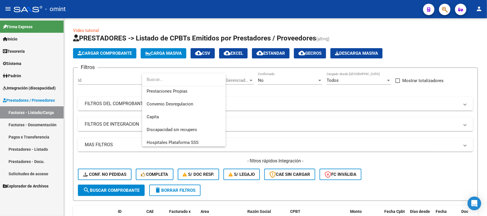
scroll to position [68, 0]
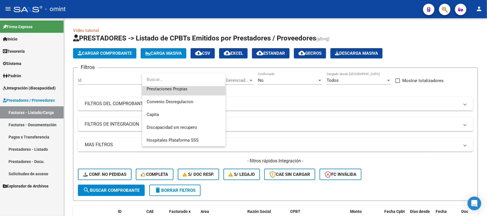
click at [175, 91] on span "Prestaciones Propias" at bounding box center [184, 89] width 74 height 13
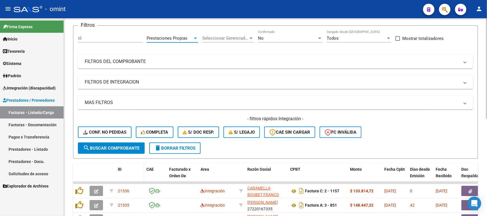
scroll to position [71, 0]
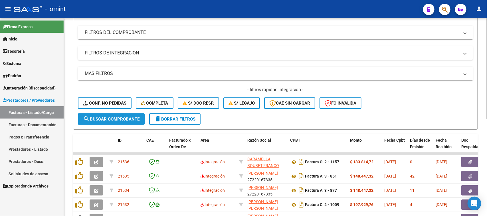
click at [120, 119] on span "search Buscar Comprobante" at bounding box center [111, 119] width 56 height 5
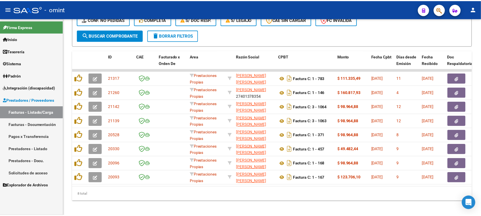
scroll to position [163, 0]
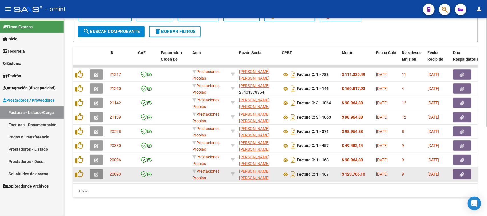
click at [96, 172] on icon "button" at bounding box center [96, 174] width 4 height 4
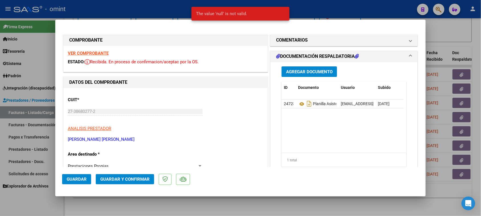
click at [83, 52] on strong "VER COMPROBANTE" at bounding box center [88, 53] width 41 height 5
click at [330, 44] on mat-expansion-panel-header "COMENTARIOS" at bounding box center [344, 39] width 147 height 11
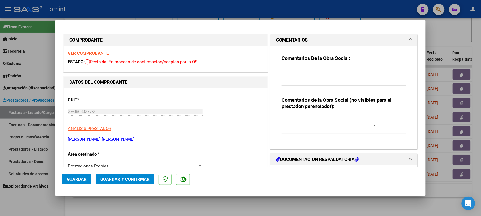
click at [318, 71] on textarea at bounding box center [329, 73] width 94 height 11
paste textarea "Socio [PERSON_NAME]: La autorización del tratamiento es por 8 (ocho) sesiones t…"
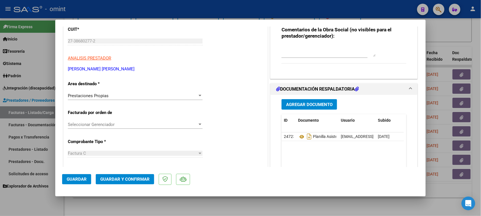
scroll to position [71, 0]
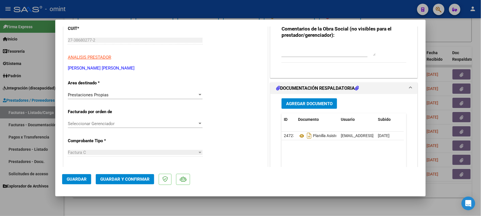
type textarea "Socio [PERSON_NAME]: La autorización del tratamiento es por 8 (ocho) sesiones t…"
click at [122, 96] on div "Prestaciones Propias" at bounding box center [133, 94] width 130 height 5
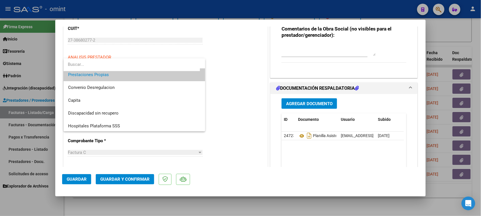
scroll to position [55, 0]
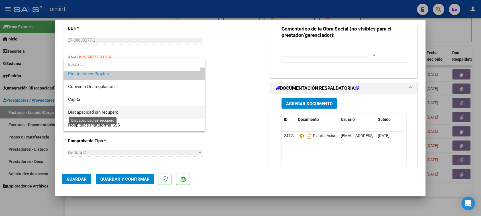
click at [117, 113] on span "Discapacidad sin recupero" at bounding box center [93, 112] width 50 height 5
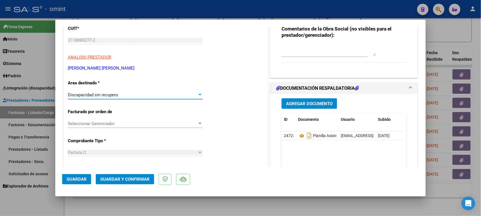
click at [119, 185] on mat-dialog-actions "Guardar Guardar y Confirmar" at bounding box center [240, 178] width 357 height 23
click at [145, 176] on button "Guardar y Confirmar" at bounding box center [125, 179] width 58 height 10
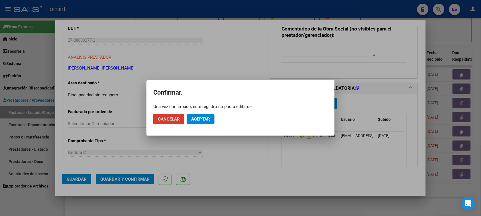
click at [206, 120] on span "Aceptar" at bounding box center [200, 119] width 19 height 5
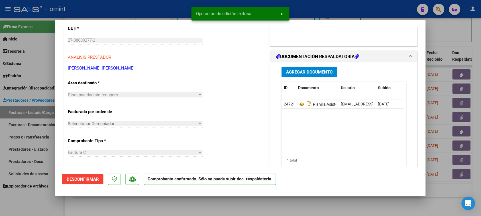
type input "$ 0,00"
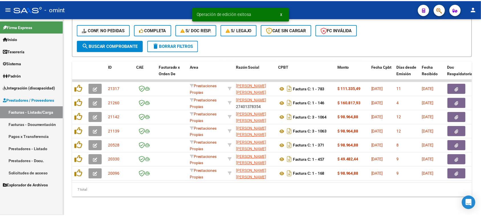
scroll to position [149, 0]
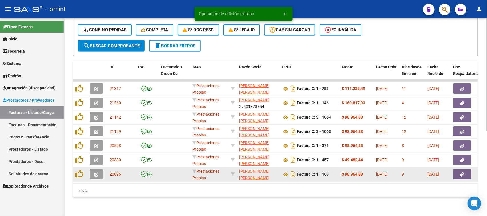
click at [97, 172] on icon "button" at bounding box center [96, 174] width 4 height 4
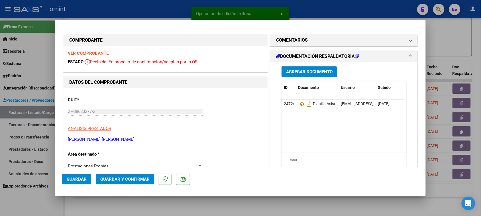
click at [83, 52] on strong "VER COMPROBANTE" at bounding box center [88, 53] width 41 height 5
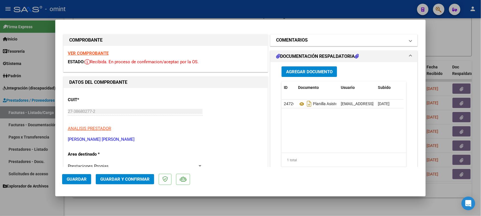
click at [328, 42] on mat-panel-title "COMENTARIOS" at bounding box center [340, 40] width 129 height 7
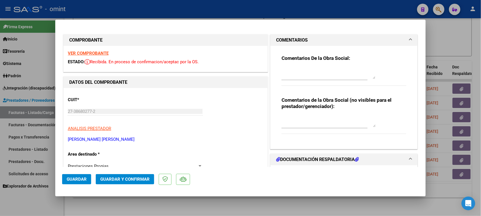
click at [314, 72] on textarea at bounding box center [329, 73] width 94 height 11
paste textarea "Recuerde debe cargar sus facturaciones seleccionando únicamente el área "Integr…"
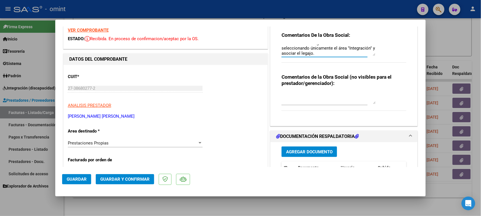
scroll to position [36, 0]
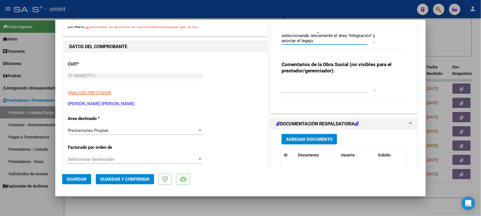
type textarea "Recuerde debe cargar sus facturaciones seleccionando únicamente el área "Integr…"
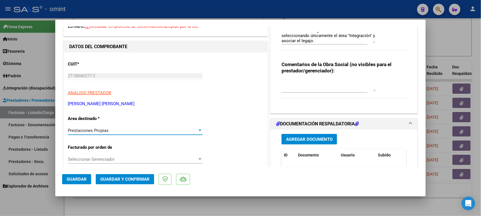
click at [167, 132] on div "Prestaciones Propias" at bounding box center [133, 130] width 130 height 5
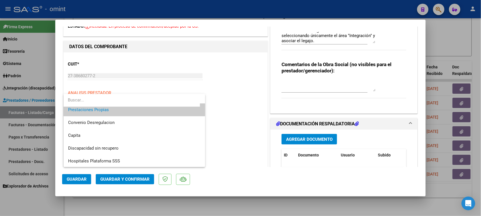
scroll to position [55, 0]
click at [163, 148] on span "Discapacidad sin recupero" at bounding box center [134, 148] width 133 height 13
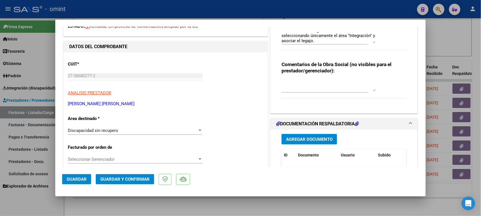
click at [164, 135] on div "Discapacidad sin recupero Seleccionar Area" at bounding box center [135, 133] width 135 height 14
click at [164, 129] on div "Discapacidad sin recupero" at bounding box center [133, 130] width 130 height 5
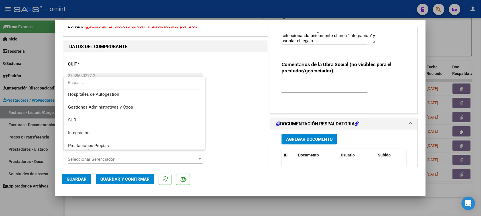
scroll to position [0, 0]
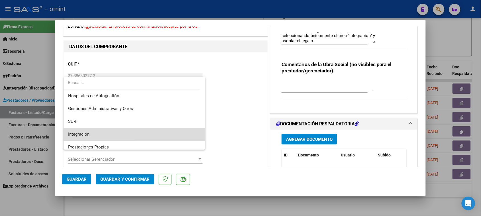
click at [163, 137] on span "Integración" at bounding box center [134, 134] width 133 height 13
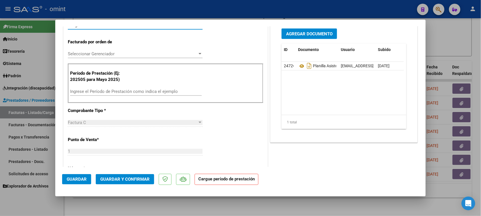
scroll to position [143, 0]
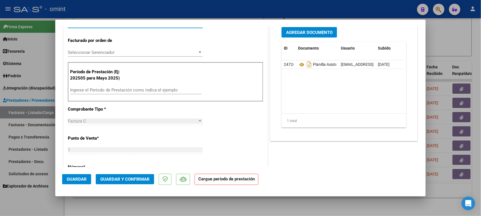
click at [155, 93] on input "Ingrese el Período de Prestación como indica el ejemplo" at bounding box center [136, 90] width 132 height 5
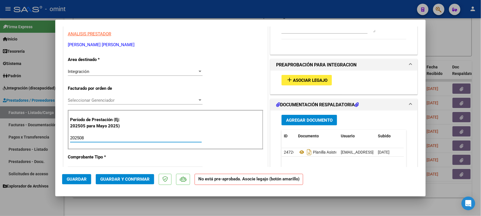
scroll to position [36, 0]
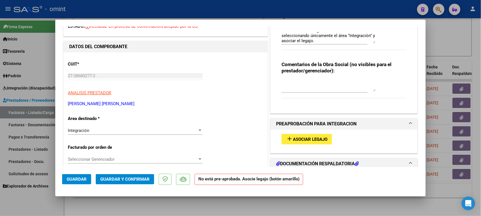
type input "202508"
click at [295, 137] on span "Asociar Legajo" at bounding box center [310, 139] width 34 height 5
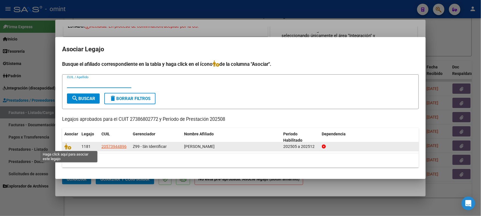
click at [73, 146] on span at bounding box center [68, 146] width 9 height 5
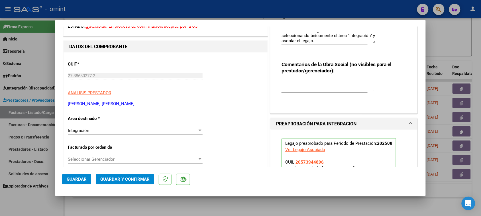
click at [81, 180] on span "Guardar" at bounding box center [77, 179] width 20 height 5
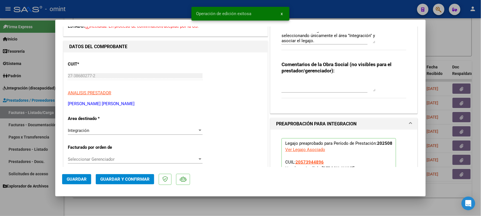
type input "$ 0,00"
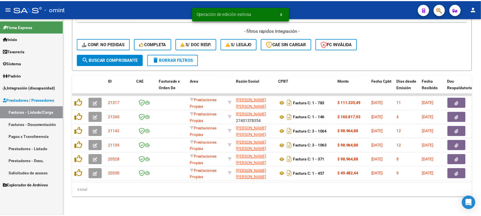
scroll to position [135, 0]
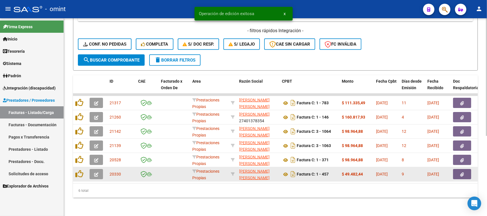
click at [97, 172] on button "button" at bounding box center [96, 174] width 13 height 10
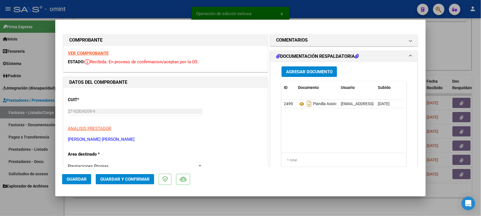
click at [106, 53] on strong "VER COMPROBANTE" at bounding box center [88, 53] width 41 height 5
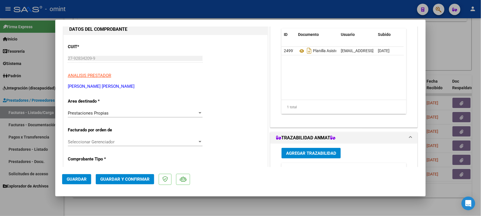
scroll to position [71, 0]
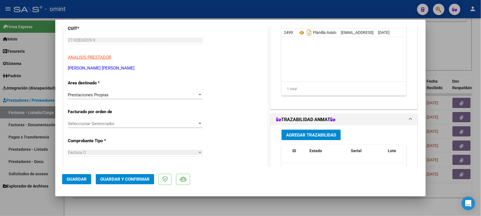
click at [133, 91] on div "Prestaciones Propias Seleccionar Area" at bounding box center [135, 95] width 135 height 9
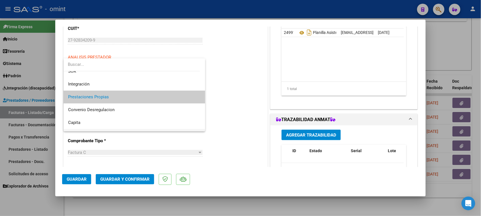
scroll to position [19, 0]
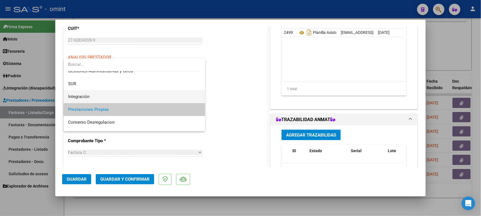
drag, startPoint x: 138, startPoint y: 97, endPoint x: 135, endPoint y: 115, distance: 17.3
click at [138, 97] on span "Integración" at bounding box center [134, 96] width 133 height 13
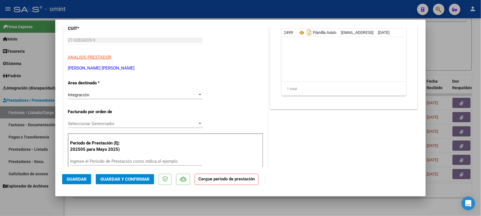
click at [124, 155] on div "Período de Prestación (Ej: 202505 para [DATE]) Ingrese el Período de Prestación…" at bounding box center [166, 153] width 196 height 40
click at [124, 165] on div "Ingrese el Período de Prestación como indica el ejemplo" at bounding box center [136, 161] width 132 height 9
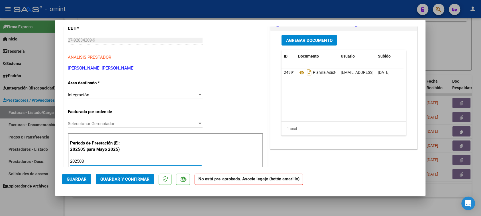
type input "202508"
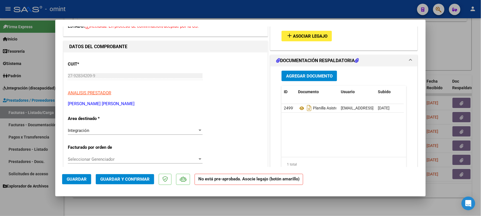
scroll to position [0, 0]
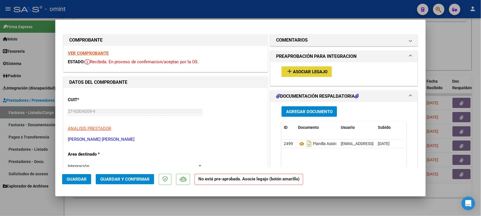
click at [282, 66] on button "add Asociar Legajo" at bounding box center [307, 71] width 50 height 11
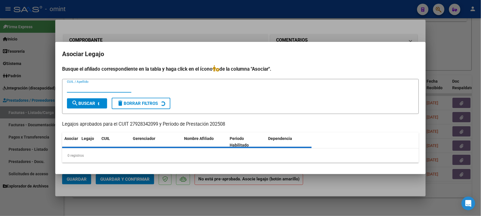
click at [295, 73] on div "Busque el afiliado correspondiente en la tabla y haga click en el ícono de la c…" at bounding box center [240, 114] width 357 height 98
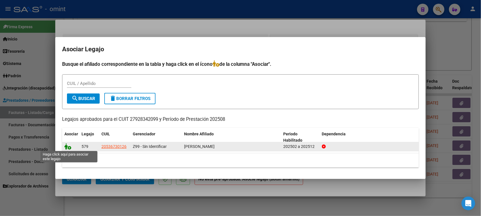
click at [67, 145] on icon at bounding box center [67, 146] width 7 height 6
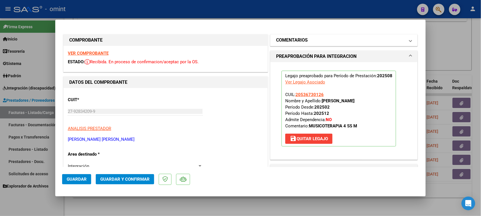
click at [310, 43] on mat-panel-title "COMENTARIOS" at bounding box center [340, 40] width 129 height 7
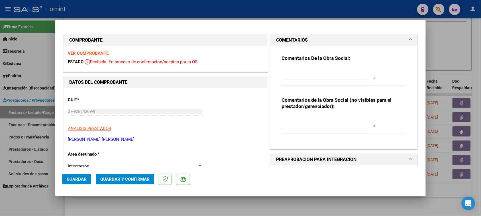
click at [301, 75] on textarea at bounding box center [329, 73] width 94 height 11
paste textarea "Recuerde debe cargar sus facturaciones seleccionando únicamente el área "Integr…"
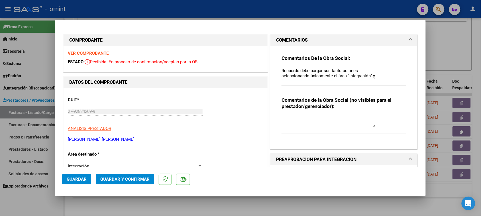
scroll to position [5, 0]
type textarea "Recuerde debe cargar sus facturaciones seleccionando únicamente el área "Integr…"
click at [67, 182] on button "Guardar" at bounding box center [76, 179] width 29 height 10
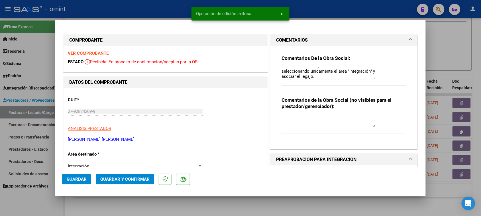
type input "$ 0,00"
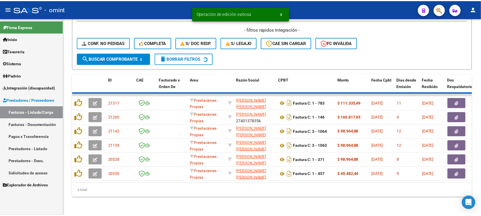
scroll to position [120, 0]
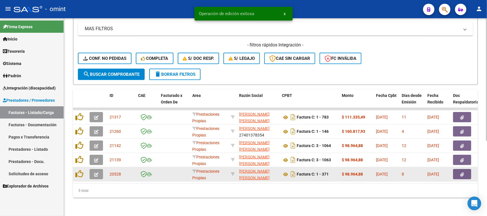
click at [97, 172] on icon "button" at bounding box center [96, 174] width 4 height 4
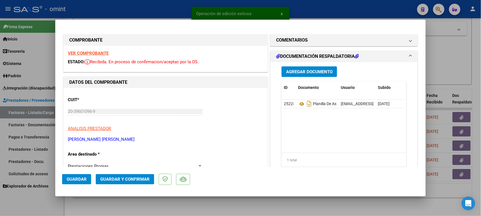
click at [103, 51] on strong "VER COMPROBANTE" at bounding box center [88, 53] width 41 height 5
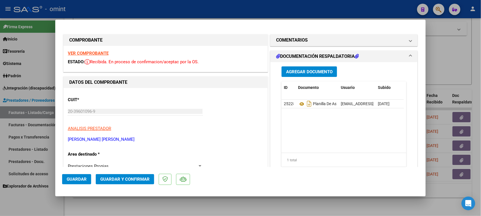
scroll to position [36, 0]
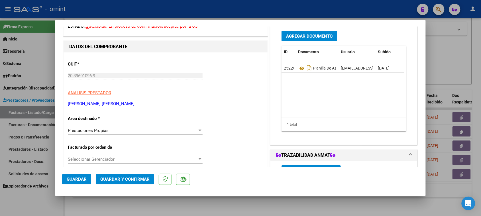
click at [127, 133] on div "Prestaciones Propias Seleccionar Area" at bounding box center [135, 130] width 135 height 9
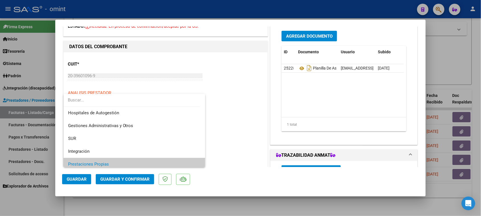
scroll to position [0, 0]
click at [124, 150] on span "Integración" at bounding box center [134, 151] width 133 height 13
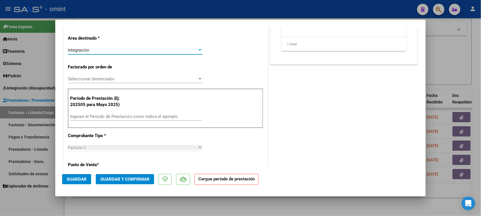
scroll to position [143, 0]
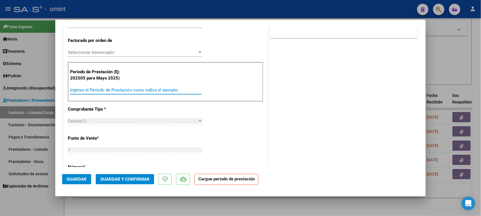
click at [115, 88] on input "Ingrese el Período de Prestación como indica el ejemplo" at bounding box center [136, 90] width 132 height 5
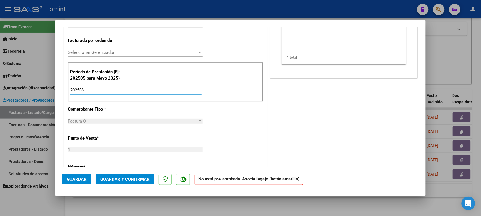
type input "202508"
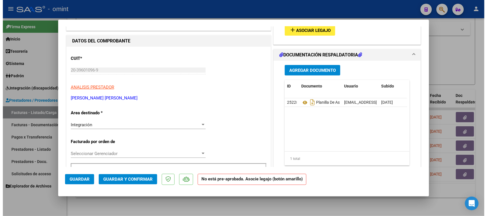
scroll to position [0, 0]
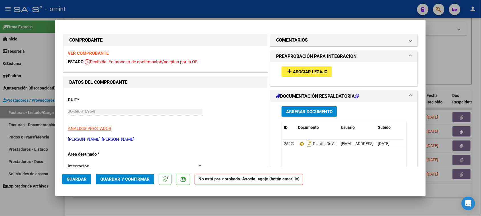
click at [307, 72] on span "Asociar Legajo" at bounding box center [310, 71] width 34 height 5
drag, startPoint x: 81, startPoint y: 180, endPoint x: 168, endPoint y: 129, distance: 101.2
click at [81, 180] on span "Guardar" at bounding box center [77, 179] width 20 height 5
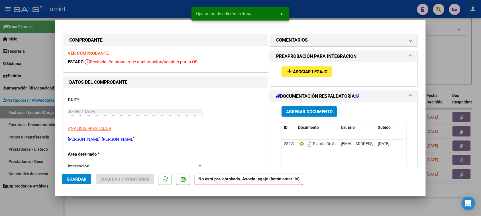
type input "$ 0,00"
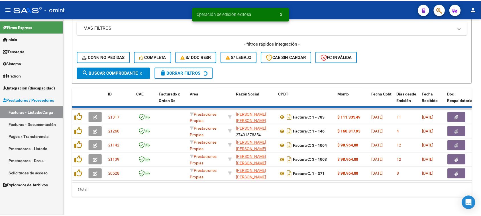
scroll to position [106, 0]
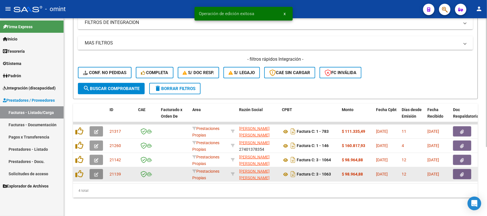
click at [100, 169] on button "button" at bounding box center [96, 174] width 13 height 10
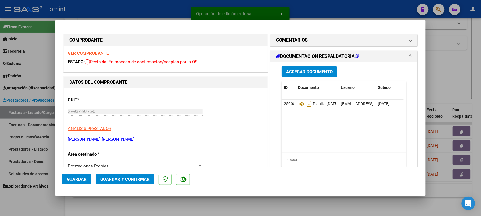
click at [97, 52] on strong "VER COMPROBANTE" at bounding box center [88, 53] width 41 height 5
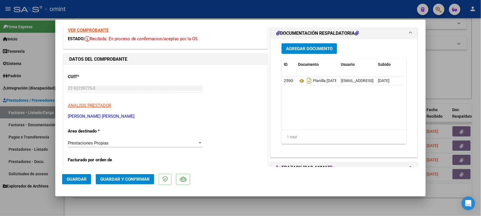
scroll to position [36, 0]
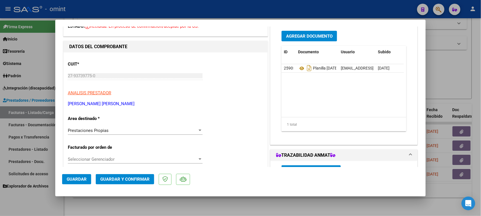
click at [106, 129] on span "Prestaciones Propias" at bounding box center [88, 130] width 41 height 5
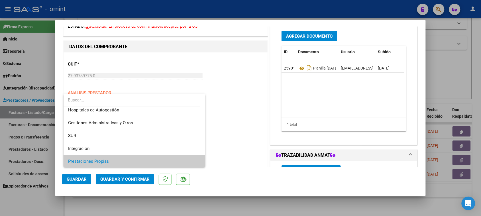
scroll to position [0, 0]
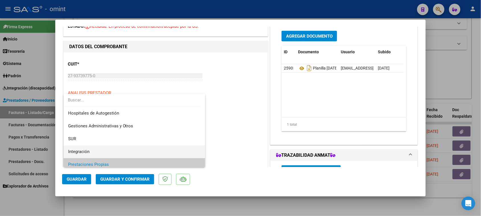
click at [104, 152] on span "Integración" at bounding box center [134, 151] width 133 height 13
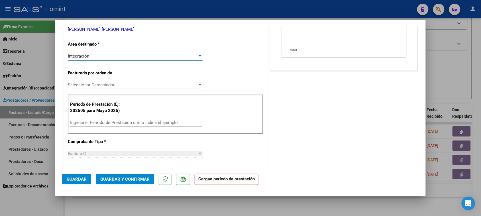
scroll to position [143, 0]
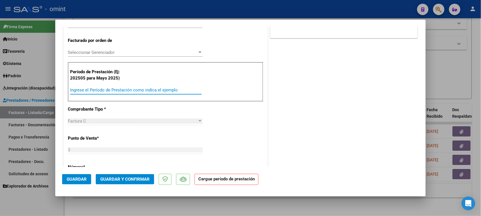
click at [158, 91] on input "Ingrese el Período de Prestación como indica el ejemplo" at bounding box center [136, 90] width 132 height 5
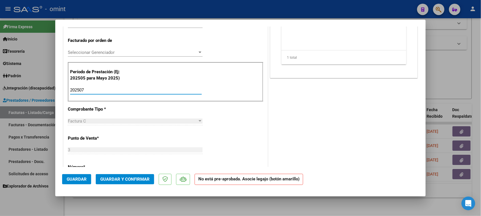
type input "202507"
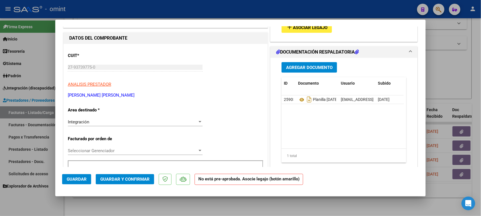
scroll to position [36, 0]
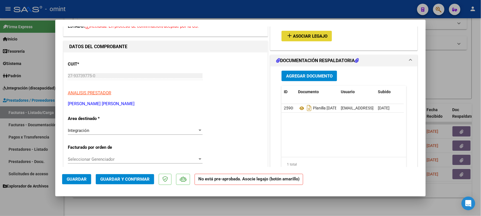
click at [305, 40] on button "add Asociar Legajo" at bounding box center [307, 36] width 50 height 11
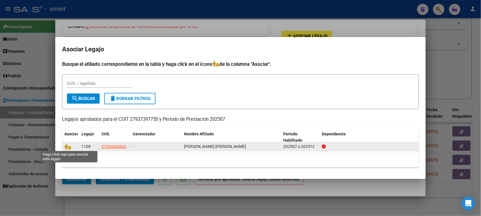
drag, startPoint x: 68, startPoint y: 145, endPoint x: 290, endPoint y: 149, distance: 222.7
click at [68, 145] on icon at bounding box center [67, 146] width 7 height 6
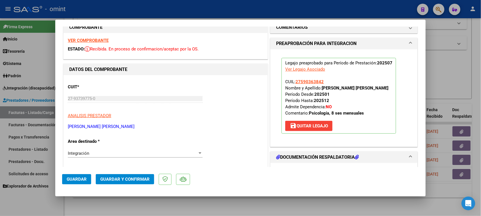
scroll to position [0, 0]
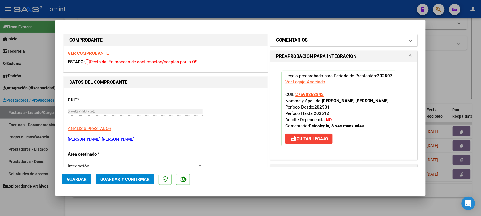
click at [281, 41] on h1 "COMENTARIOS" at bounding box center [292, 40] width 32 height 7
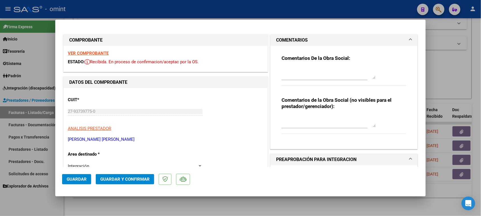
click at [287, 73] on textarea at bounding box center [329, 73] width 94 height 11
paste textarea "Recuerde debe cargar sus facturaciones seleccionando únicamente el área "Integr…"
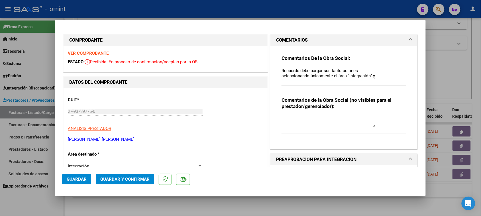
scroll to position [5, 0]
type textarea "Recuerde debe cargar sus facturaciones seleccionando únicamente el área "Integr…"
click at [83, 181] on span "Guardar" at bounding box center [77, 179] width 20 height 5
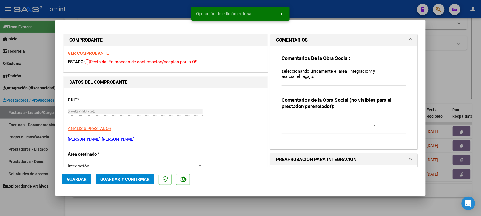
type input "$ 0,00"
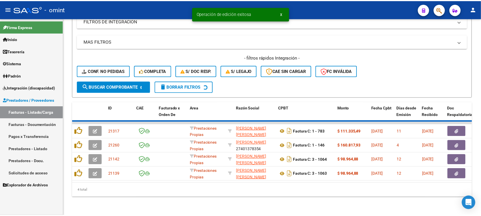
scroll to position [92, 0]
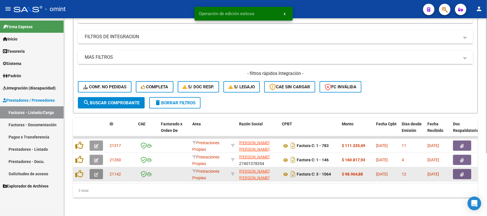
click at [96, 172] on icon "button" at bounding box center [96, 174] width 4 height 4
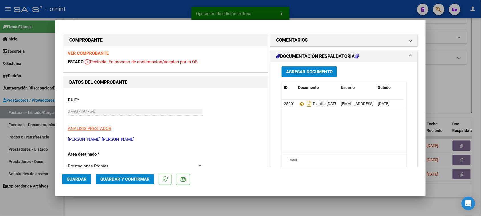
click at [91, 50] on div "VER COMPROBANTE ESTADO: Recibida. En proceso de confirmacion/aceptac por la OS." at bounding box center [166, 59] width 204 height 26
click at [91, 49] on div "VER COMPROBANTE ESTADO: Recibida. En proceso de confirmacion/aceptac por la OS." at bounding box center [166, 59] width 204 height 26
click at [92, 55] on strong "VER COMPROBANTE" at bounding box center [88, 53] width 41 height 5
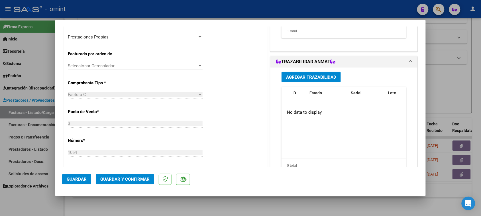
scroll to position [107, 0]
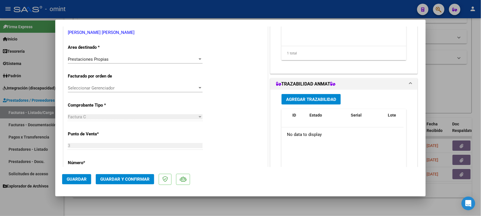
click at [143, 60] on div "Prestaciones Propias" at bounding box center [133, 59] width 130 height 5
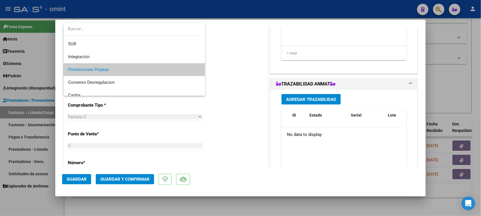
scroll to position [19, 0]
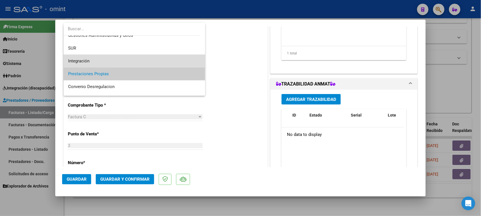
click at [145, 56] on span "Integración" at bounding box center [134, 61] width 133 height 13
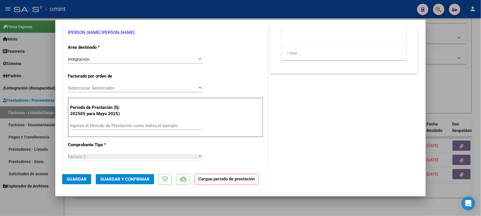
click at [124, 130] on div "Ingrese el Período de Prestación como indica el ejemplo" at bounding box center [136, 128] width 132 height 14
click at [127, 125] on input "Ingrese el Período de Prestación como indica el ejemplo" at bounding box center [136, 125] width 132 height 5
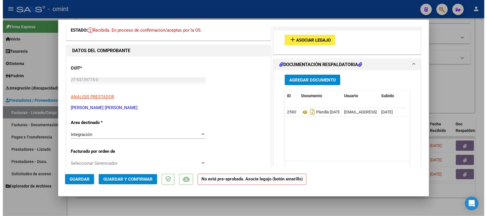
scroll to position [36, 0]
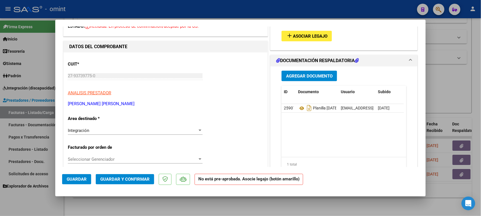
type input "202508"
click at [304, 36] on span "Asociar Legajo" at bounding box center [310, 36] width 34 height 5
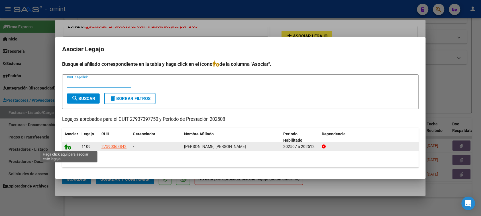
click at [66, 146] on icon at bounding box center [67, 146] width 7 height 6
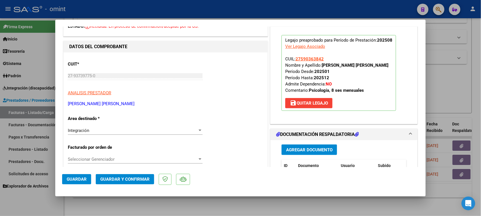
click at [79, 177] on span "Guardar" at bounding box center [77, 179] width 20 height 5
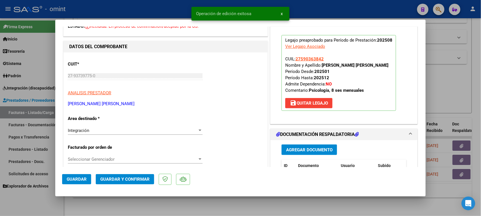
type input "$ 0,00"
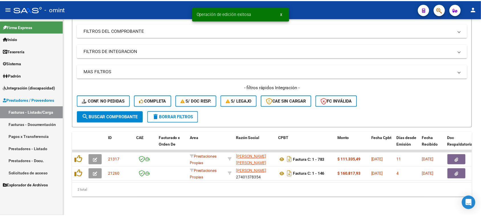
scroll to position [78, 0]
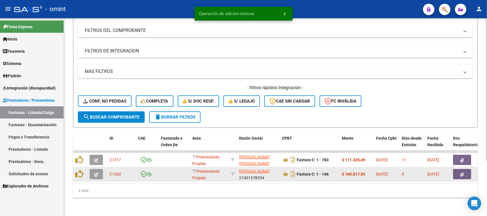
click at [99, 170] on button "button" at bounding box center [96, 174] width 13 height 10
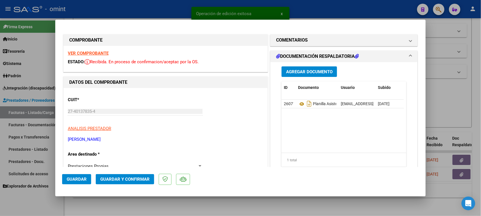
click at [106, 54] on strong "VER COMPROBANTE" at bounding box center [88, 53] width 41 height 5
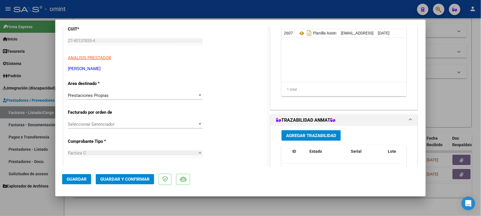
scroll to position [71, 0]
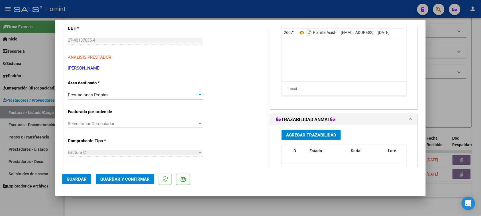
click at [101, 94] on span "Prestaciones Propias" at bounding box center [88, 94] width 41 height 5
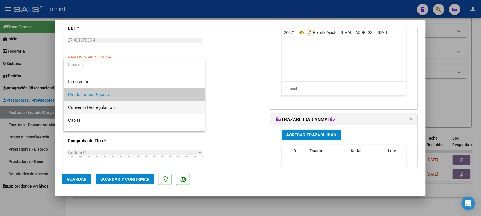
scroll to position [0, 0]
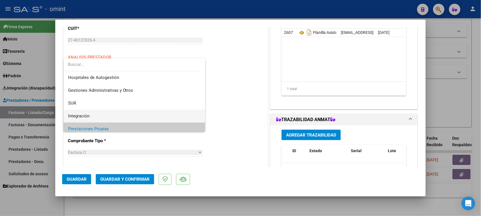
click at [99, 113] on span "Integración" at bounding box center [134, 116] width 133 height 13
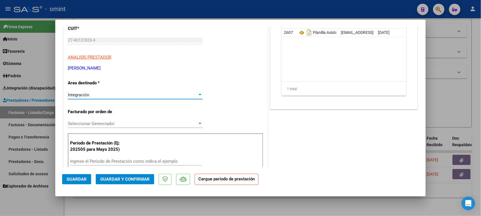
scroll to position [107, 0]
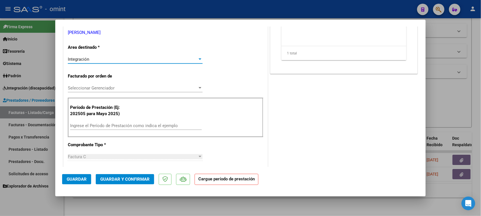
click at [100, 123] on div "Ingrese el Período de Prestación como indica el ejemplo" at bounding box center [136, 125] width 132 height 9
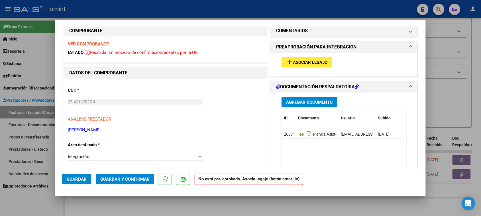
scroll to position [0, 0]
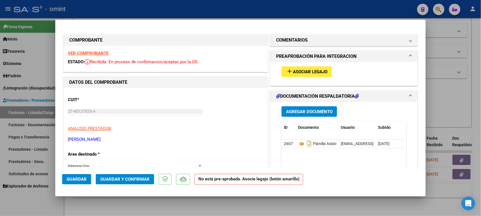
type input "202508"
click at [302, 74] on span "Asociar Legajo" at bounding box center [310, 71] width 34 height 5
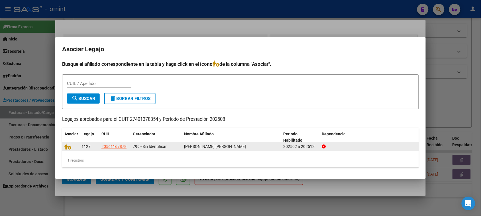
drag, startPoint x: 184, startPoint y: 146, endPoint x: 240, endPoint y: 148, distance: 55.9
click at [247, 147] on div "RIVERO MEDINA JUAN CRUZ" at bounding box center [231, 146] width 95 height 7
copy span "RIVERO MEDINA JUAN CRUZ"
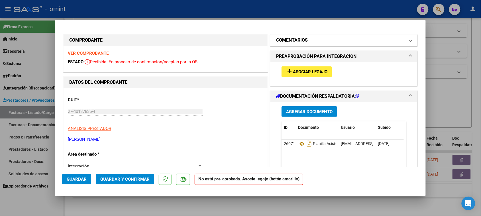
click at [314, 38] on mat-panel-title "COMENTARIOS" at bounding box center [340, 40] width 129 height 7
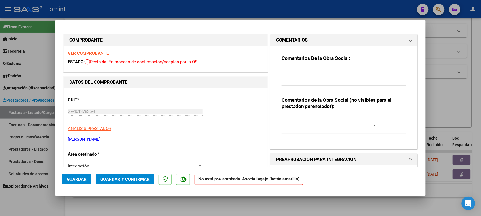
click at [301, 65] on div "Comentarios De la Obra Social:" at bounding box center [344, 73] width 125 height 37
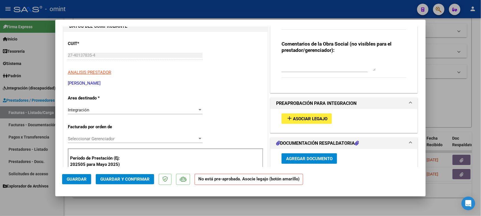
scroll to position [71, 0]
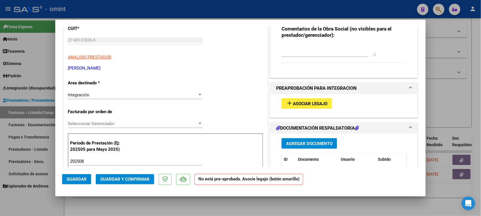
click at [294, 101] on span "Asociar Legajo" at bounding box center [310, 103] width 34 height 5
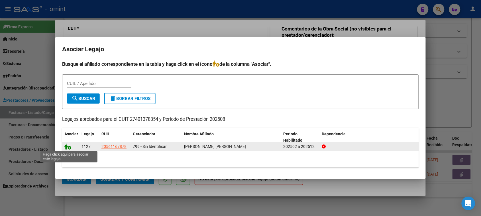
click at [67, 149] on icon at bounding box center [67, 146] width 7 height 6
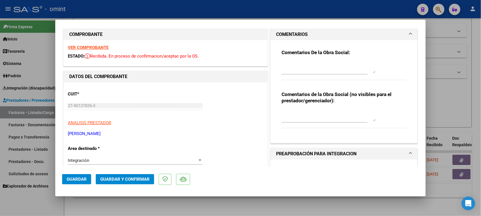
scroll to position [0, 0]
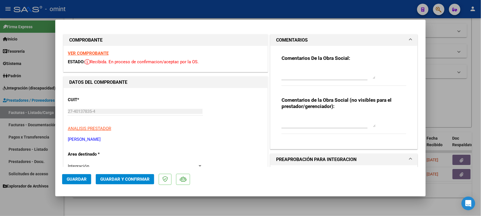
click at [318, 68] on textarea at bounding box center [329, 73] width 94 height 11
paste textarea "[PERSON_NAME]: La autorización del tratamiento es por 8 (ocho) sesiones totales…"
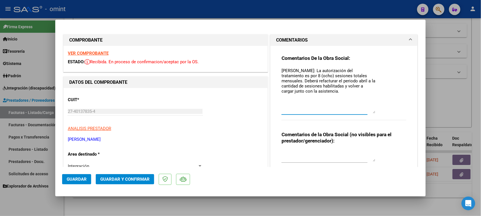
drag, startPoint x: 371, startPoint y: 78, endPoint x: 368, endPoint y: 121, distance: 42.9
click at [369, 113] on textarea "[PERSON_NAME]: La autorización del tratamiento es por 8 (ocho) sesiones totales…" at bounding box center [329, 91] width 94 height 46
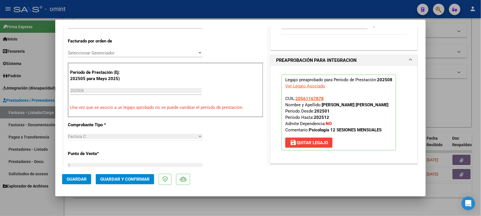
scroll to position [143, 0]
drag, startPoint x: 321, startPoint y: 104, endPoint x: 370, endPoint y: 104, distance: 48.7
click at [377, 105] on p "Legajo preaprobado para Período de Prestación: 202508 Ver Legajo Asociado CUIL:…" at bounding box center [339, 112] width 115 height 76
drag, startPoint x: 343, startPoint y: 103, endPoint x: 330, endPoint y: 104, distance: 13.7
click at [344, 103] on strong "RIVERO MEDINA JUAN CRUZ" at bounding box center [355, 104] width 67 height 5
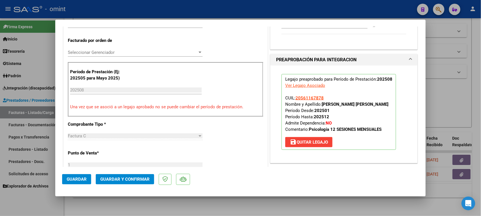
click at [323, 105] on strong "RIVERO MEDINA JUAN CRUZ" at bounding box center [355, 104] width 67 height 5
click at [320, 105] on span "CUIL: 20561167878 Nombre y Apellido: RIVERO MEDINA JUAN CRUZ Período Desde: 202…" at bounding box center [336, 113] width 103 height 36
drag, startPoint x: 321, startPoint y: 103, endPoint x: 367, endPoint y: 104, distance: 46.2
click at [377, 103] on p "Legajo preaprobado para Período de Prestación: 202508 Ver Legajo Asociado CUIL:…" at bounding box center [339, 112] width 115 height 76
copy strong "RIVERO MEDINA JUAN CRUZ"
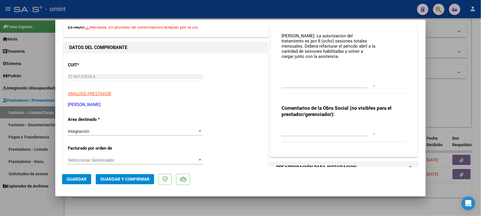
scroll to position [0, 0]
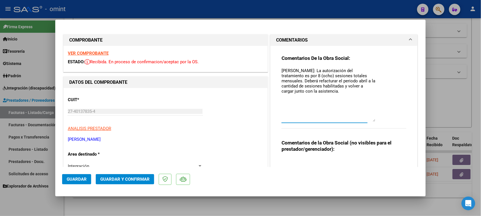
drag, startPoint x: 290, startPoint y: 70, endPoint x: 302, endPoint y: 71, distance: 11.7
click at [315, 71] on textarea "[PERSON_NAME]: La autorización del tratamiento es por 8 (ocho) sesiones totales…" at bounding box center [329, 95] width 94 height 54
paste textarea "RIVERO MEDINA JUAN CRUZ"
click at [348, 75] on textarea "Socio RIVERO MEDINA JUAN CRUZ: La autorización del tratamiento es por 8 (ocho) …" at bounding box center [329, 95] width 94 height 54
click at [359, 74] on textarea "Socio RIVERO MEDINA JUAN CRUZ: La autorización del tratamiento es por 12 (ocho)…" at bounding box center [329, 95] width 94 height 54
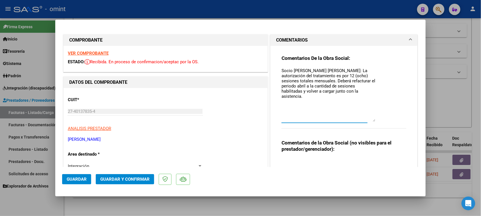
click at [359, 74] on textarea "Socio RIVERO MEDINA JUAN CRUZ: La autorización del tratamiento es por 12 (ocho)…" at bounding box center [329, 95] width 94 height 54
click at [298, 88] on textarea "Socio RIVERO MEDINA JUAN CRUZ: La autorización del tratamiento es por 12 (doce)…" at bounding box center [329, 95] width 94 height 54
click at [324, 93] on textarea "Socio RIVERO MEDINA JUAN CRUZ: La autorización del tratamiento es por 12 (doce)…" at bounding box center [329, 95] width 94 height 54
click at [324, 95] on textarea "Socio RIVERO MEDINA JUAN CRUZ: La autorización del tratamiento es por 12 (doce)…" at bounding box center [329, 95] width 94 height 54
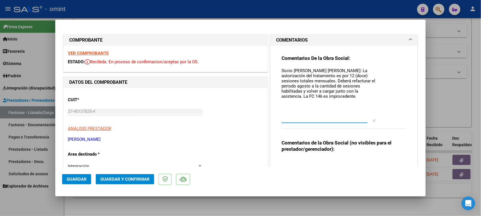
drag, startPoint x: 364, startPoint y: 96, endPoint x: 248, endPoint y: 60, distance: 121.2
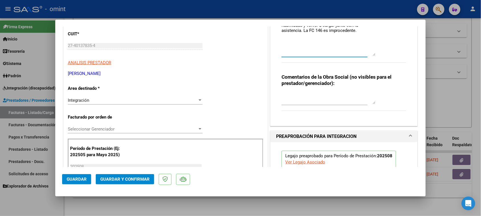
scroll to position [71, 0]
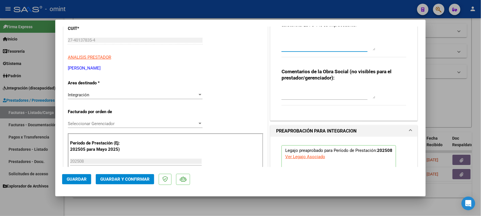
type textarea "Socio RIVERO MEDINA JUAN CRUZ: La autorización del tratamiento es por 12 (doce)…"
click at [142, 99] on div "Integración Seleccionar Area" at bounding box center [135, 98] width 135 height 14
click at [144, 94] on div "Integración" at bounding box center [133, 94] width 130 height 5
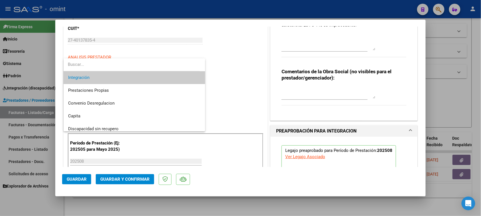
scroll to position [55, 0]
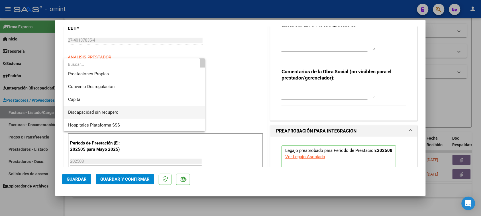
click at [144, 109] on span "Discapacidad sin recupero" at bounding box center [134, 112] width 133 height 13
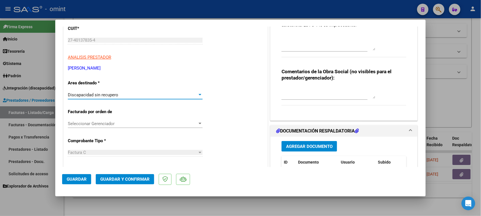
click at [121, 179] on span "Guardar y Confirmar" at bounding box center [124, 179] width 49 height 5
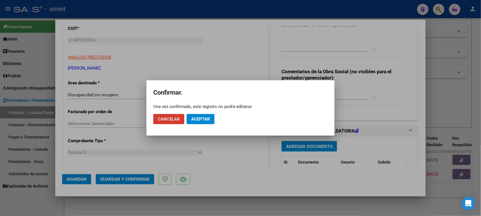
click at [213, 121] on button "Aceptar" at bounding box center [201, 119] width 28 height 10
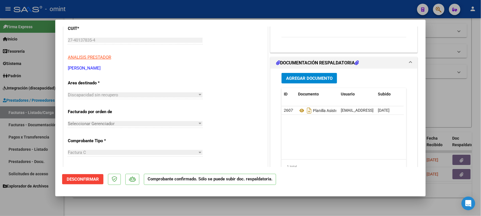
type input "$ 0,00"
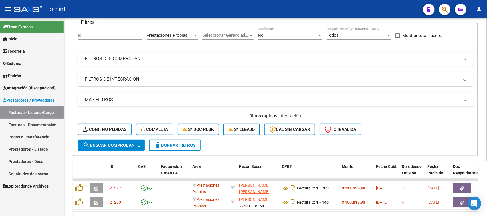
scroll to position [6, 0]
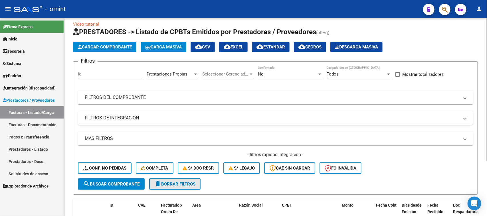
click at [178, 187] on button "delete Borrar Filtros" at bounding box center [174, 183] width 51 height 11
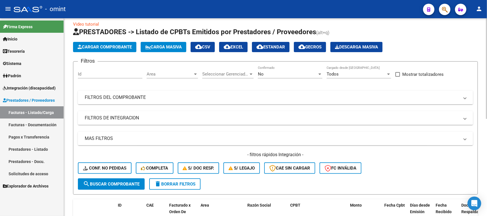
click at [169, 76] on div "Area Area" at bounding box center [172, 72] width 51 height 12
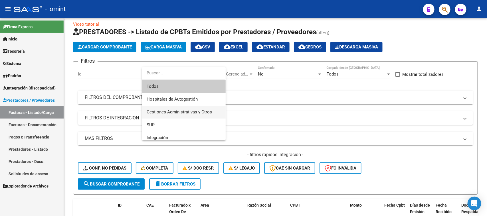
scroll to position [36, 0]
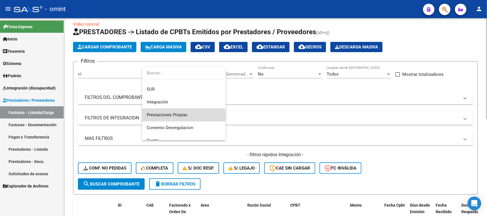
click at [169, 118] on span "Prestaciones Propias" at bounding box center [184, 115] width 74 height 13
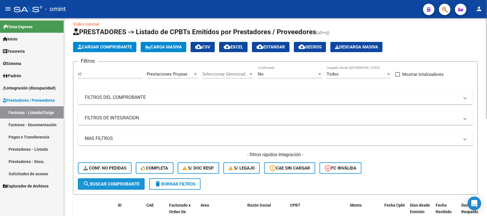
click at [126, 182] on span "search Buscar Comprobante" at bounding box center [111, 184] width 56 height 5
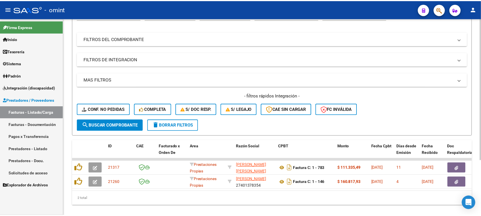
scroll to position [78, 0]
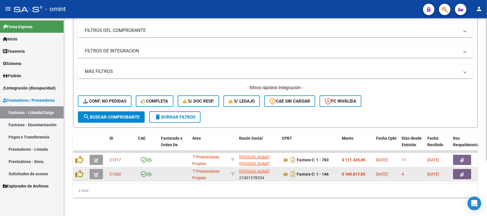
click at [97, 172] on span "button" at bounding box center [96, 174] width 4 height 5
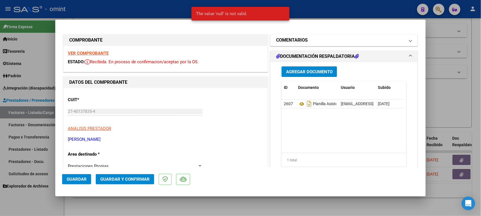
click at [322, 42] on mat-panel-title "COMENTARIOS" at bounding box center [340, 40] width 129 height 7
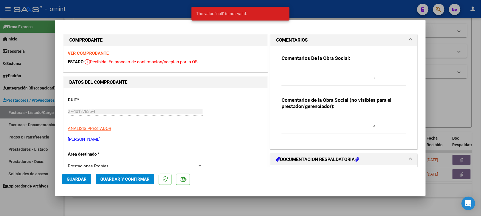
click at [312, 77] on textarea at bounding box center [329, 73] width 94 height 11
paste textarea "Socio RIVERO MEDINA JUAN CRUZ: La autorización del tratamiento es por 12 (doce)…"
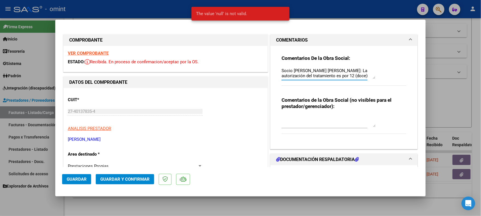
scroll to position [20, 0]
type textarea "Socio RIVERO MEDINA JUAN CRUZ: La autorización del tratamiento es por 12 (doce)…"
click at [91, 57] on div "VER COMPROBANTE ESTADO: Recibida. En proceso de confirmacion/aceptac por la OS." at bounding box center [166, 59] width 204 height 26
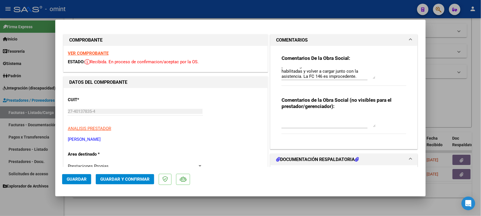
click at [102, 56] on div "VER COMPROBANTE ESTADO: Recibida. En proceso de confirmacion/aceptac por la OS." at bounding box center [166, 59] width 204 height 26
click at [102, 54] on strong "VER COMPROBANTE" at bounding box center [88, 53] width 41 height 5
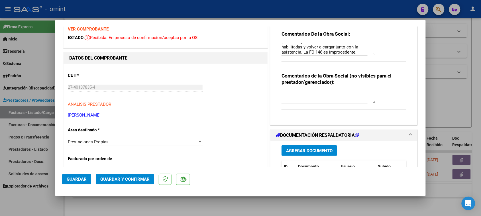
scroll to position [36, 0]
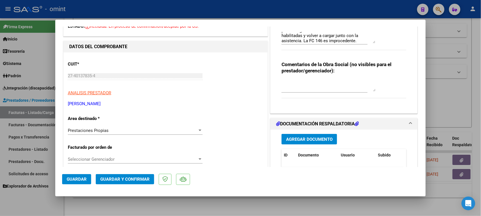
click at [121, 133] on div "Prestaciones Propias" at bounding box center [133, 130] width 130 height 5
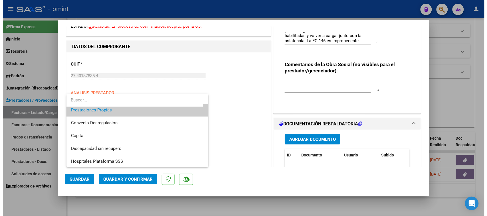
scroll to position [55, 0]
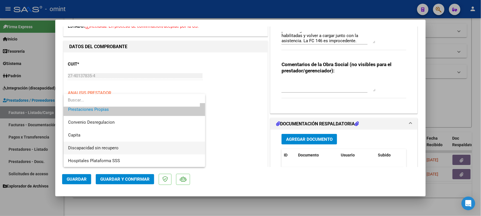
click at [116, 149] on span "Discapacidad sin recupero" at bounding box center [93, 147] width 50 height 5
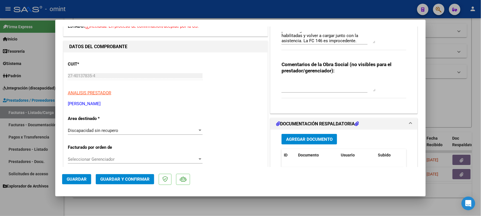
drag, startPoint x: 115, startPoint y: 172, endPoint x: 117, endPoint y: 176, distance: 3.4
click at [116, 174] on mat-dialog-actions "Guardar Guardar y Confirmar" at bounding box center [240, 178] width 357 height 23
click at [117, 177] on span "Guardar y Confirmar" at bounding box center [124, 179] width 49 height 5
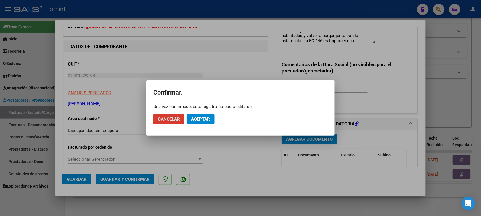
drag, startPoint x: 201, startPoint y: 120, endPoint x: 162, endPoint y: 131, distance: 40.0
click at [201, 119] on span "Aceptar" at bounding box center [200, 119] width 19 height 5
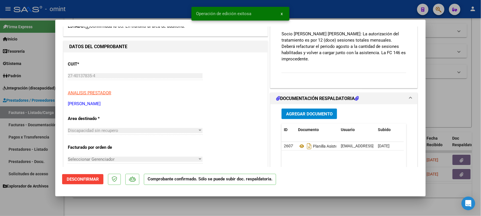
type input "$ 0,00"
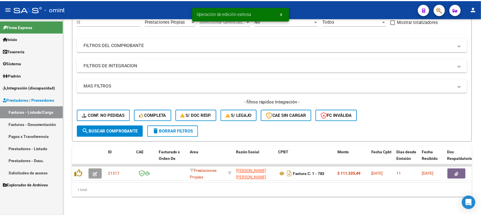
scroll to position [63, 0]
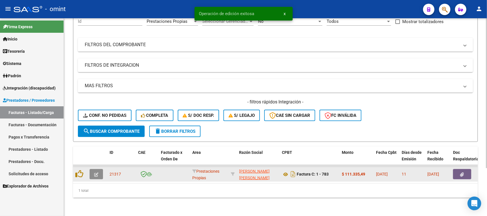
click at [98, 169] on button "button" at bounding box center [96, 174] width 13 height 10
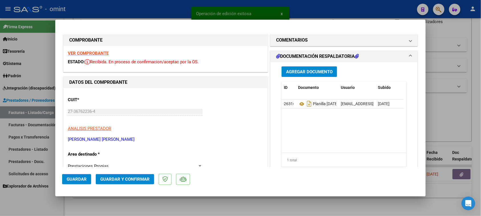
click at [100, 52] on strong "VER COMPROBANTE" at bounding box center [88, 53] width 41 height 5
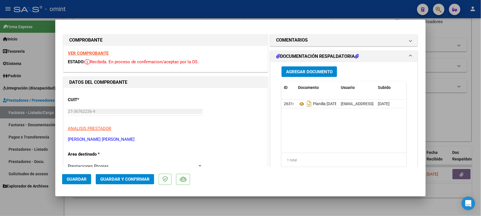
scroll to position [36, 0]
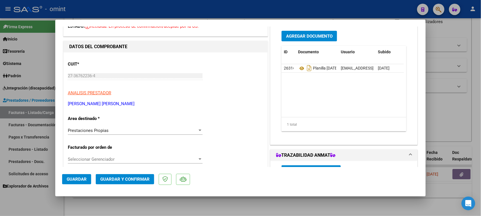
click at [98, 130] on span "Prestaciones Propias" at bounding box center [88, 130] width 41 height 5
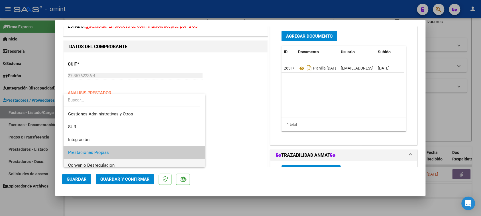
scroll to position [0, 0]
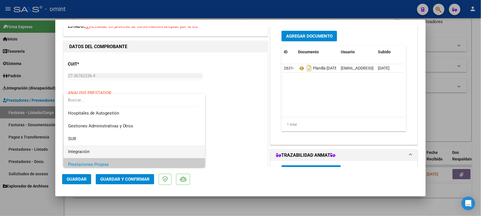
click at [94, 146] on span "Integración" at bounding box center [134, 151] width 133 height 13
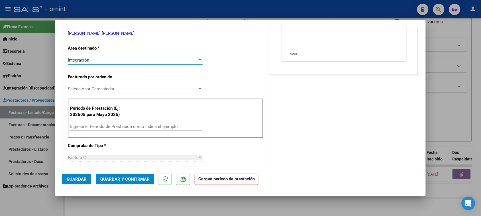
scroll to position [107, 0]
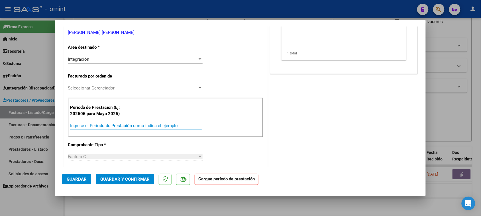
click at [124, 126] on input "Ingrese el Período de Prestación como indica el ejemplo" at bounding box center [136, 125] width 132 height 5
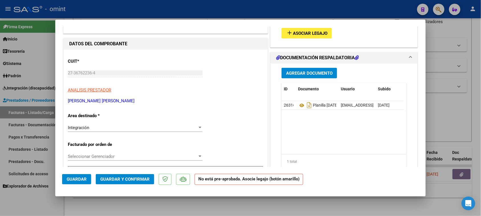
scroll to position [0, 0]
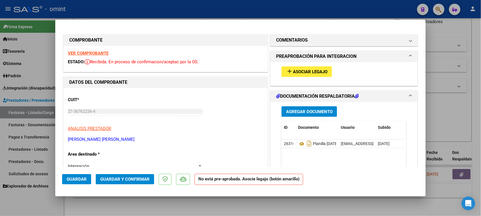
type input "202508"
click at [318, 67] on button "add Asociar Legajo" at bounding box center [307, 71] width 50 height 11
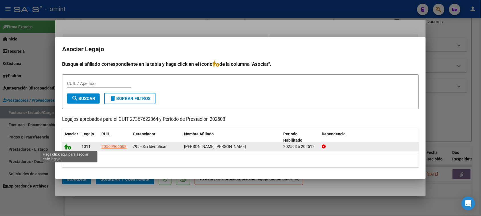
click at [65, 145] on icon at bounding box center [67, 146] width 7 height 6
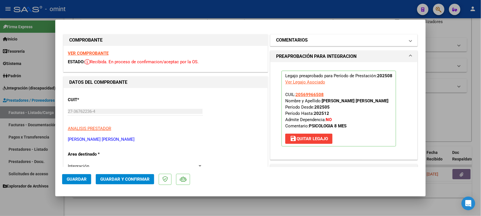
click at [315, 38] on mat-panel-title "COMENTARIOS" at bounding box center [340, 40] width 129 height 7
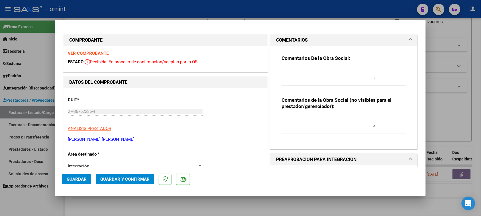
click at [310, 74] on textarea at bounding box center [329, 73] width 94 height 11
paste textarea "Socio RIVERO MEDINA JUAN CRUZ: La autorización del tratamiento es por 12 (doce)…"
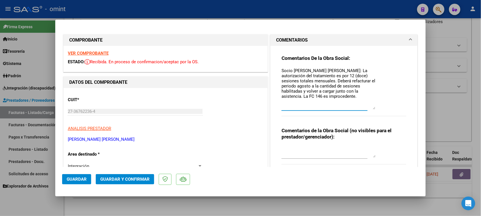
drag, startPoint x: 371, startPoint y: 79, endPoint x: 369, endPoint y: 115, distance: 36.8
click at [369, 109] on textarea "Socio RIVERO MEDINA JUAN CRUZ: La autorización del tratamiento es por 12 (doce)…" at bounding box center [329, 89] width 94 height 42
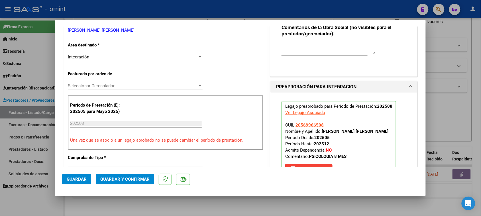
scroll to position [143, 0]
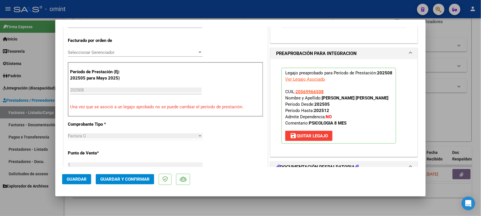
drag, startPoint x: 321, startPoint y: 98, endPoint x: 326, endPoint y: 103, distance: 7.1
click at [326, 103] on p "Legajo preaprobado para Período de Prestación: 202508 Ver Legajo Asociado CUIL:…" at bounding box center [339, 106] width 115 height 76
copy strong "MARCIGLIANO ONORATO CAMILO JULIAN"
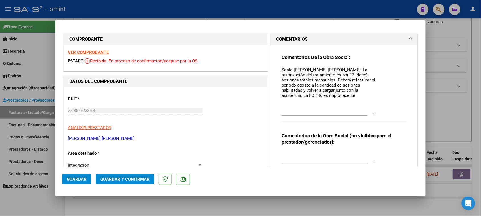
scroll to position [0, 0]
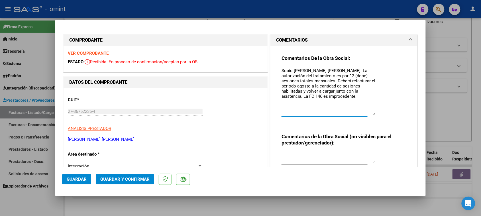
drag, startPoint x: 290, startPoint y: 72, endPoint x: 345, endPoint y: 68, distance: 55.7
click at [345, 68] on textarea "Socio RIVERO MEDINA JUAN CRUZ: La autorización del tratamiento es por 12 (doce)…" at bounding box center [329, 92] width 94 height 48
paste textarea "MARCIGLIANO ONORATO CAMILO JULIAN"
click at [353, 76] on textarea "Socio MARCIGLIANO ONORATO CAMILO JULIAN: La autorización del tratamiento es por…" at bounding box center [329, 92] width 94 height 48
click at [353, 75] on textarea "Socio MARCIGLIANO ONORATO CAMILO JULIAN: La autorización del tratamiento es por…" at bounding box center [329, 92] width 94 height 48
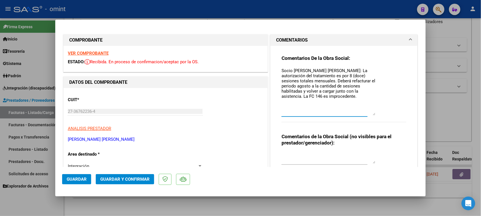
click at [364, 77] on textarea "Socio MARCIGLIANO ONORATO CAMILO JULIAN: La autorización del tratamiento es por…" at bounding box center [329, 92] width 94 height 48
drag, startPoint x: 364, startPoint y: 77, endPoint x: 358, endPoint y: 52, distance: 25.8
click at [363, 77] on textarea "Socio MARCIGLIANO ONORATO CAMILO JULIAN: La autorización del tratamiento es por…" at bounding box center [329, 92] width 94 height 48
click at [317, 96] on textarea "Socio MARCIGLIANO ONORATO CAMILO JULIAN: La autorización del tratamiento es por…" at bounding box center [329, 92] width 94 height 48
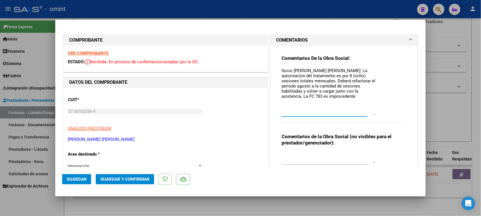
drag, startPoint x: 361, startPoint y: 96, endPoint x: 254, endPoint y: 53, distance: 115.5
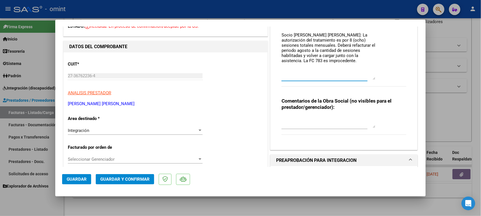
type textarea "Socio MARCIGLIANO ONORATO CAMILO JULIAN: La autorización del tratamiento es por…"
drag, startPoint x: 115, startPoint y: 140, endPoint x: 119, endPoint y: 131, distance: 10.1
click at [117, 135] on div "Integración Seleccionar Area" at bounding box center [135, 133] width 135 height 14
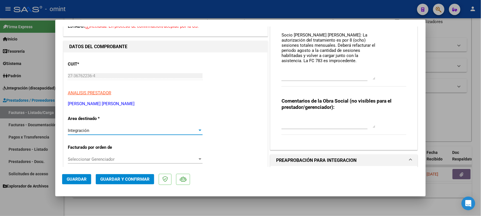
click at [119, 130] on div "Integración" at bounding box center [133, 130] width 130 height 5
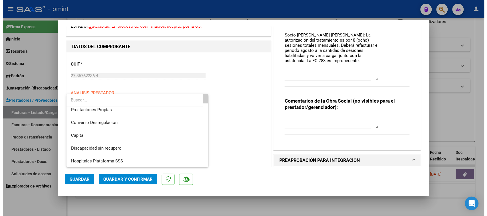
scroll to position [55, 0]
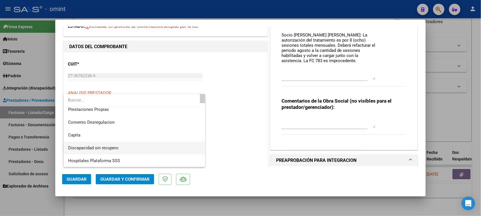
click at [119, 145] on span "Discapacidad sin recupero" at bounding box center [134, 148] width 133 height 13
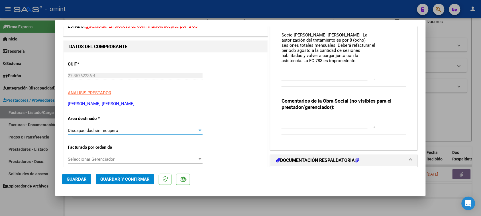
click at [117, 175] on button "Guardar y Confirmar" at bounding box center [125, 179] width 58 height 10
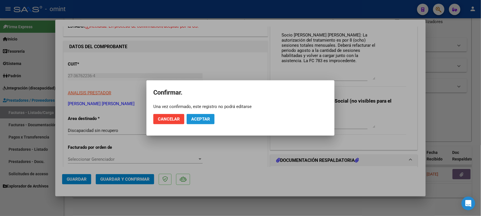
click at [195, 118] on button "Aceptar" at bounding box center [201, 119] width 28 height 10
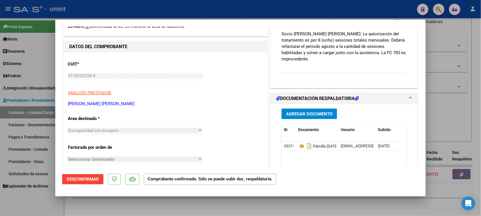
type input "$ 0,00"
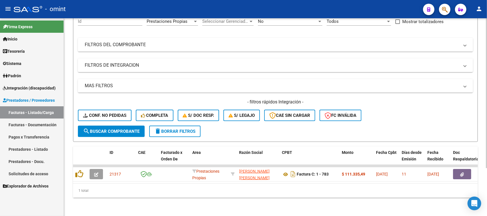
scroll to position [0, 0]
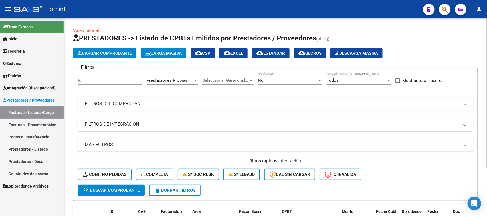
click at [170, 194] on button "delete Borrar Filtros" at bounding box center [174, 190] width 51 height 11
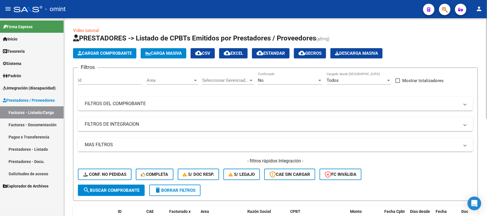
click at [164, 80] on span "Area" at bounding box center [170, 80] width 46 height 5
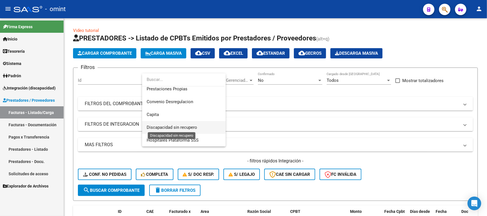
scroll to position [32, 0]
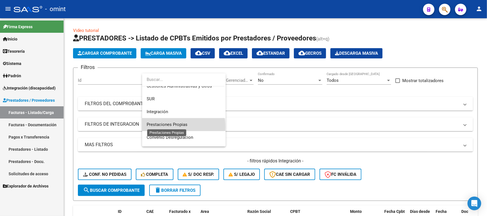
click at [167, 127] on span "Prestaciones Propias" at bounding box center [184, 124] width 74 height 13
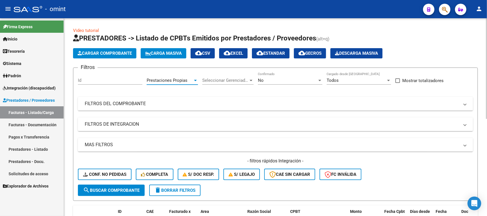
click at [124, 191] on span "search Buscar Comprobante" at bounding box center [111, 190] width 56 height 5
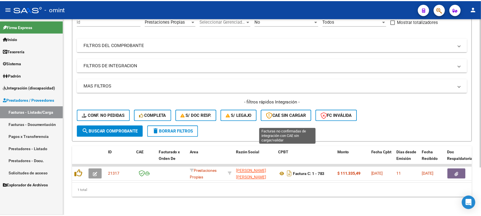
scroll to position [63, 0]
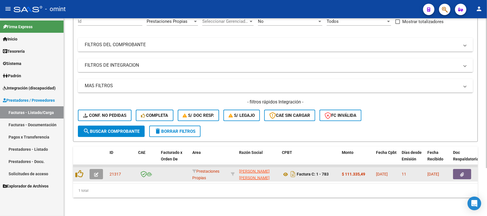
click at [98, 172] on icon "button" at bounding box center [96, 174] width 4 height 4
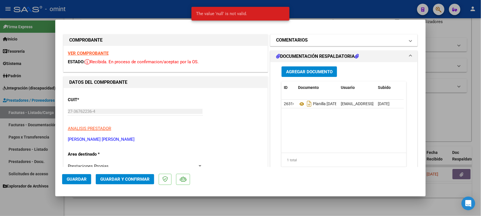
click at [351, 38] on mat-panel-title "COMENTARIOS" at bounding box center [340, 40] width 129 height 7
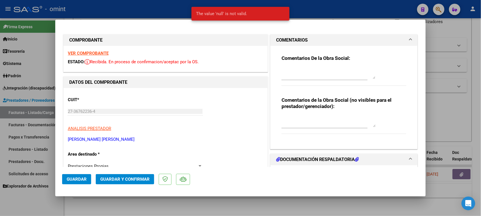
click at [331, 74] on textarea at bounding box center [329, 73] width 94 height 11
paste textarea "Socio MARCIGLIANO ONORATO CAMILO JULIAN: La autorización del tratamiento es por…"
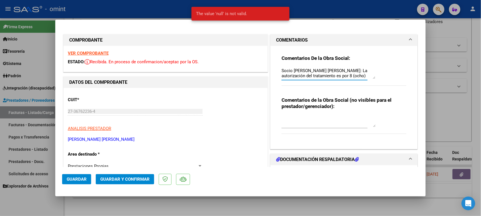
scroll to position [20, 0]
type textarea "Socio MARCIGLIANO ONORATO CAMILO JULIAN: La autorización del tratamiento es por…"
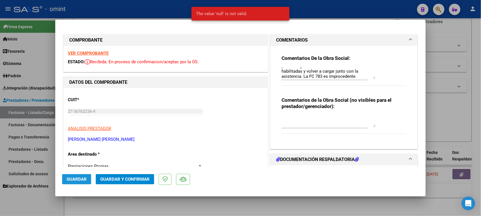
click at [83, 180] on span "Guardar" at bounding box center [77, 179] width 20 height 5
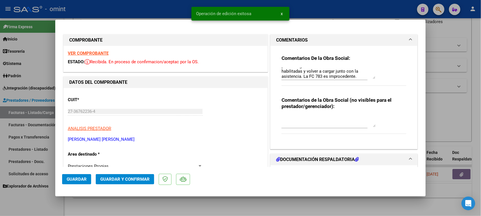
click at [132, 180] on span "Guardar y Confirmar" at bounding box center [124, 179] width 49 height 5
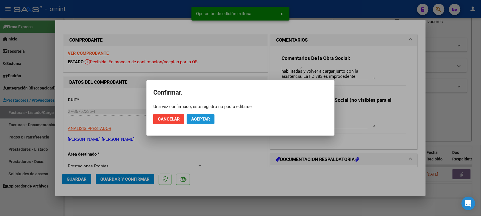
click at [206, 117] on span "Aceptar" at bounding box center [200, 119] width 19 height 5
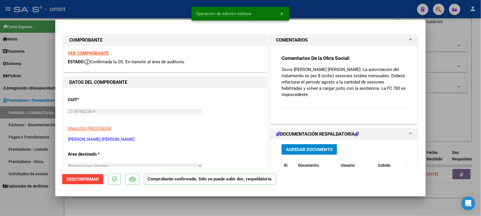
click at [86, 184] on mat-dialog-actions "Desconfirmar Comprobante confirmado. Sólo se puede subir doc. respaldatoria." at bounding box center [240, 178] width 357 height 23
click at [93, 176] on button "Desconfirmar" at bounding box center [82, 179] width 41 height 10
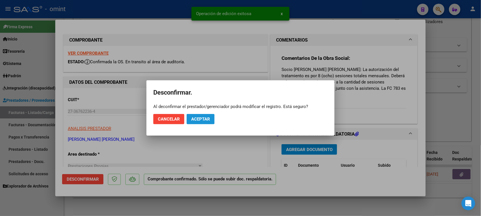
click at [197, 119] on span "Aceptar" at bounding box center [200, 119] width 19 height 5
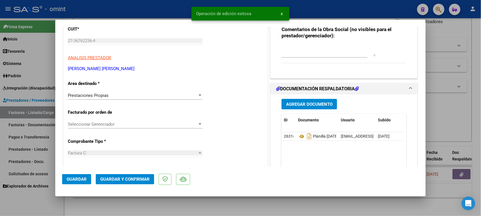
scroll to position [71, 0]
click at [135, 94] on div "Prestaciones Propias" at bounding box center [133, 94] width 130 height 5
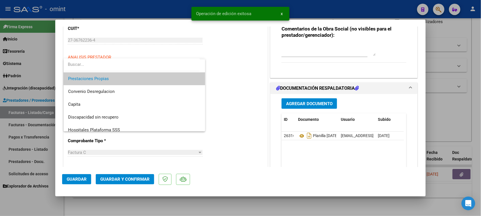
scroll to position [55, 0]
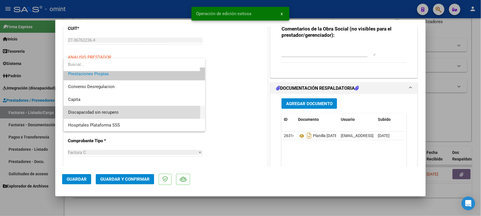
click at [130, 111] on span "Discapacidad sin recupero" at bounding box center [134, 112] width 133 height 13
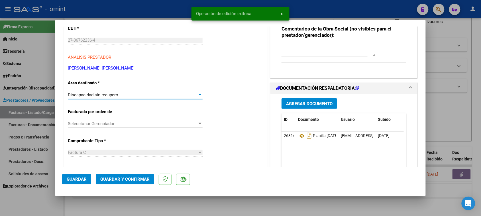
click at [123, 172] on mat-dialog-actions "Guardar Guardar y Confirmar" at bounding box center [240, 178] width 357 height 23
click at [123, 180] on span "Guardar y Confirmar" at bounding box center [124, 179] width 49 height 5
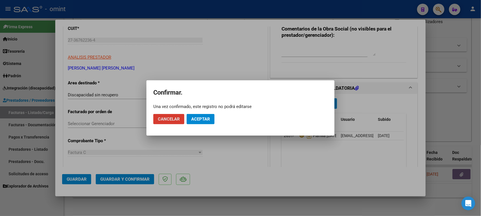
click at [213, 122] on button "Aceptar" at bounding box center [201, 119] width 28 height 10
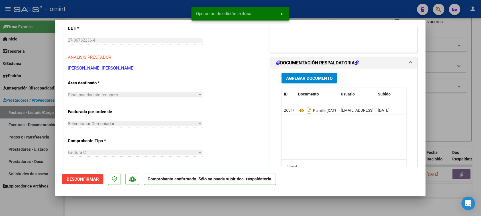
type input "$ 0,00"
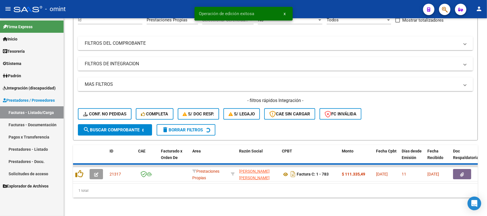
scroll to position [53, 0]
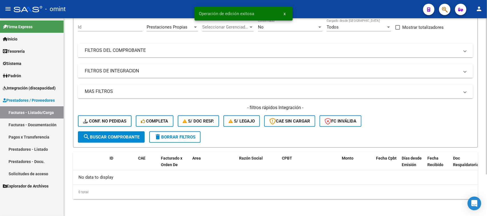
click at [183, 140] on button "delete Borrar Filtros" at bounding box center [174, 136] width 51 height 11
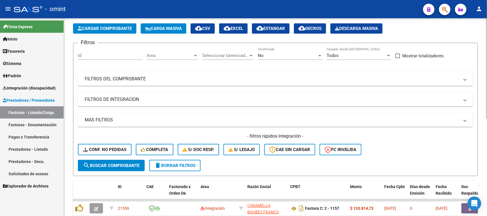
scroll to position [0, 0]
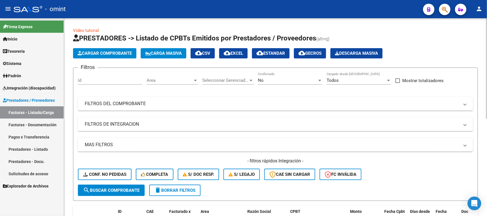
click at [175, 74] on div "Area Area" at bounding box center [172, 78] width 51 height 12
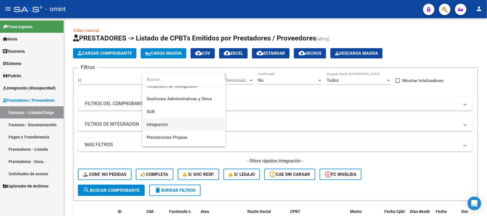
scroll to position [36, 0]
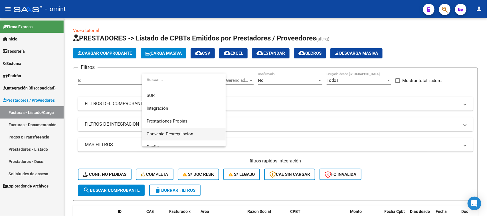
click at [171, 131] on span "Convenio Desregulacion" at bounding box center [184, 134] width 74 height 13
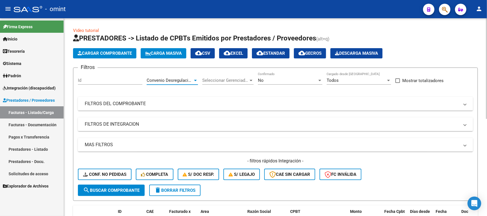
click at [129, 188] on span "search Buscar Comprobante" at bounding box center [111, 190] width 56 height 5
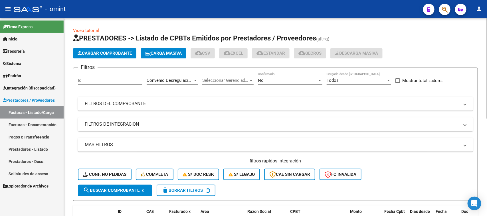
scroll to position [53, 0]
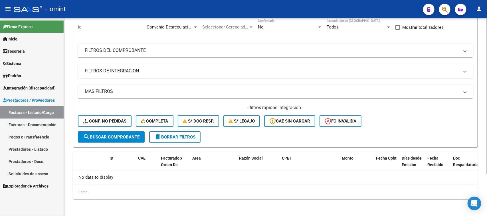
click at [182, 136] on span "delete Borrar Filtros" at bounding box center [174, 137] width 41 height 5
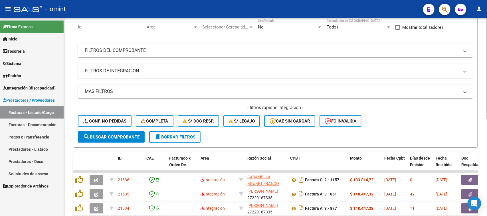
click at [173, 31] on div "Area Area" at bounding box center [172, 28] width 51 height 18
click at [175, 30] on div "Area Area" at bounding box center [172, 25] width 51 height 12
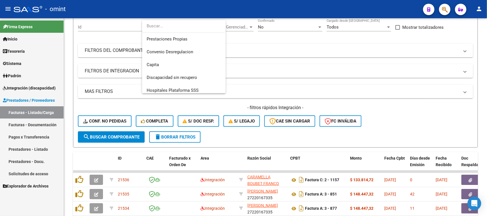
scroll to position [68, 0]
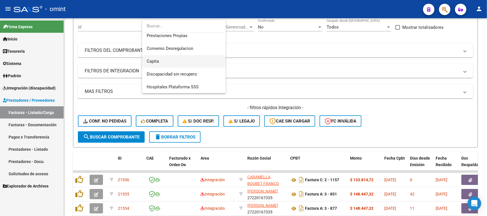
click at [180, 63] on span "Capita" at bounding box center [184, 61] width 74 height 13
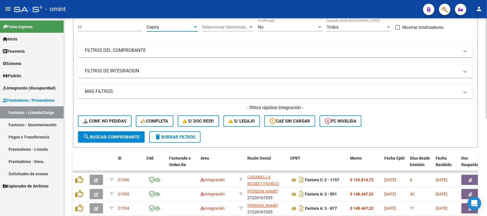
click at [127, 138] on span "search Buscar Comprobante" at bounding box center [111, 137] width 56 height 5
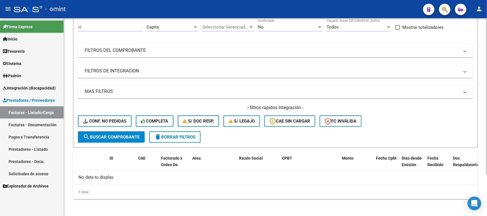
click at [144, 132] on button "search Buscar Comprobante" at bounding box center [111, 136] width 67 height 11
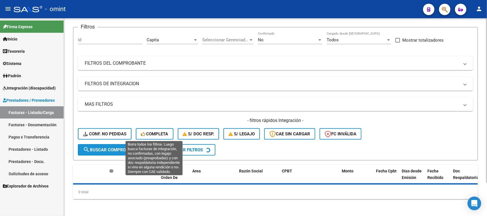
click at [149, 133] on span "Completa" at bounding box center [154, 133] width 27 height 5
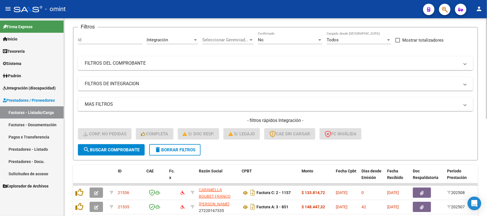
click at [182, 147] on span "delete Borrar Filtros" at bounding box center [174, 149] width 41 height 5
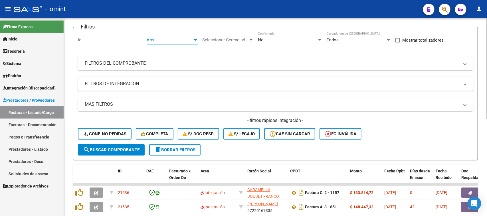
click at [172, 39] on span "Area" at bounding box center [170, 39] width 46 height 5
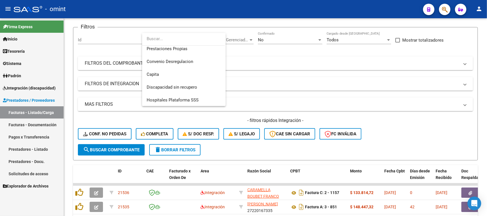
scroll to position [68, 0]
click at [172, 87] on span "Discapacidad sin recupero" at bounding box center [172, 86] width 50 height 5
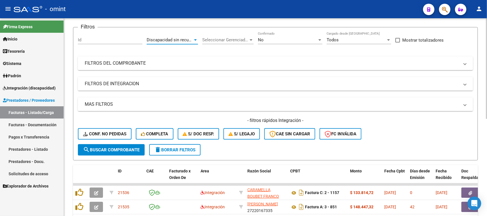
click at [127, 149] on span "search Buscar Comprobante" at bounding box center [111, 149] width 56 height 5
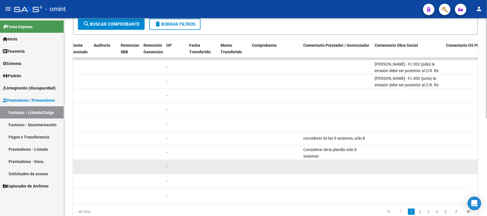
scroll to position [156, 0]
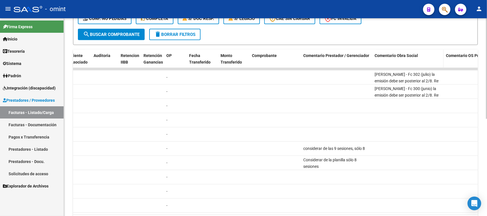
click at [396, 53] on span "Comentario Obra Social" at bounding box center [395, 55] width 43 height 5
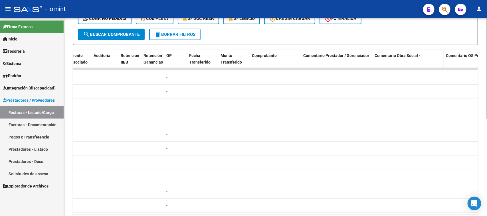
click at [396, 53] on span "Comentario Obra Social" at bounding box center [395, 55] width 43 height 5
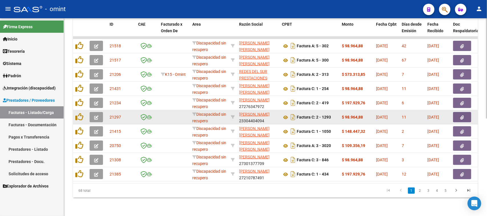
scroll to position [13, 0]
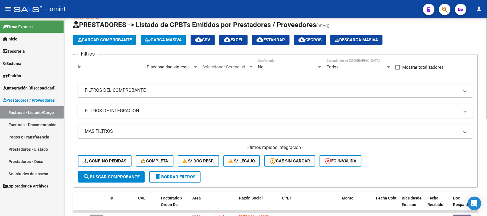
click at [183, 70] on div "Discapacidad sin recupero Area" at bounding box center [172, 65] width 51 height 12
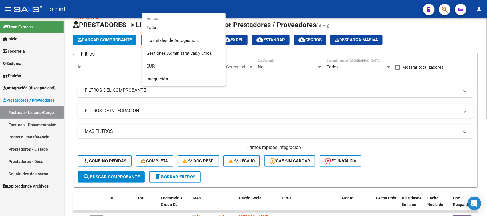
scroll to position [0, 0]
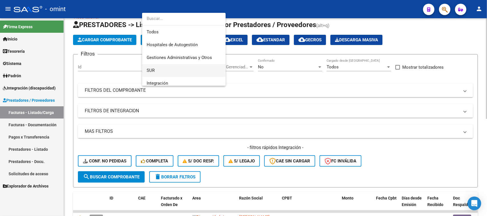
click at [183, 70] on span "SUR" at bounding box center [184, 70] width 74 height 13
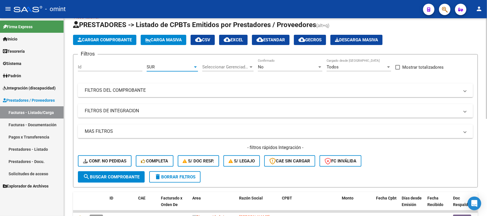
drag, startPoint x: 109, startPoint y: 176, endPoint x: 149, endPoint y: 160, distance: 42.2
click at [109, 175] on span "search Buscar Comprobante" at bounding box center [111, 176] width 56 height 5
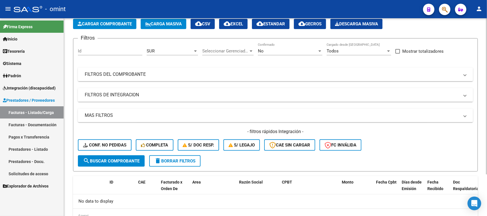
scroll to position [36, 0]
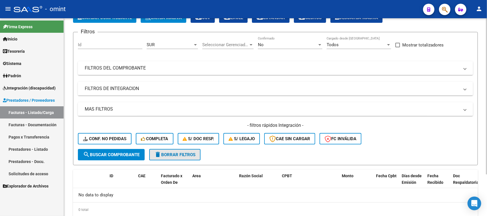
click at [197, 155] on button "delete Borrar Filtros" at bounding box center [174, 154] width 51 height 11
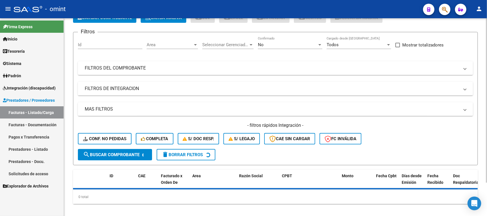
scroll to position [0, 0]
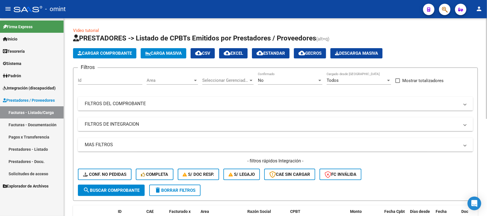
click at [158, 74] on div "Area Area" at bounding box center [172, 78] width 51 height 12
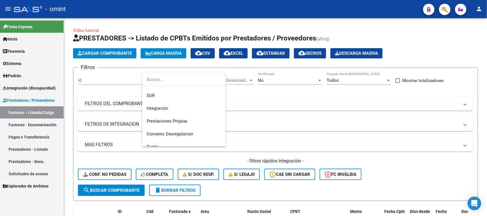
scroll to position [68, 0]
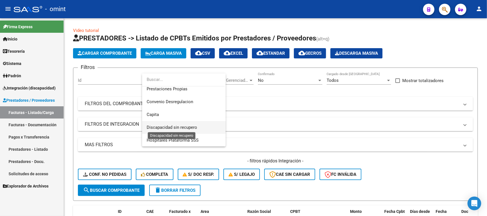
click at [170, 126] on span "Discapacidad sin recupero" at bounding box center [172, 127] width 50 height 5
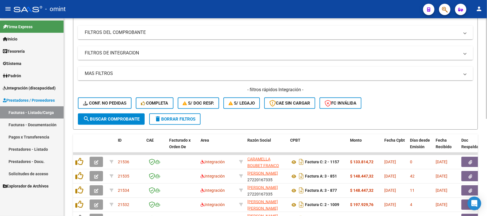
scroll to position [36, 0]
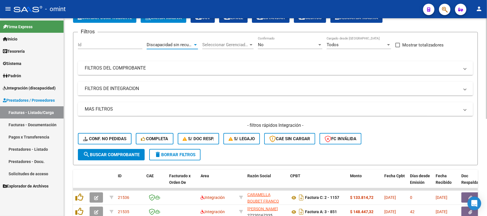
click at [174, 45] on span "Discapacidad sin recupero" at bounding box center [172, 44] width 50 height 5
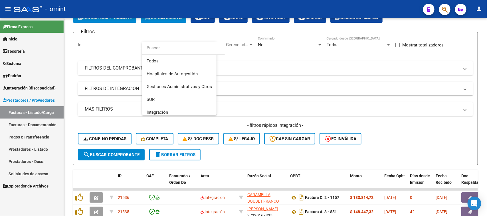
scroll to position [68, 0]
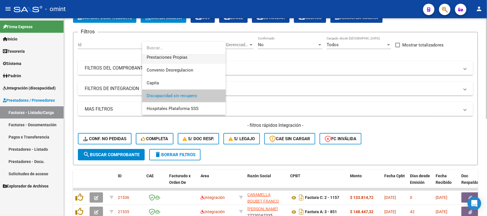
click at [194, 59] on span "Prestaciones Propias" at bounding box center [184, 57] width 74 height 13
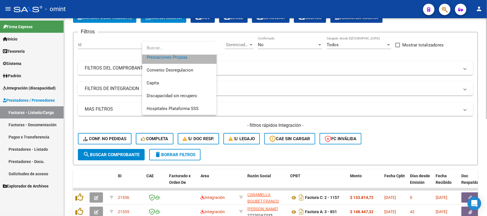
scroll to position [64, 0]
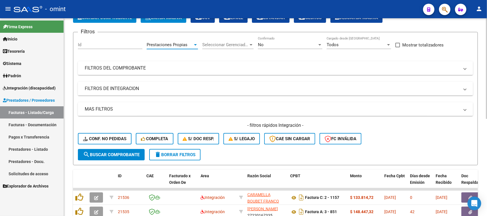
click at [126, 153] on span "search Buscar Comprobante" at bounding box center [111, 154] width 56 height 5
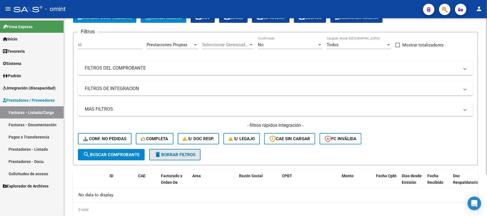
click at [177, 155] on span "delete Borrar Filtros" at bounding box center [174, 154] width 41 height 5
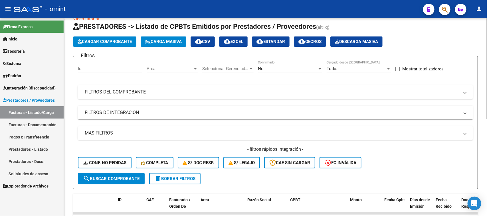
scroll to position [0, 0]
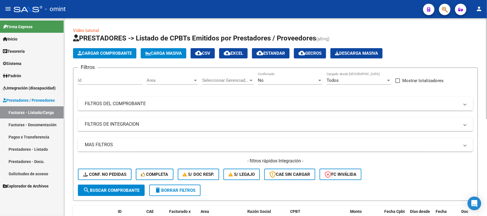
click at [156, 75] on div "Area Area" at bounding box center [172, 78] width 51 height 12
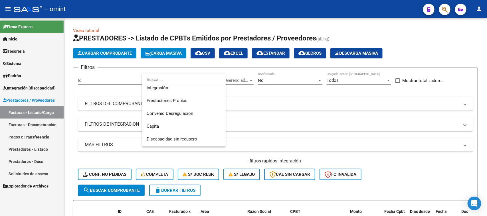
scroll to position [68, 0]
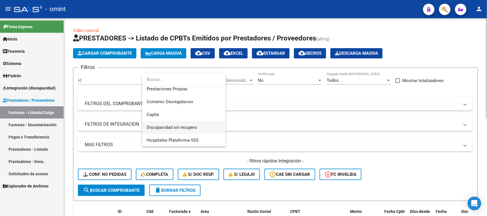
click at [193, 127] on span "Discapacidad sin recupero" at bounding box center [172, 127] width 50 height 5
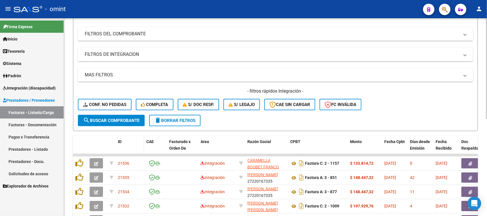
scroll to position [71, 0]
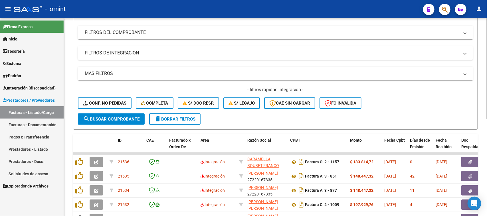
click at [121, 125] on form "Filtros Id Discapacidad sin recupero Area Seleccionar Gerenciador Seleccionar G…" at bounding box center [275, 62] width 404 height 133
click at [123, 120] on span "search Buscar Comprobante" at bounding box center [111, 119] width 56 height 5
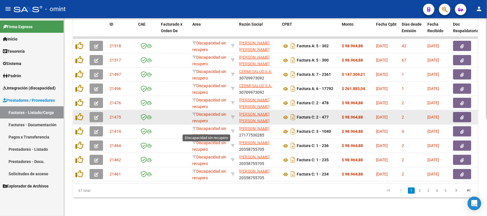
scroll to position [0, 0]
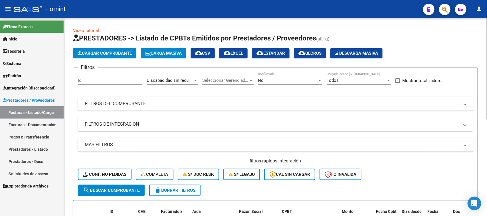
click at [238, 53] on span "cloud_download EXCEL" at bounding box center [232, 53] width 19 height 5
click at [29, 89] on span "Integración (discapacidad)" at bounding box center [29, 88] width 53 height 6
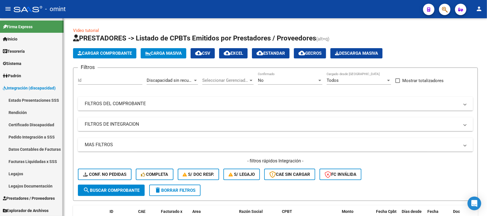
click at [40, 158] on link "Facturas Liquidadas x SSS" at bounding box center [32, 161] width 64 height 12
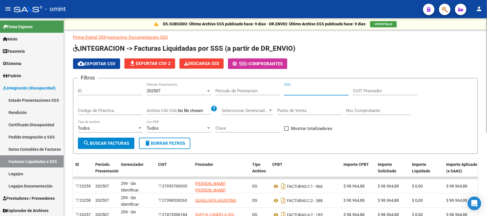
click at [295, 91] on input "CUIL" at bounding box center [316, 90] width 64 height 5
paste input "27-55479073-4"
type input "27-55479073-4"
click at [187, 86] on div "202507 Período Presentación" at bounding box center [179, 89] width 64 height 12
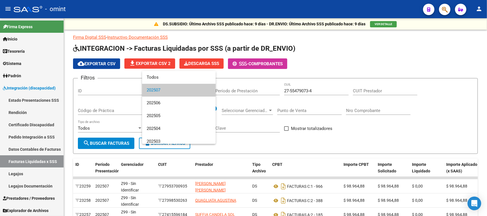
click at [185, 90] on span "202507" at bounding box center [179, 90] width 64 height 13
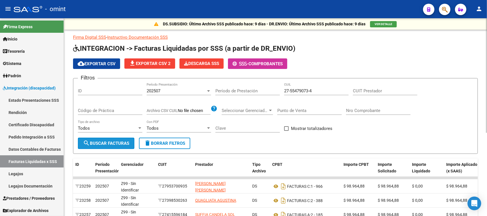
click at [93, 143] on span "search Buscar Facturas" at bounding box center [106, 143] width 46 height 5
